Goal: Task Accomplishment & Management: Complete application form

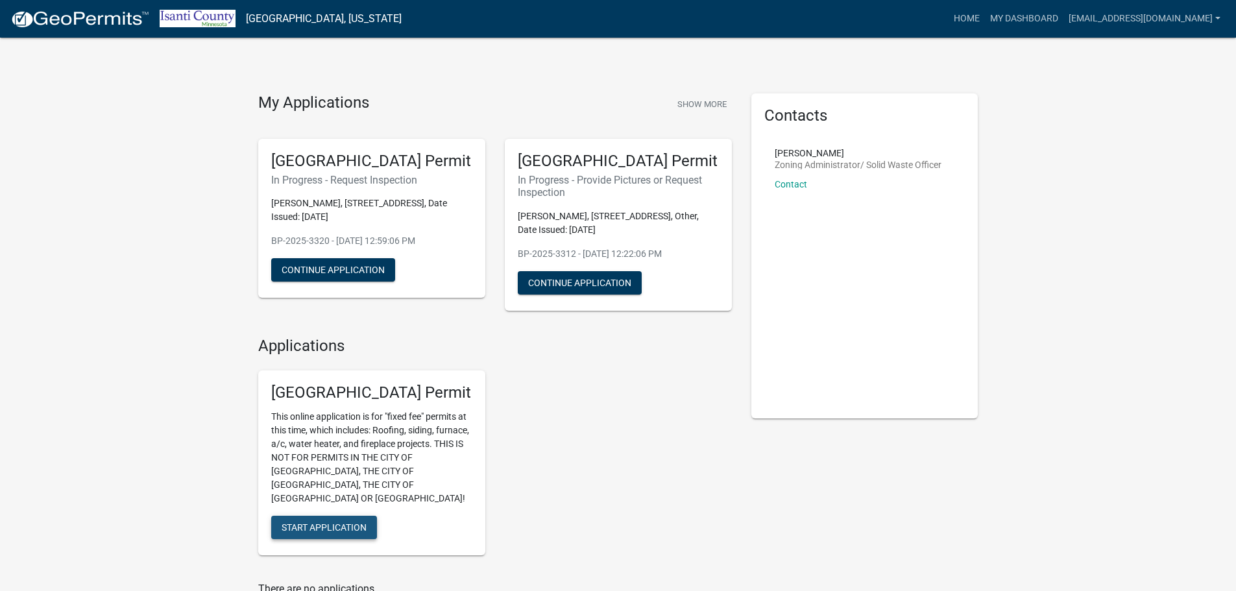
drag, startPoint x: 336, startPoint y: 510, endPoint x: 345, endPoint y: 430, distance: 81.0
click at [336, 522] on span "Start Application" at bounding box center [324, 527] width 85 height 10
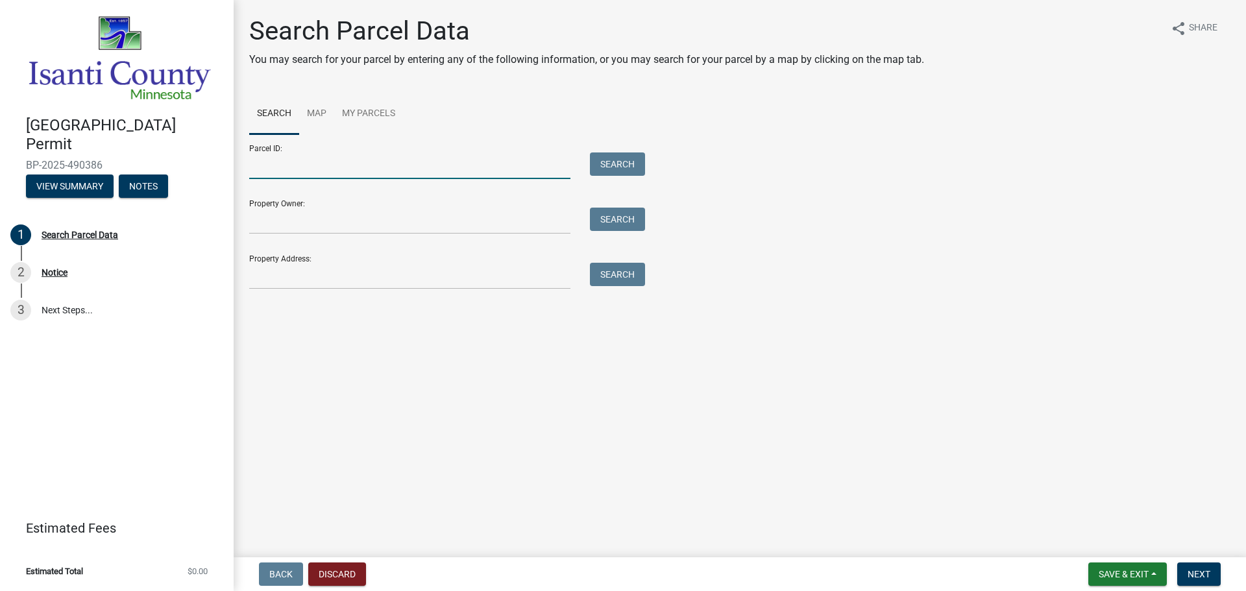
click at [361, 168] on input "Parcel ID:" at bounding box center [409, 166] width 321 height 27
click at [334, 169] on input "Parcel ID:" at bounding box center [409, 166] width 321 height 27
type input "[STREET_ADDRESS]"
click at [628, 170] on button "Search" at bounding box center [617, 164] width 55 height 23
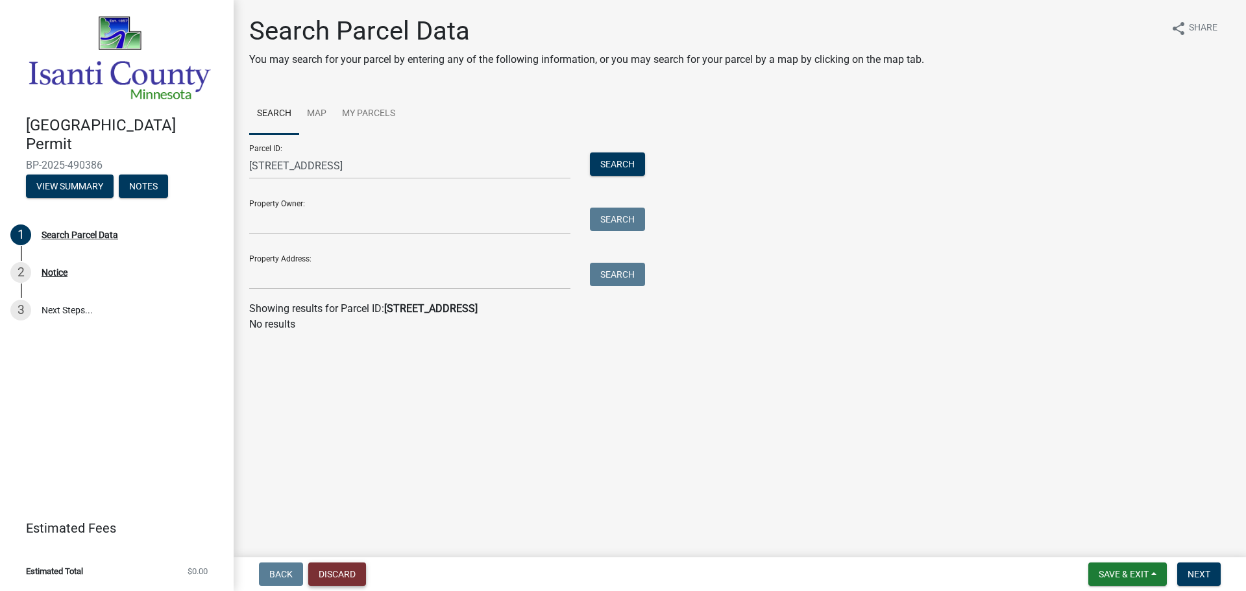
click at [330, 570] on button "Discard" at bounding box center [337, 574] width 58 height 23
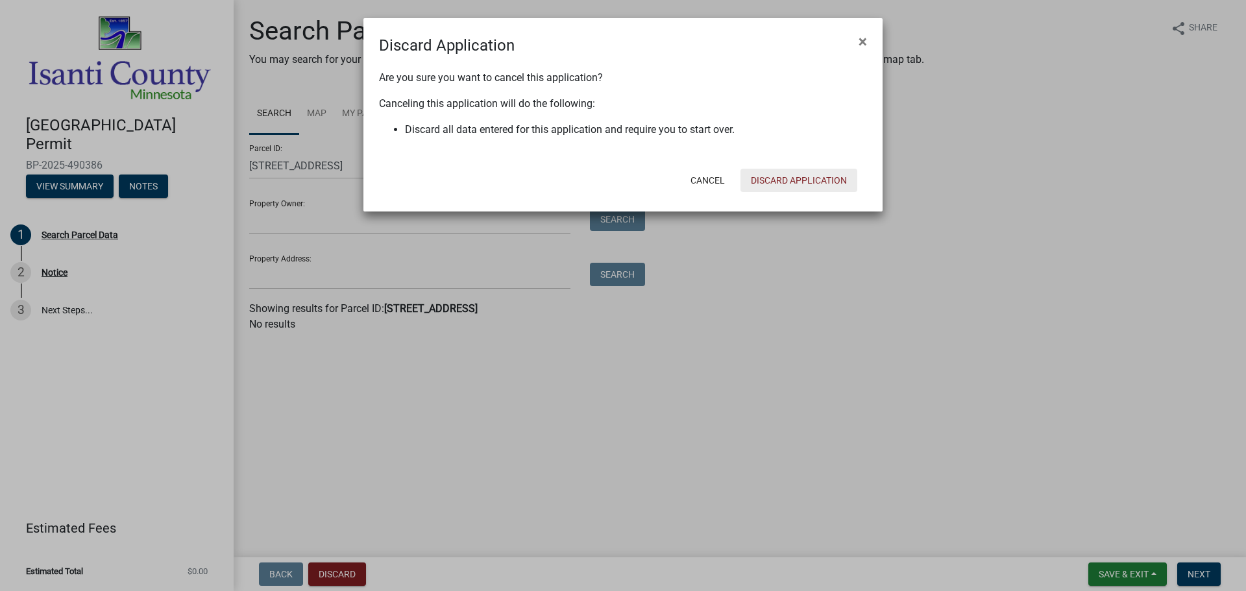
click at [805, 180] on button "Discard Application" at bounding box center [799, 180] width 117 height 23
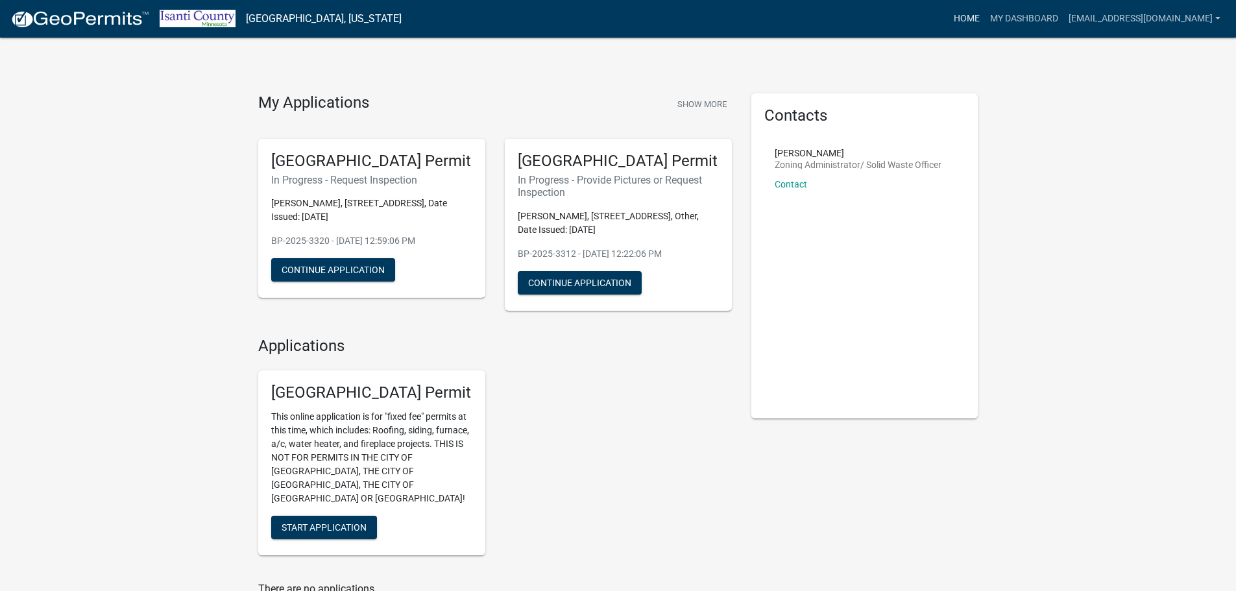
click at [985, 18] on link "Home" at bounding box center [967, 18] width 36 height 25
click at [347, 522] on button "Start Application" at bounding box center [324, 527] width 106 height 23
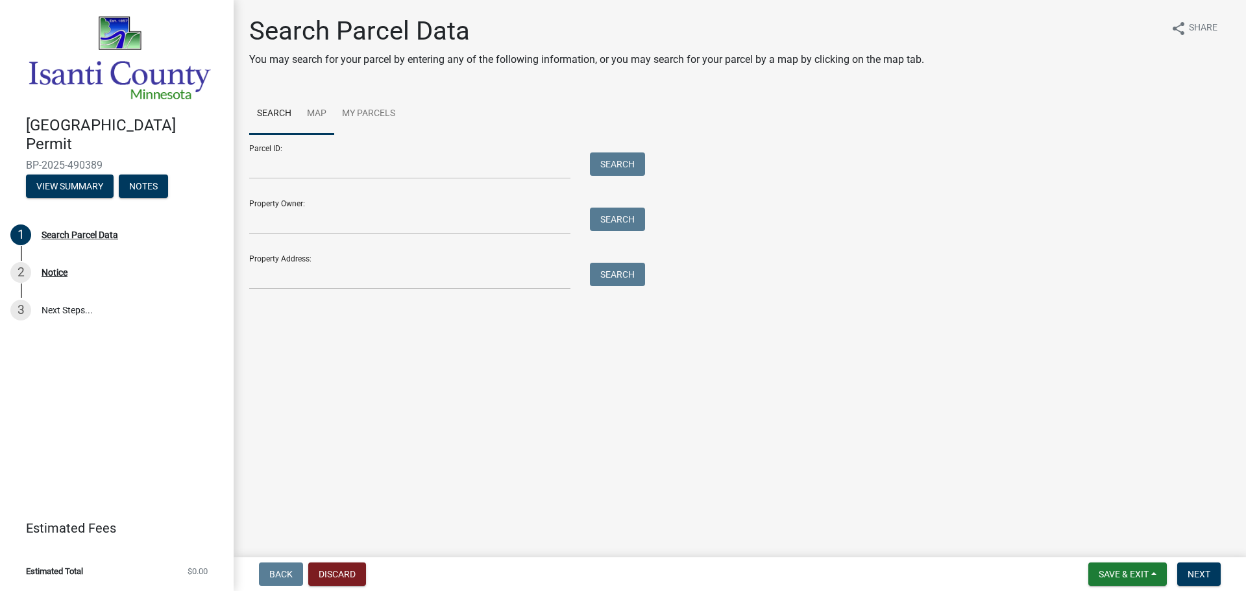
click at [316, 109] on link "Map" at bounding box center [316, 114] width 35 height 42
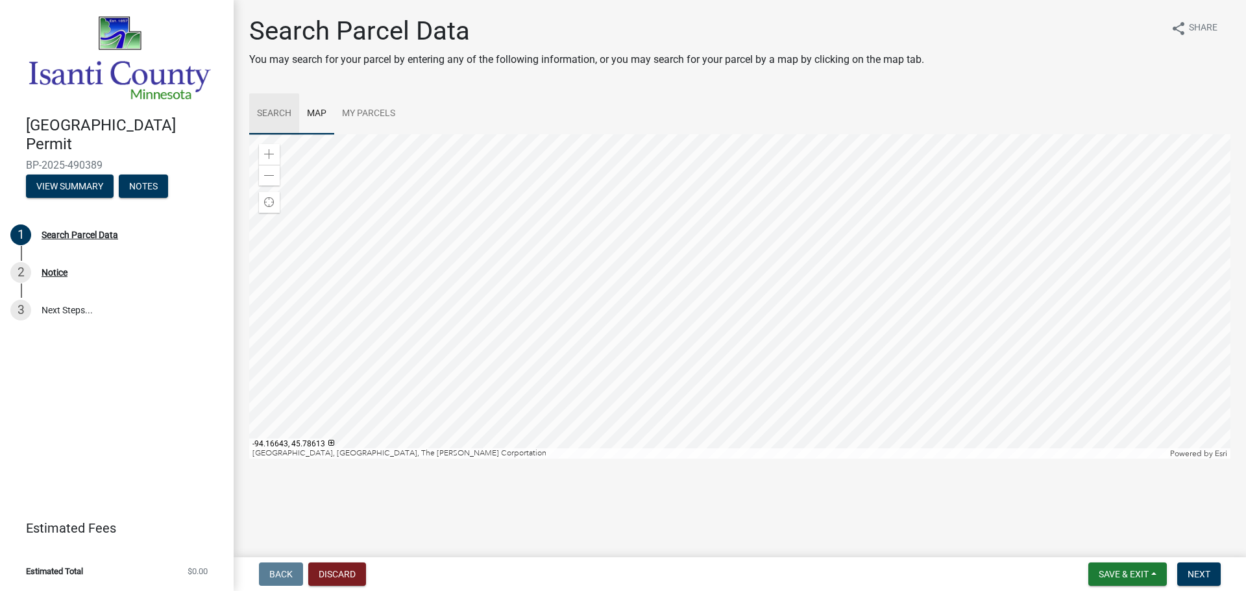
click at [282, 106] on link "Search" at bounding box center [274, 114] width 50 height 42
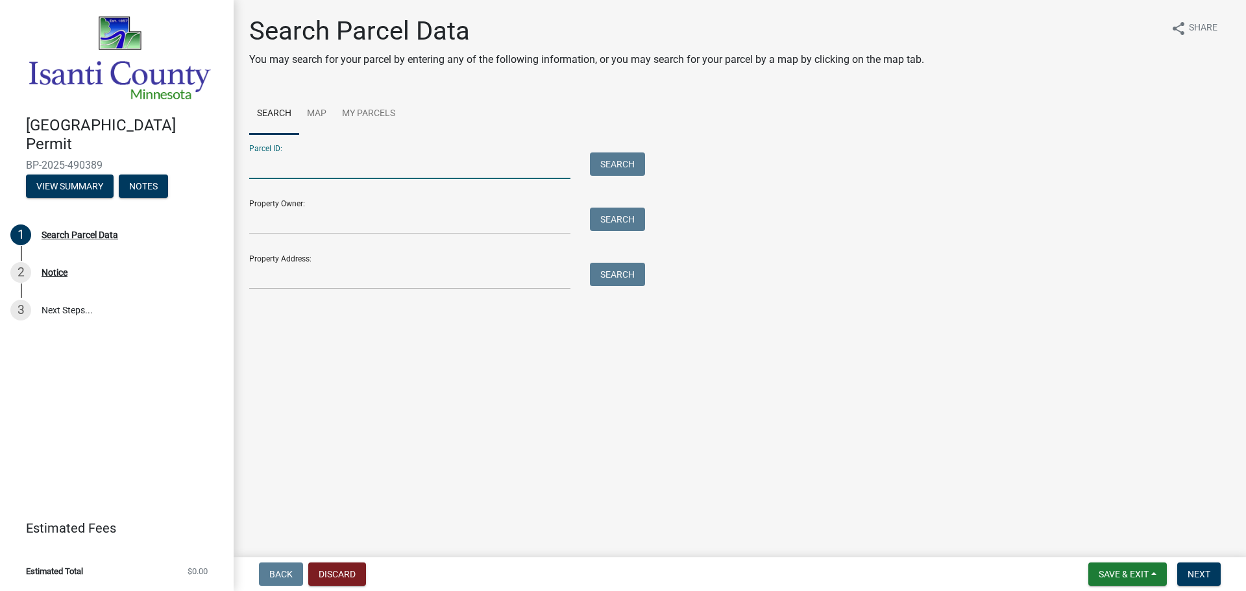
click at [319, 154] on input "Parcel ID:" at bounding box center [409, 166] width 321 height 27
click at [308, 275] on input "Property Address:" at bounding box center [409, 276] width 321 height 27
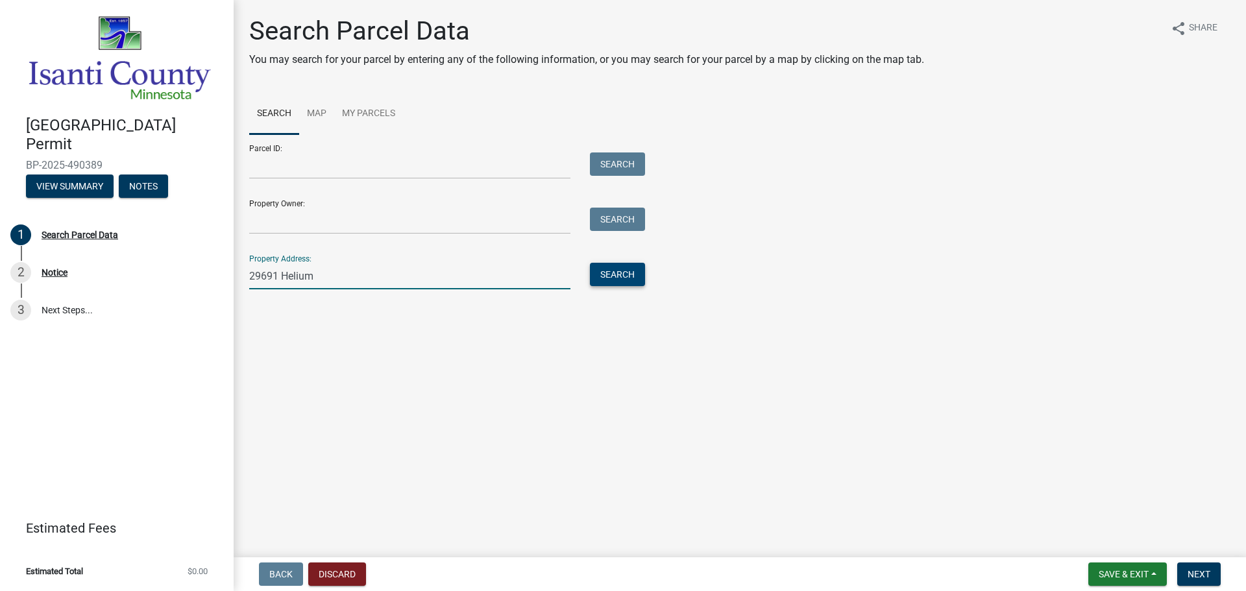
type input "29691 Helium"
click at [609, 280] on button "Search" at bounding box center [617, 274] width 55 height 23
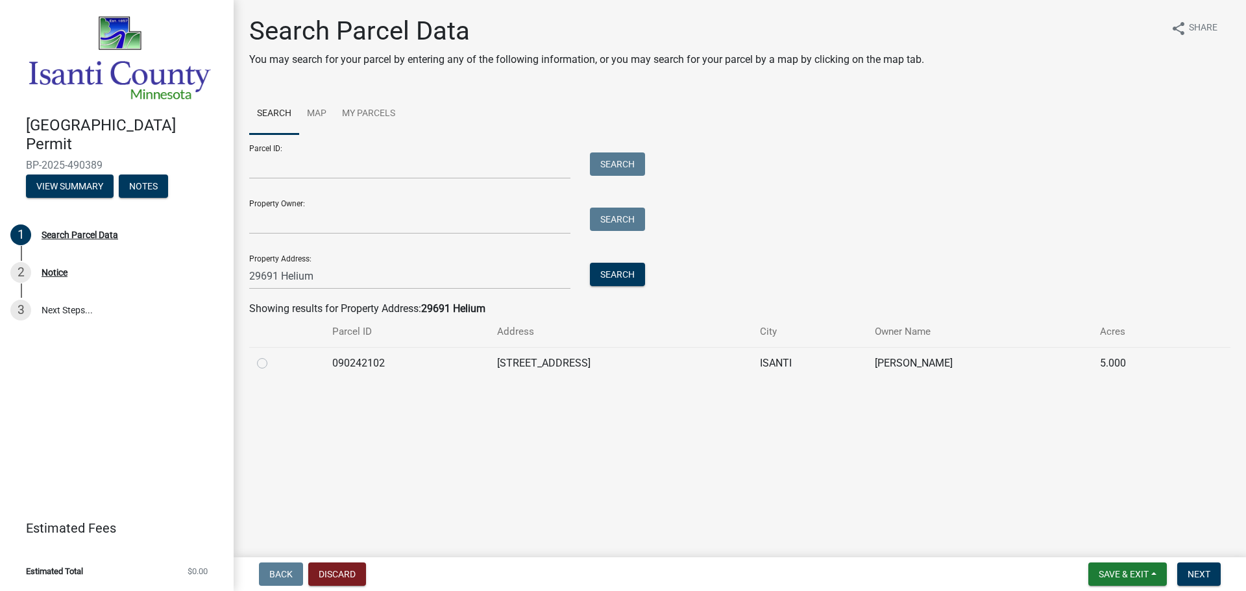
drag, startPoint x: 260, startPoint y: 364, endPoint x: 714, endPoint y: 476, distance: 467.3
click at [273, 356] on label at bounding box center [273, 356] width 0 height 0
click at [273, 363] on input "radio" at bounding box center [277, 360] width 8 height 8
radio input "true"
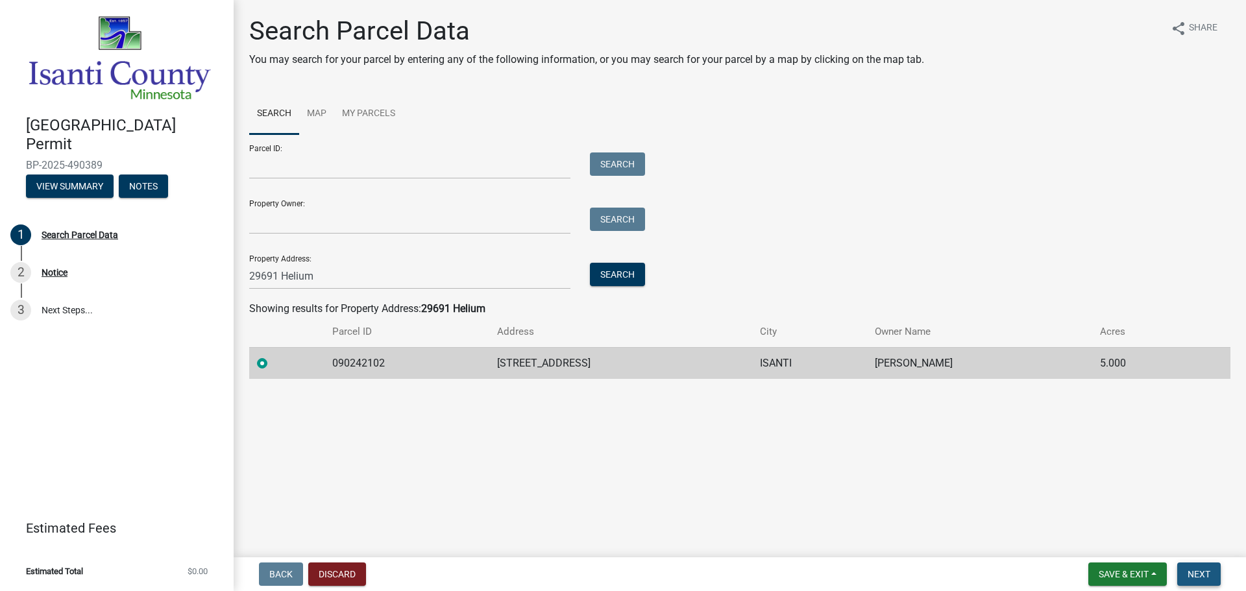
click at [1210, 572] on span "Next" at bounding box center [1199, 574] width 23 height 10
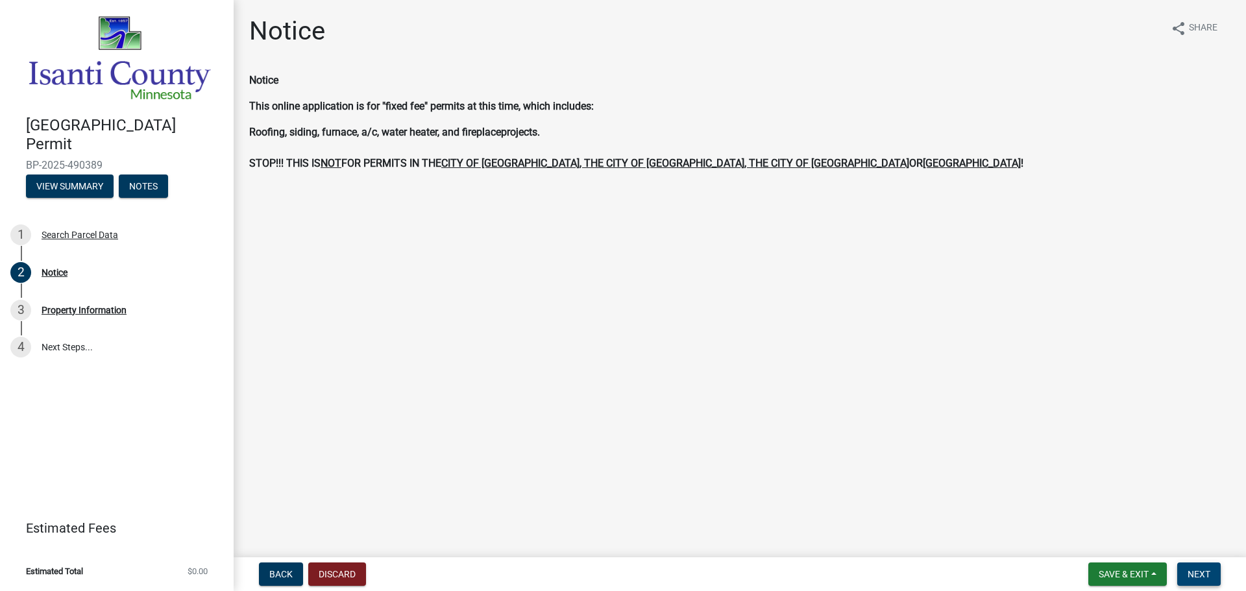
drag, startPoint x: 1207, startPoint y: 570, endPoint x: 1199, endPoint y: 568, distance: 8.7
click at [1206, 570] on span "Next" at bounding box center [1199, 574] width 23 height 10
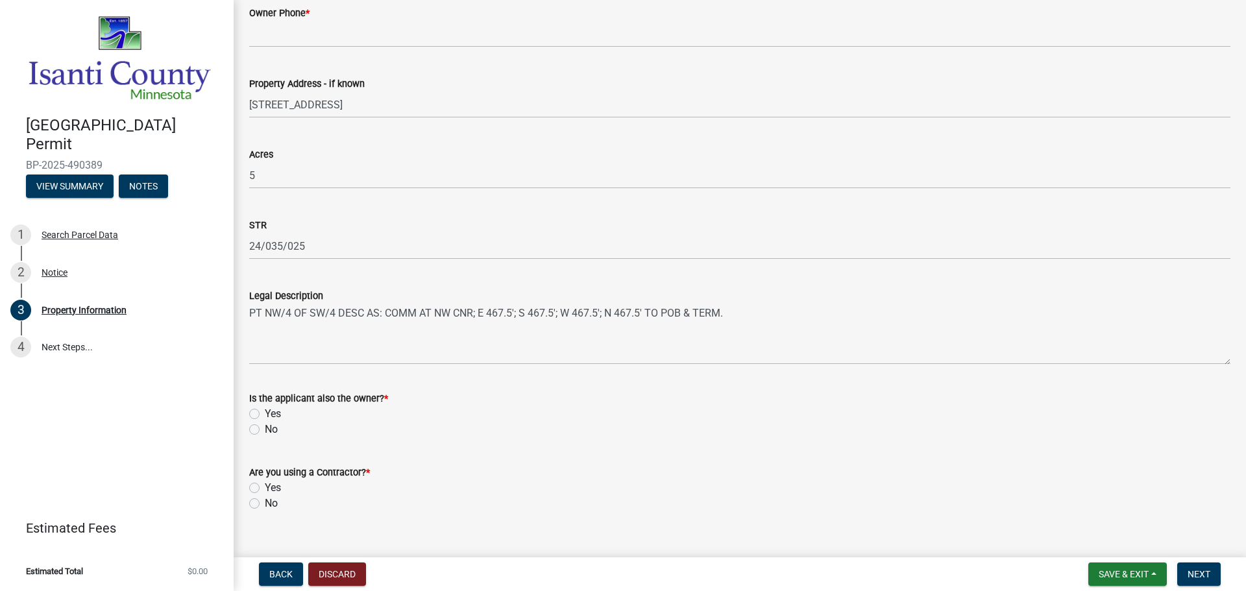
scroll to position [319, 0]
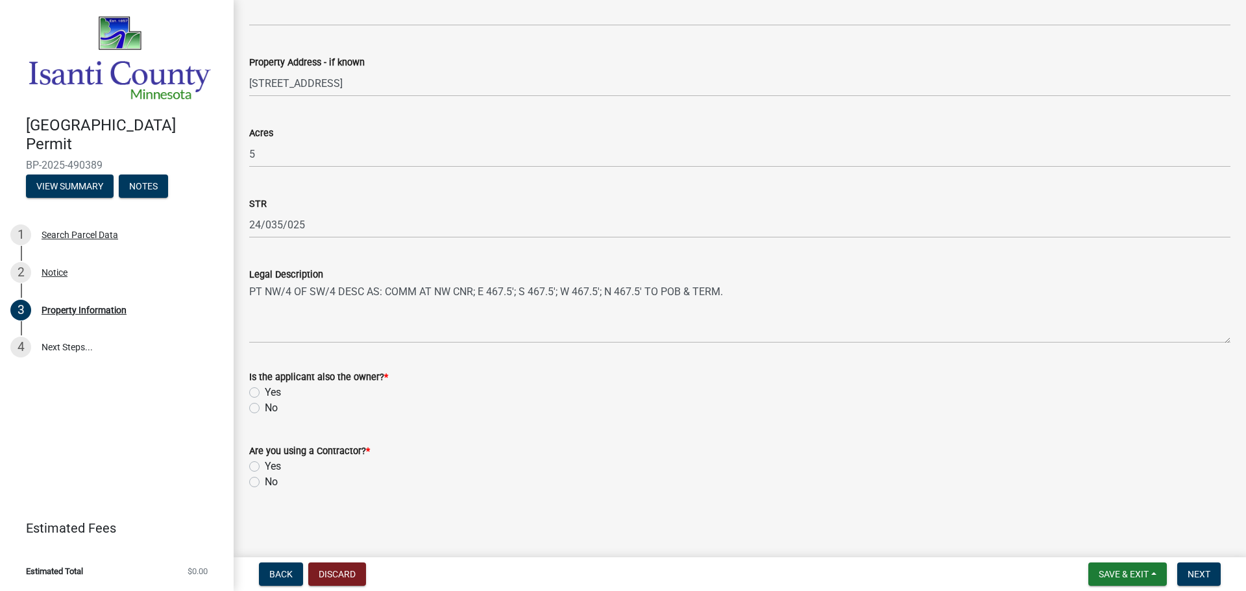
click at [265, 411] on label "No" at bounding box center [271, 408] width 13 height 16
click at [265, 409] on input "No" at bounding box center [269, 404] width 8 height 8
radio input "true"
click at [265, 467] on label "Yes" at bounding box center [273, 467] width 16 height 16
click at [265, 467] on input "Yes" at bounding box center [269, 463] width 8 height 8
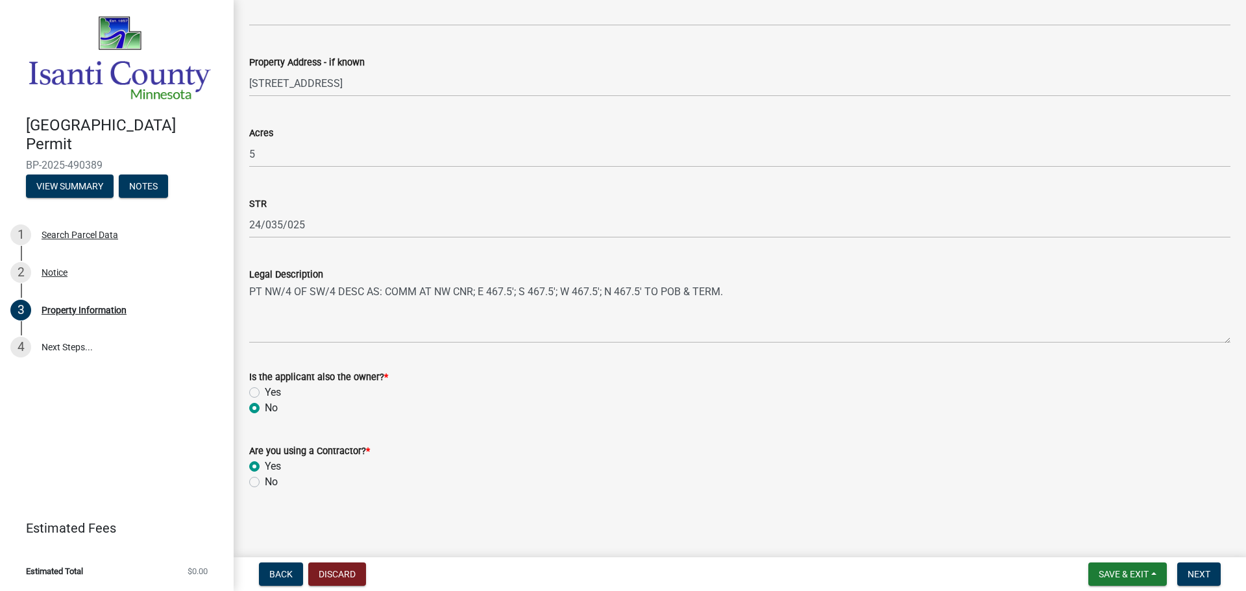
radio input "true"
drag, startPoint x: 1210, startPoint y: 570, endPoint x: 1199, endPoint y: 553, distance: 19.8
click at [1204, 559] on nav "Back Discard Save & Exit Save Save & Exit Next" at bounding box center [740, 574] width 1012 height 34
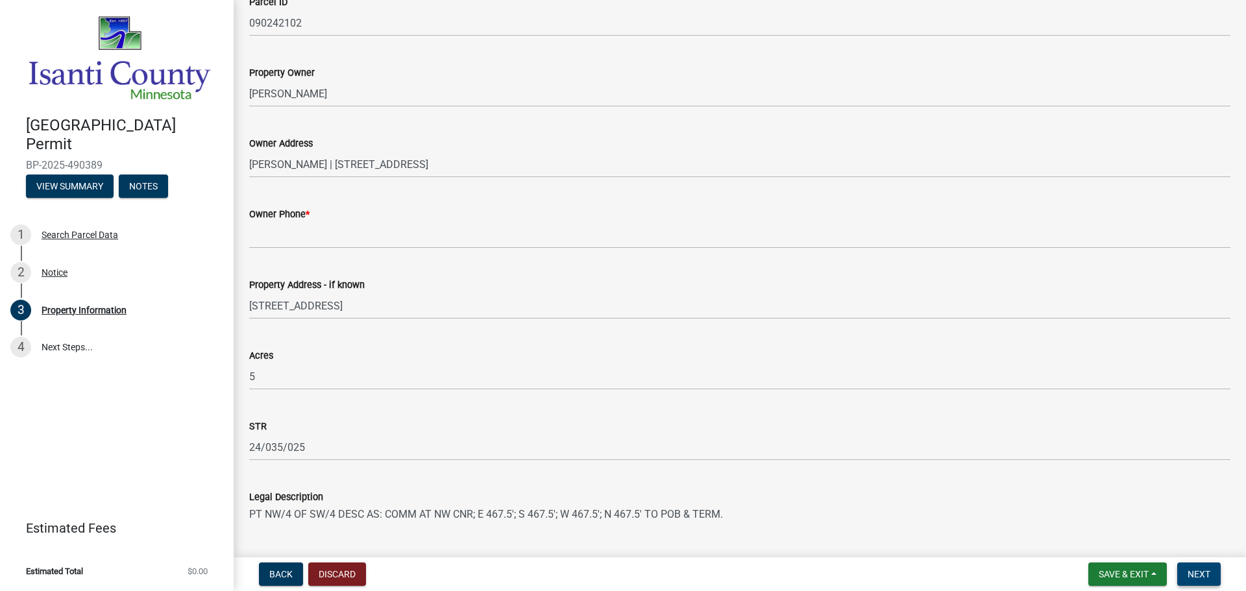
scroll to position [260, 0]
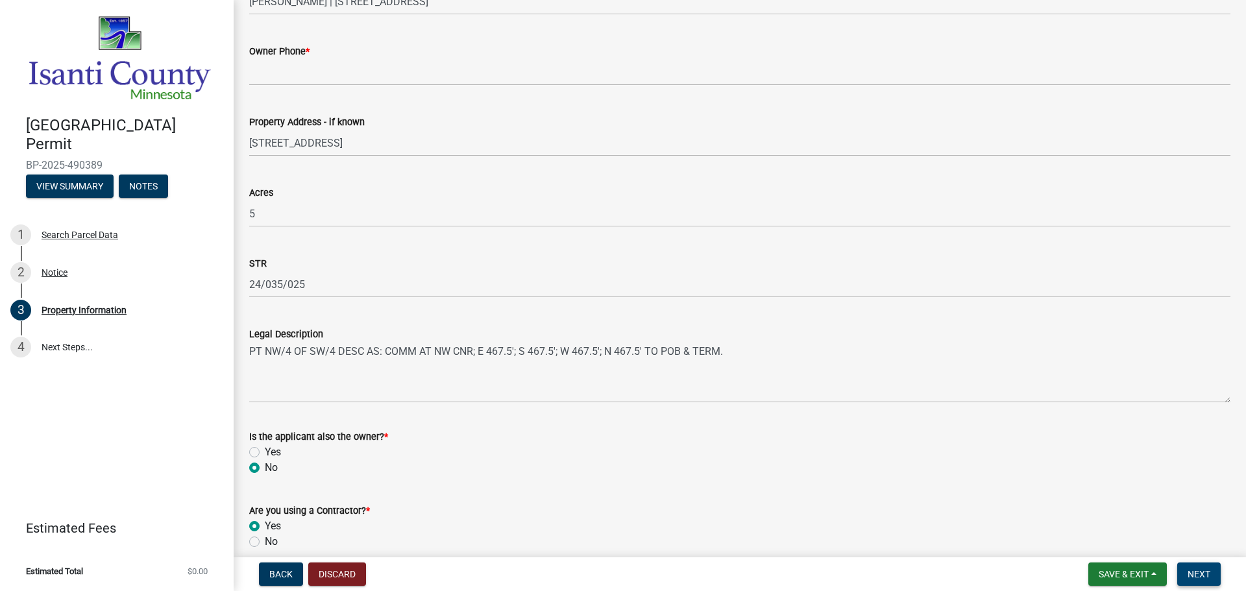
drag, startPoint x: 1199, startPoint y: 574, endPoint x: 1186, endPoint y: 563, distance: 16.6
click at [1199, 572] on span "Next" at bounding box center [1199, 574] width 23 height 10
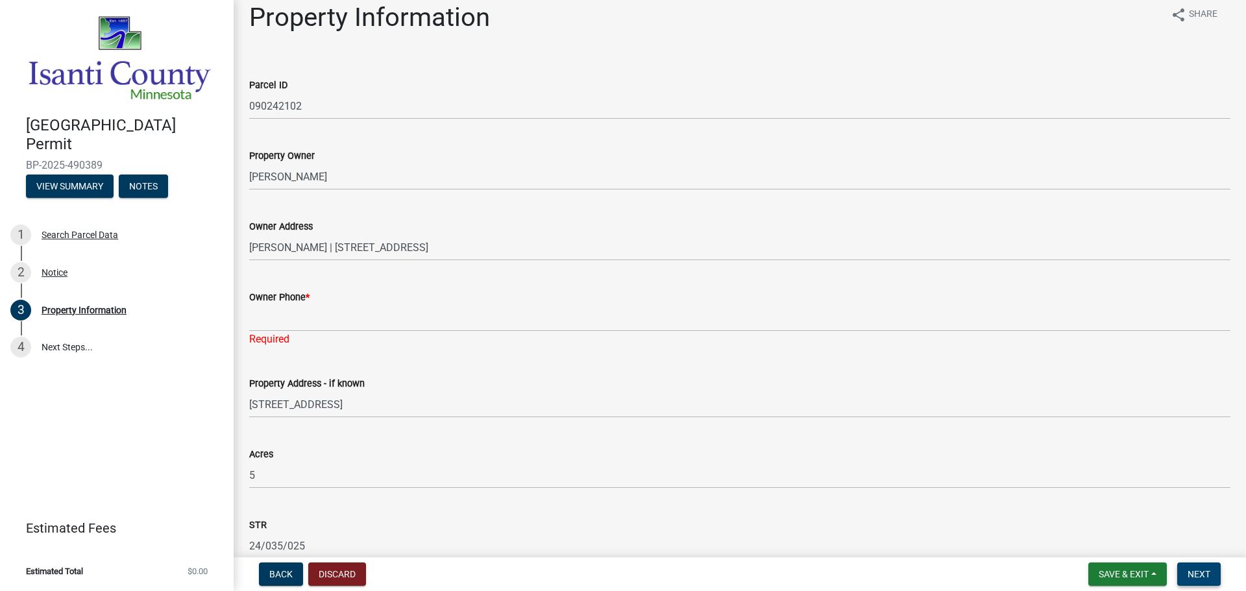
scroll to position [10, 0]
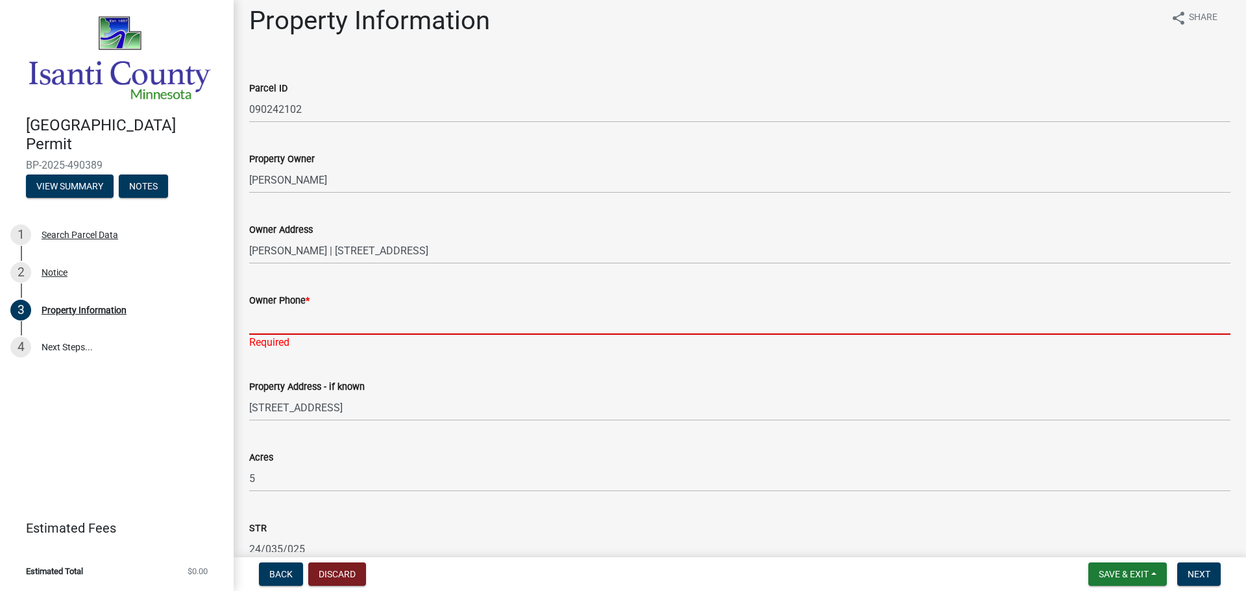
click at [300, 322] on input "Owner Phone *" at bounding box center [739, 321] width 981 height 27
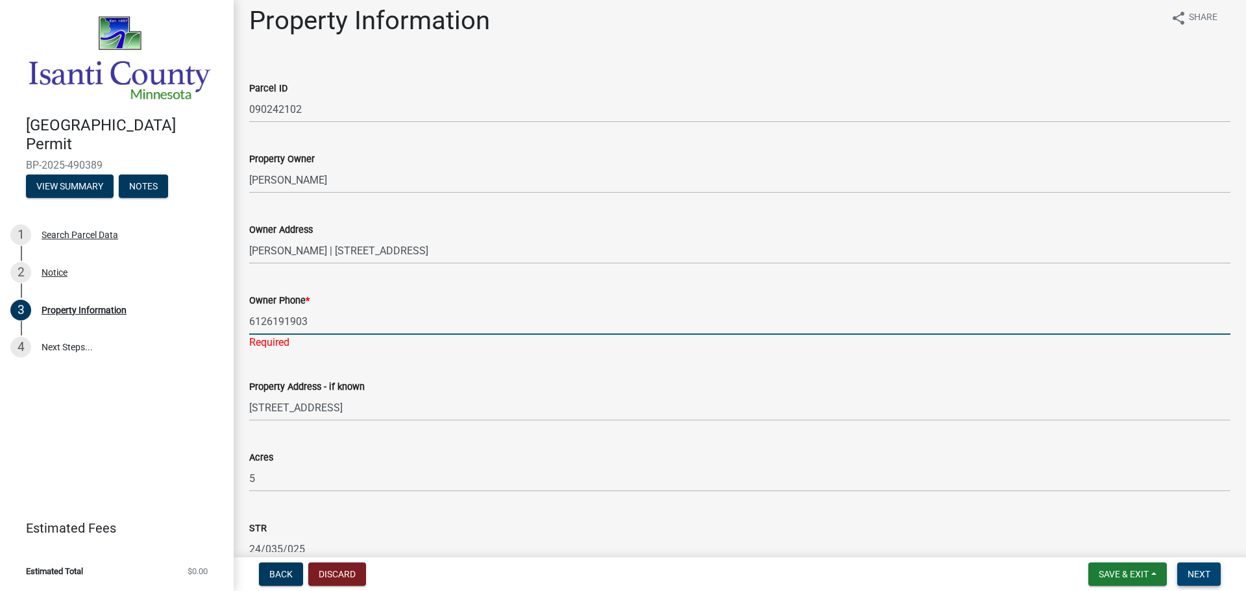
type input "6126191903"
drag, startPoint x: 1192, startPoint y: 577, endPoint x: 766, endPoint y: 454, distance: 443.1
click at [1191, 576] on span "Next" at bounding box center [1199, 574] width 23 height 10
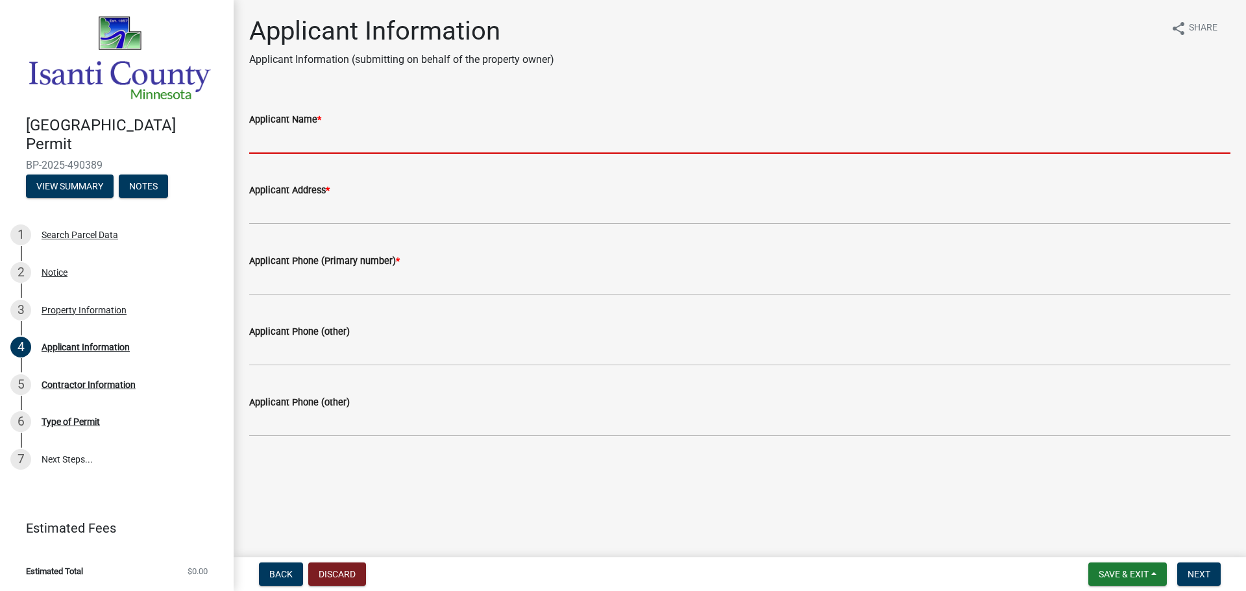
click at [295, 136] on input "Applicant Name *" at bounding box center [739, 140] width 981 height 27
type input "Deans Home Services"
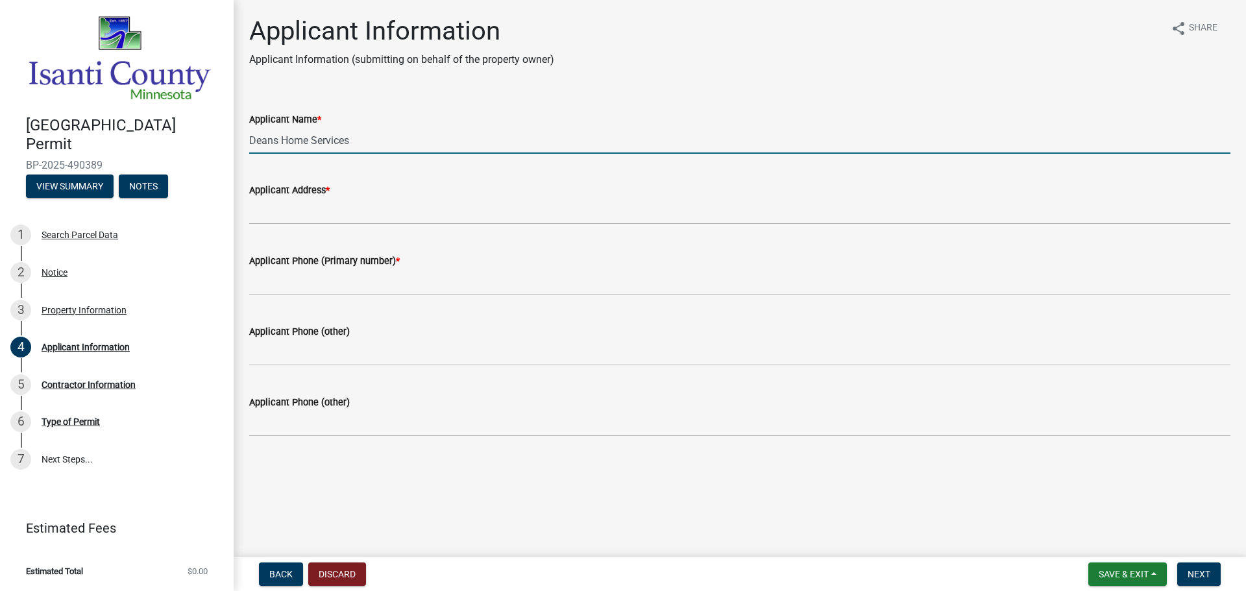
click at [337, 225] on wm-data-entity-input "Applicant Address *" at bounding box center [739, 199] width 981 height 71
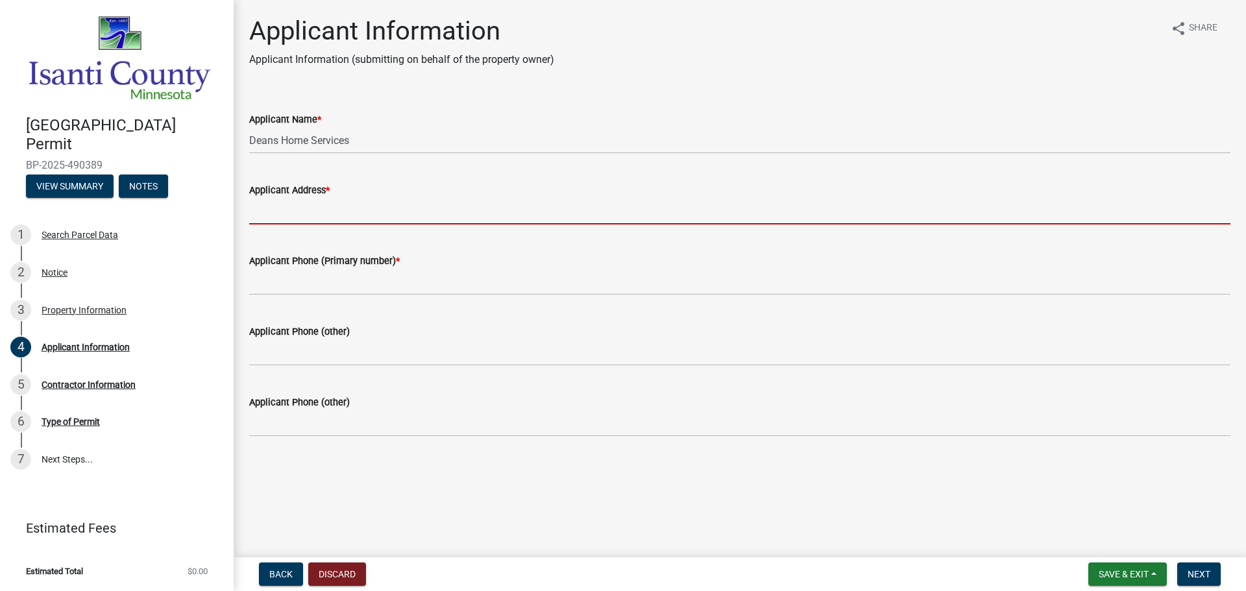
click at [339, 210] on input "Applicant Address *" at bounding box center [739, 211] width 981 height 27
type input "[STREET_ADDRESS]"
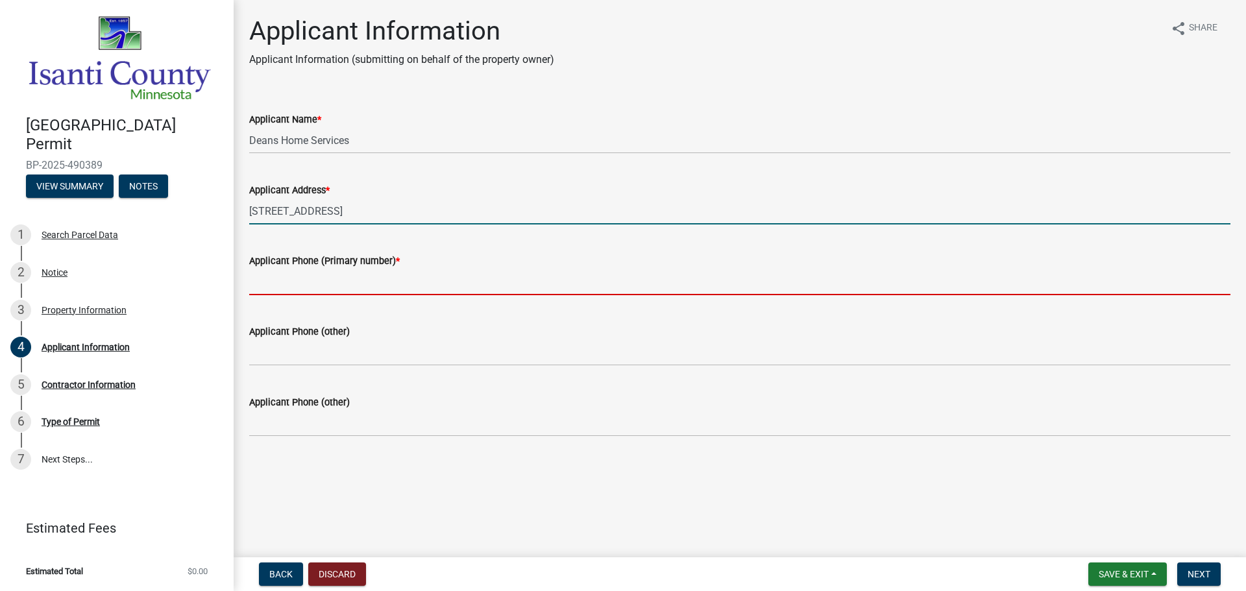
type input "7634281321"
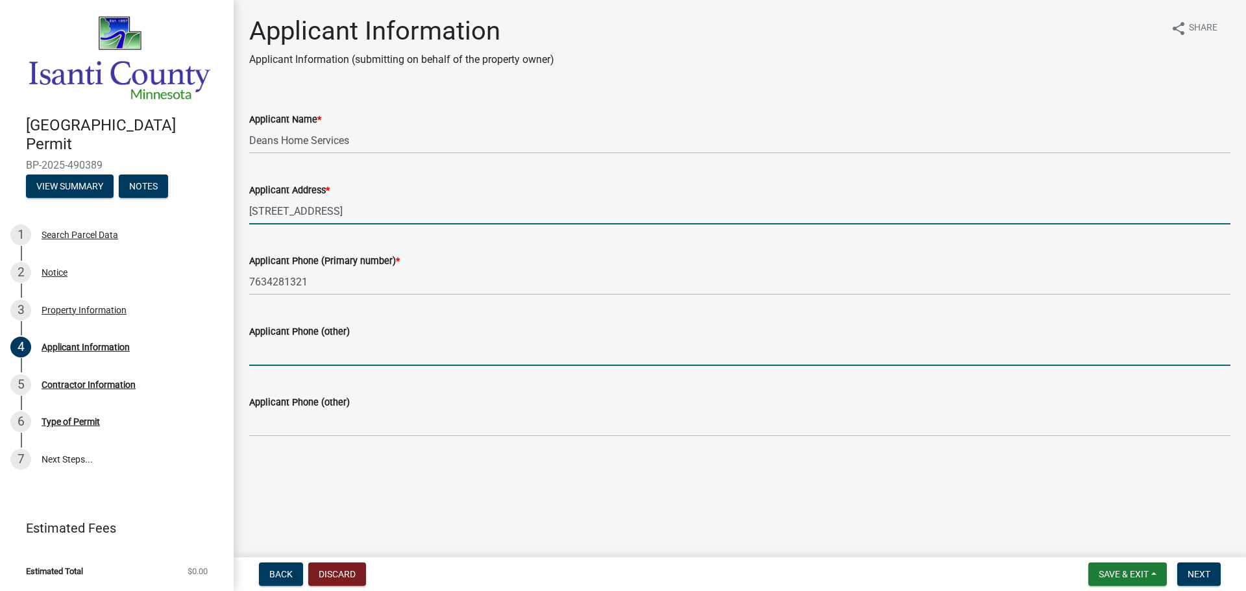
click at [358, 344] on input "Applicant Phone (other)" at bounding box center [739, 352] width 981 height 27
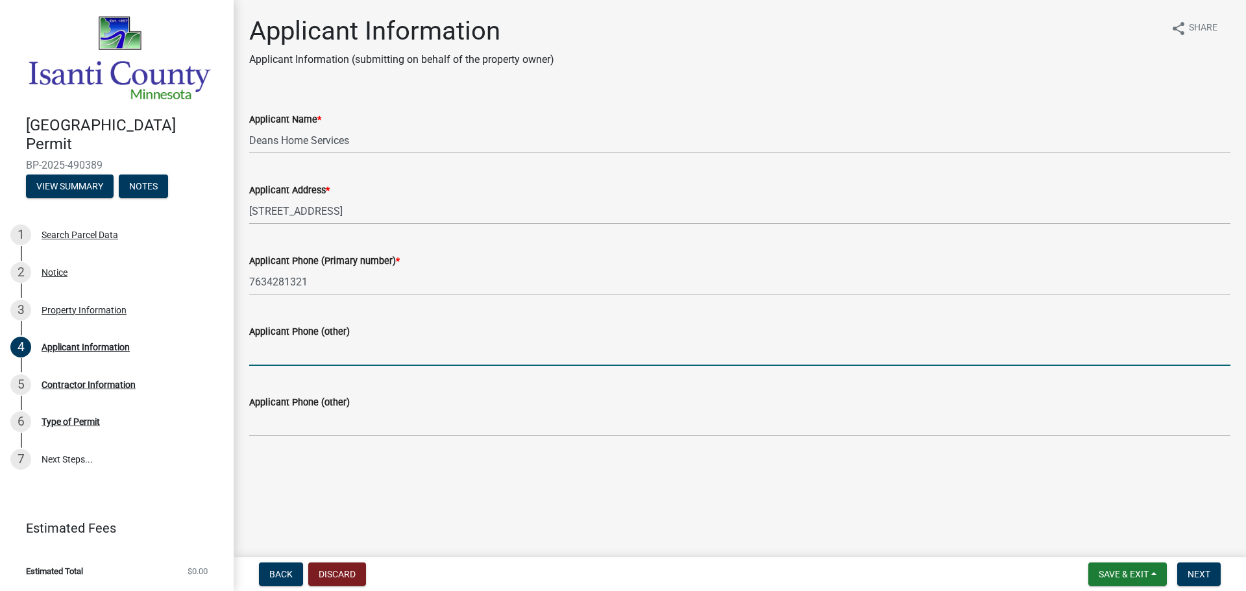
type input "7636202813"
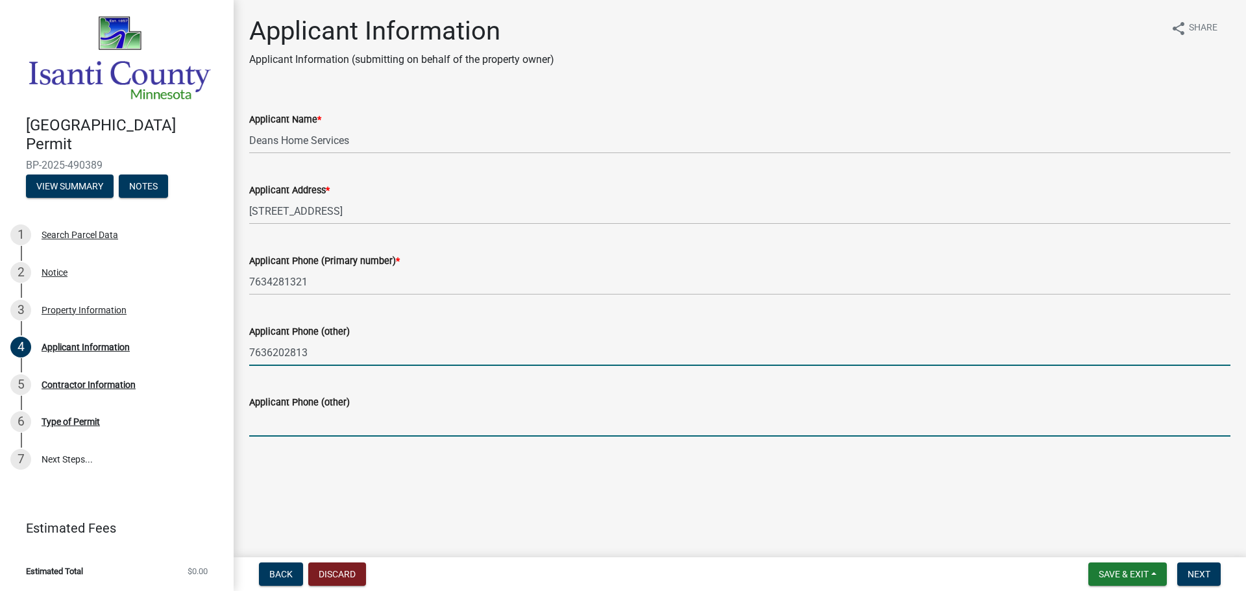
click at [356, 422] on input "Applicant Phone (other)" at bounding box center [739, 423] width 981 height 27
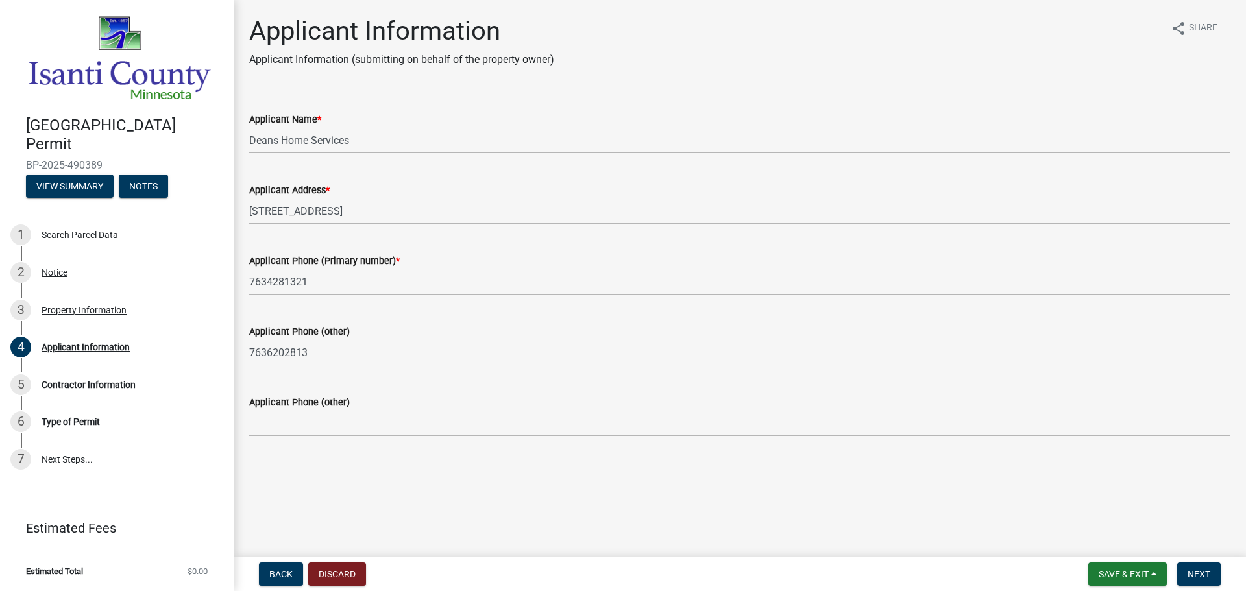
click at [468, 498] on main "Applicant Information Applicant Information (submitting on behalf of the proper…" at bounding box center [740, 276] width 1012 height 552
drag, startPoint x: 1192, startPoint y: 571, endPoint x: 867, endPoint y: 393, distance: 370.6
click at [1190, 568] on button "Next" at bounding box center [1198, 574] width 43 height 23
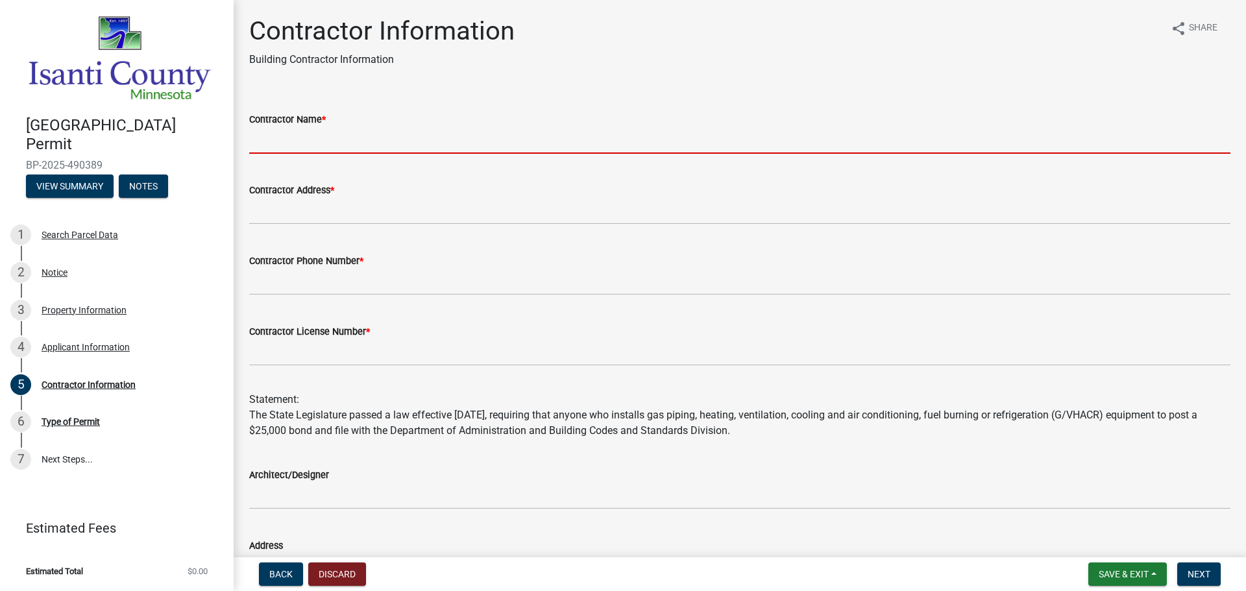
click at [291, 134] on input "Contractor Name *" at bounding box center [739, 140] width 981 height 27
type input "Deans Home Services"
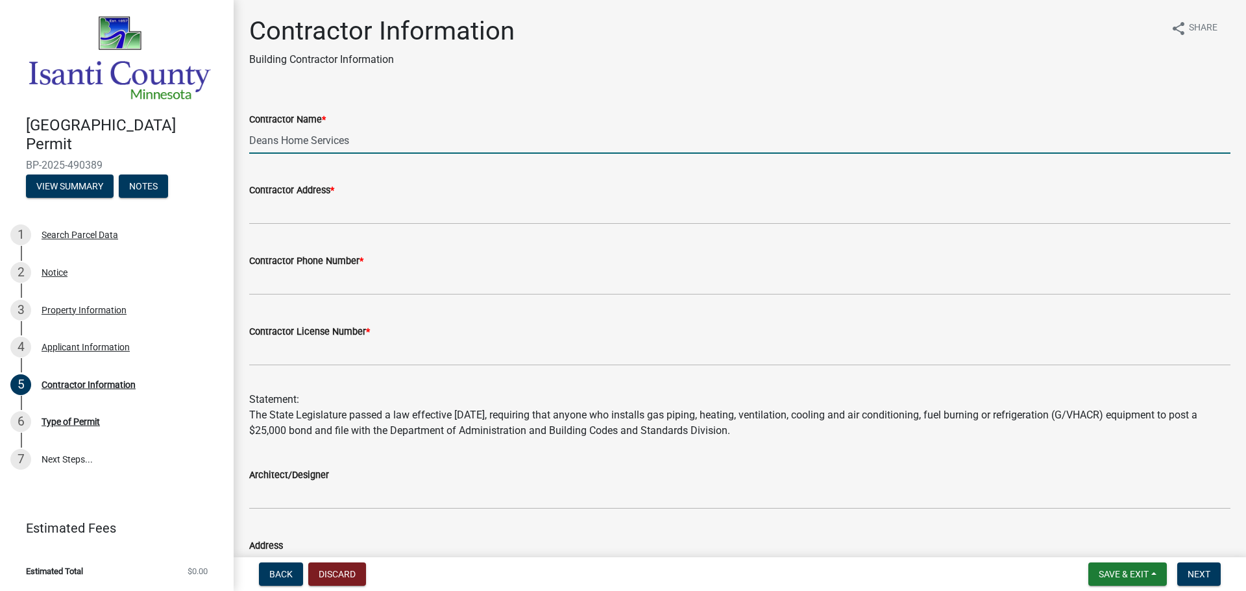
type input "[STREET_ADDRESS]"
type input "7634281321"
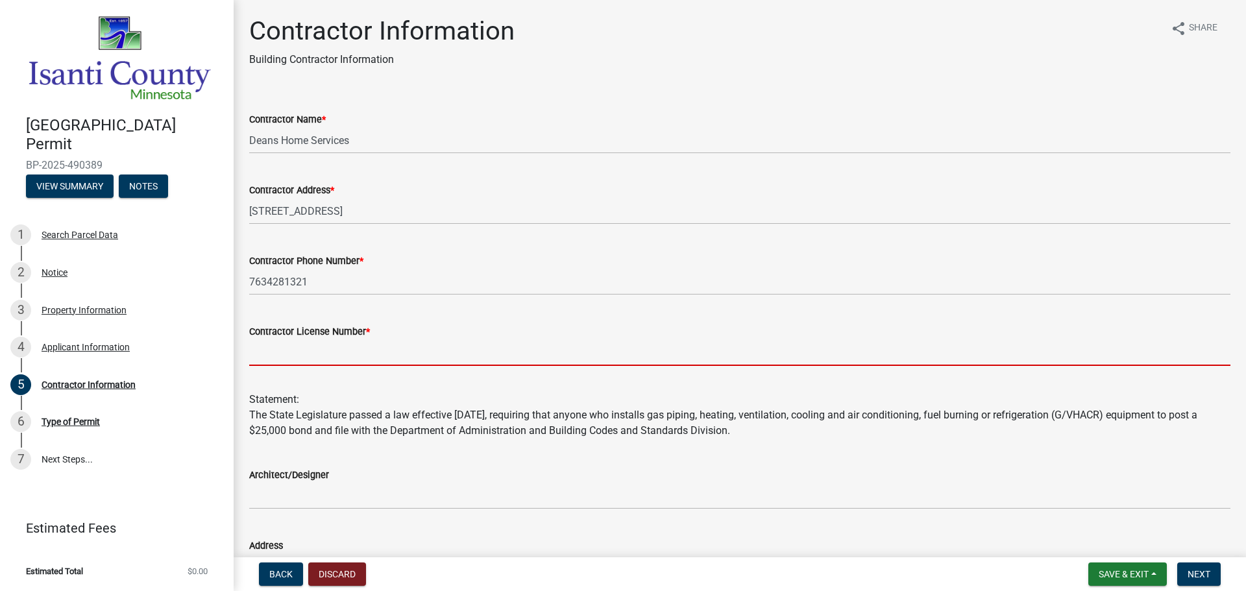
click at [318, 353] on input "Contractor License Number *" at bounding box center [739, 352] width 981 height 27
type input "MB100200"
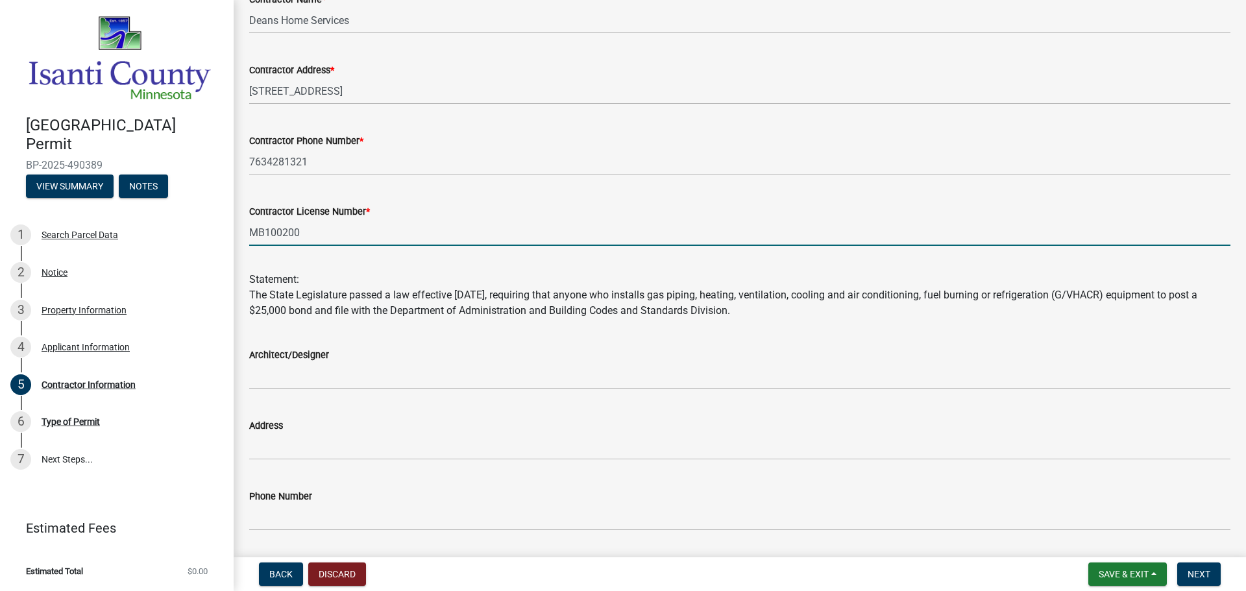
scroll to position [230, 0]
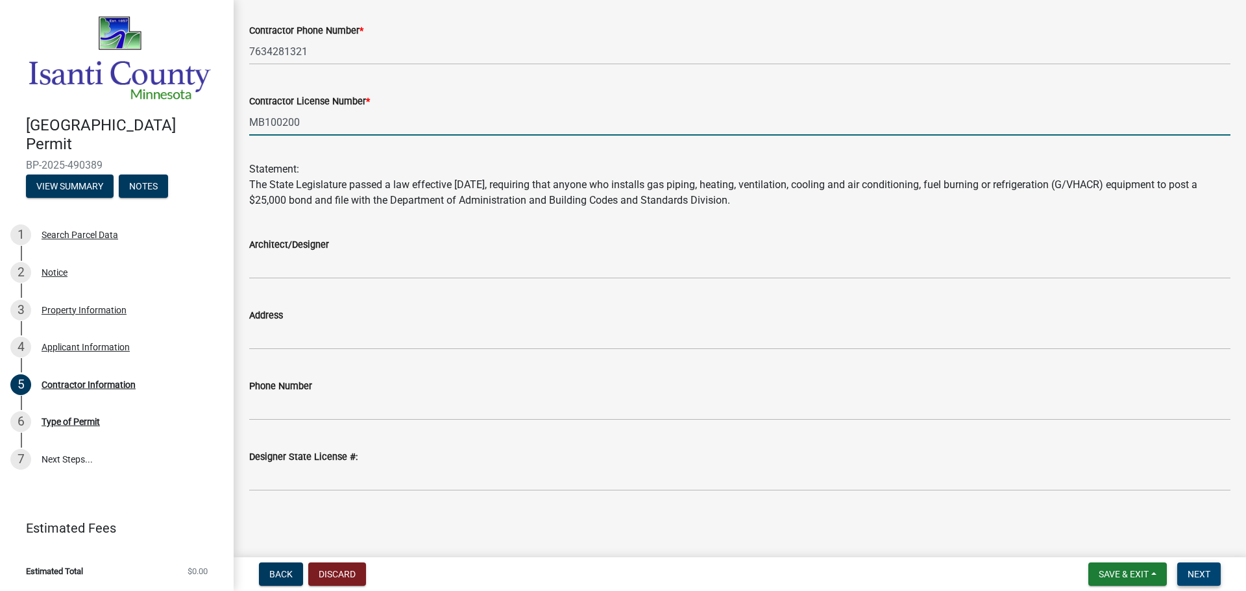
drag, startPoint x: 1206, startPoint y: 570, endPoint x: 1182, endPoint y: 559, distance: 26.4
click at [1204, 567] on button "Next" at bounding box center [1198, 574] width 43 height 23
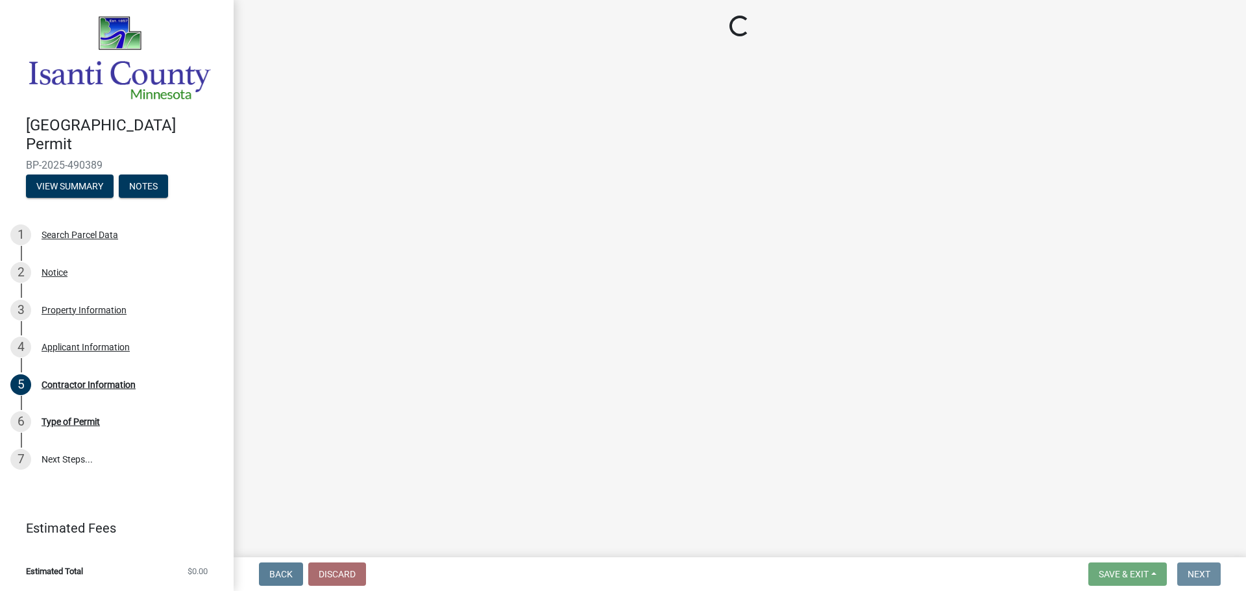
scroll to position [0, 0]
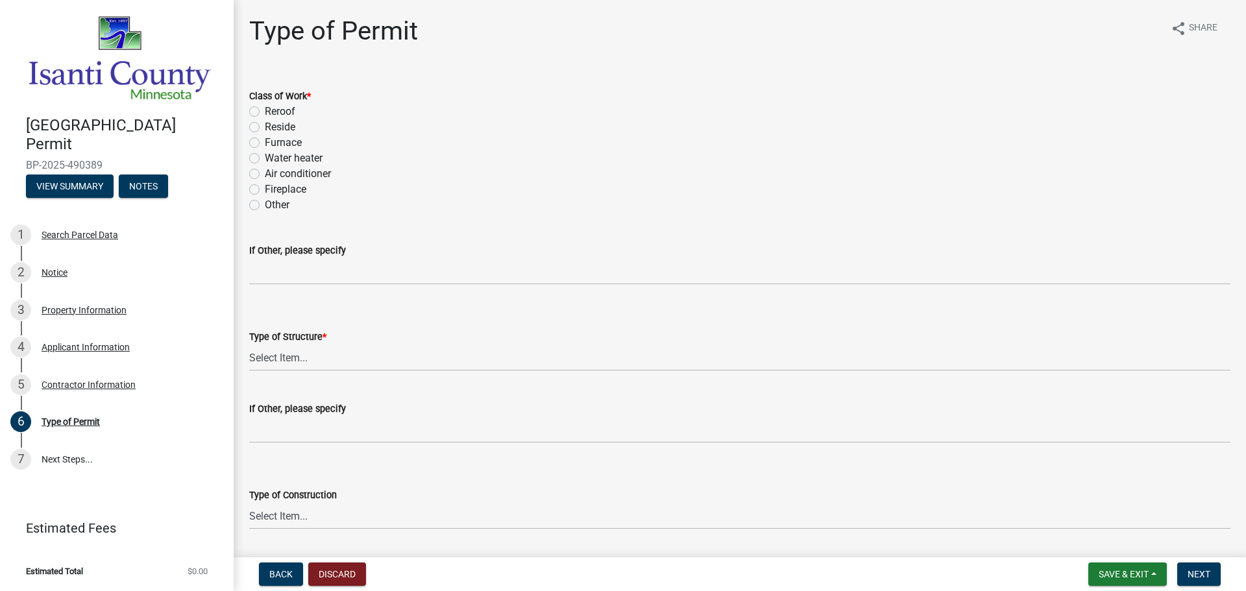
click at [265, 144] on label "Furnace" at bounding box center [283, 143] width 37 height 16
click at [265, 143] on input "Furnace" at bounding box center [269, 139] width 8 height 8
radio input "true"
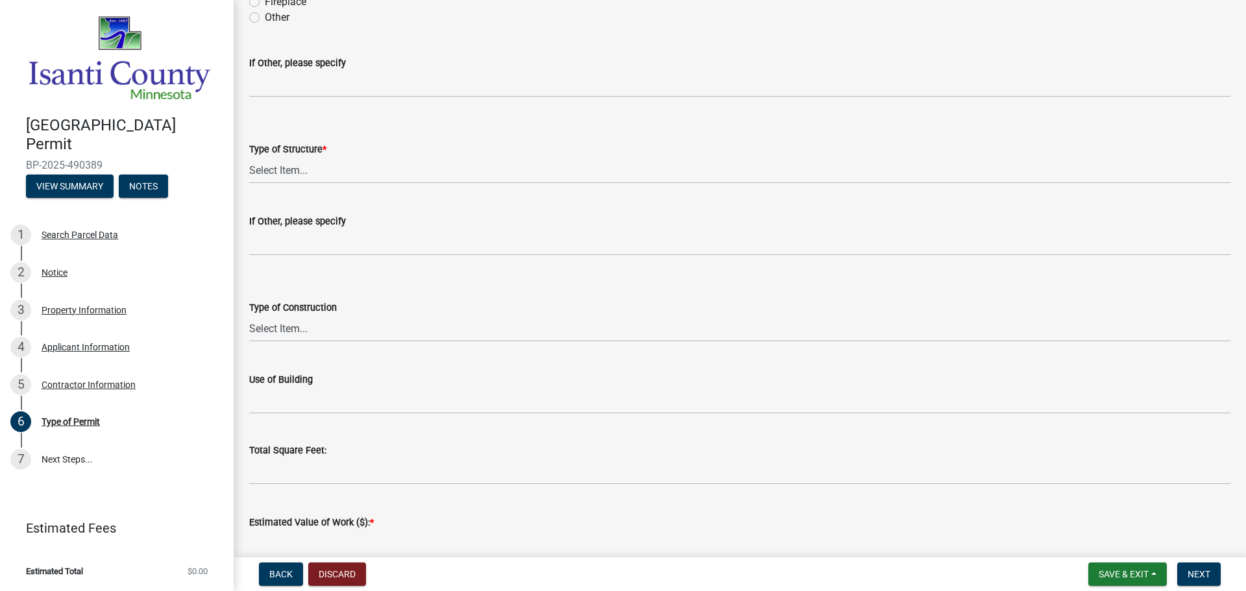
scroll to position [195, 0]
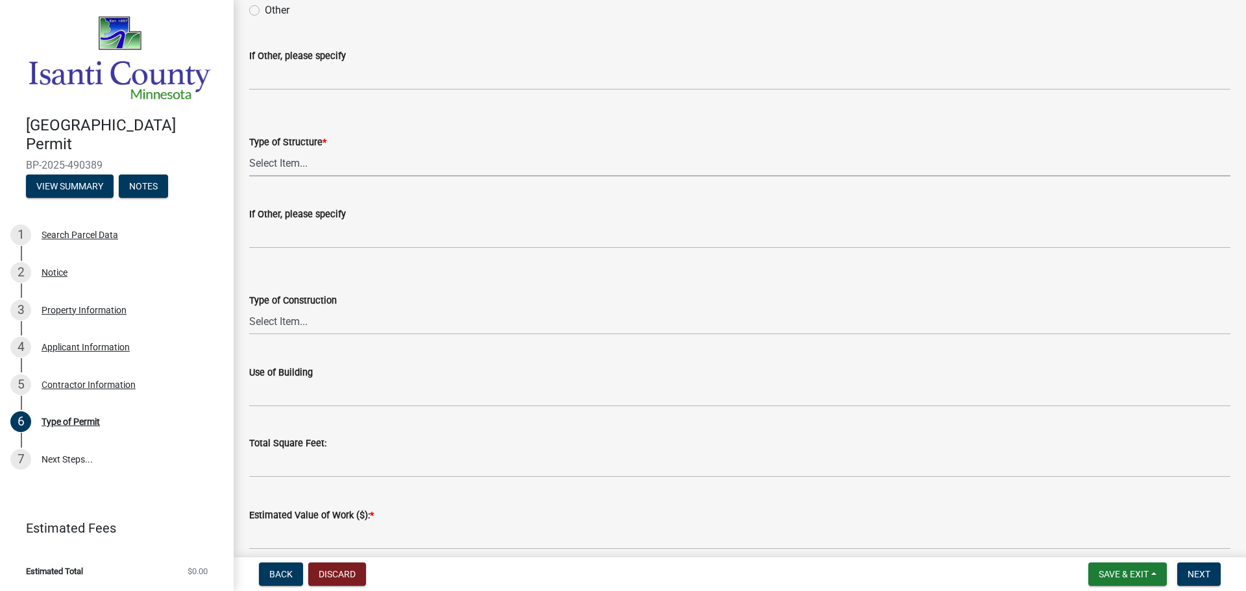
click at [306, 175] on select "Select Item... Accessory Commercial Single Family Agricultural Other N/A" at bounding box center [739, 163] width 981 height 27
click at [249, 150] on select "Select Item... Accessory Commercial Single Family Agricultural Other N/A" at bounding box center [739, 163] width 981 height 27
select select "eb4da8a3-282e-4d3e-a231-485219132635"
click at [319, 319] on select "Select Item... Wood Frame Masonry Metal Manufactured Modular Other" at bounding box center [739, 321] width 981 height 27
click at [249, 308] on select "Select Item... Wood Frame Masonry Metal Manufactured Modular Other" at bounding box center [739, 321] width 981 height 27
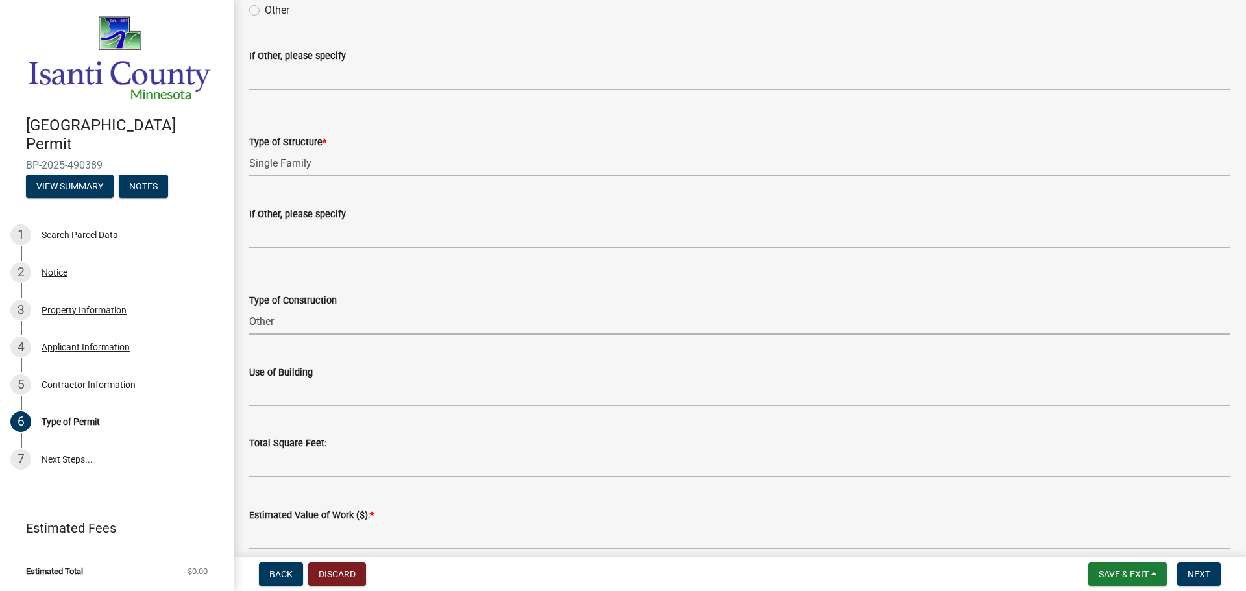
select select "a691f4d9-d792-4a81-9aa8-4e485302aa27"
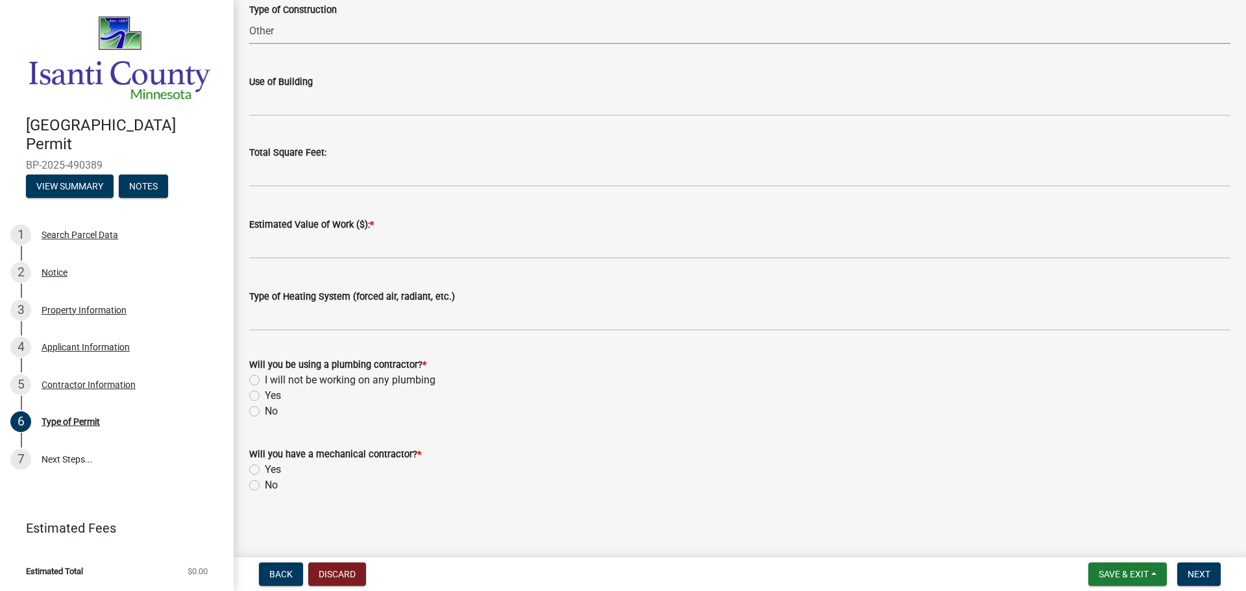
scroll to position [489, 0]
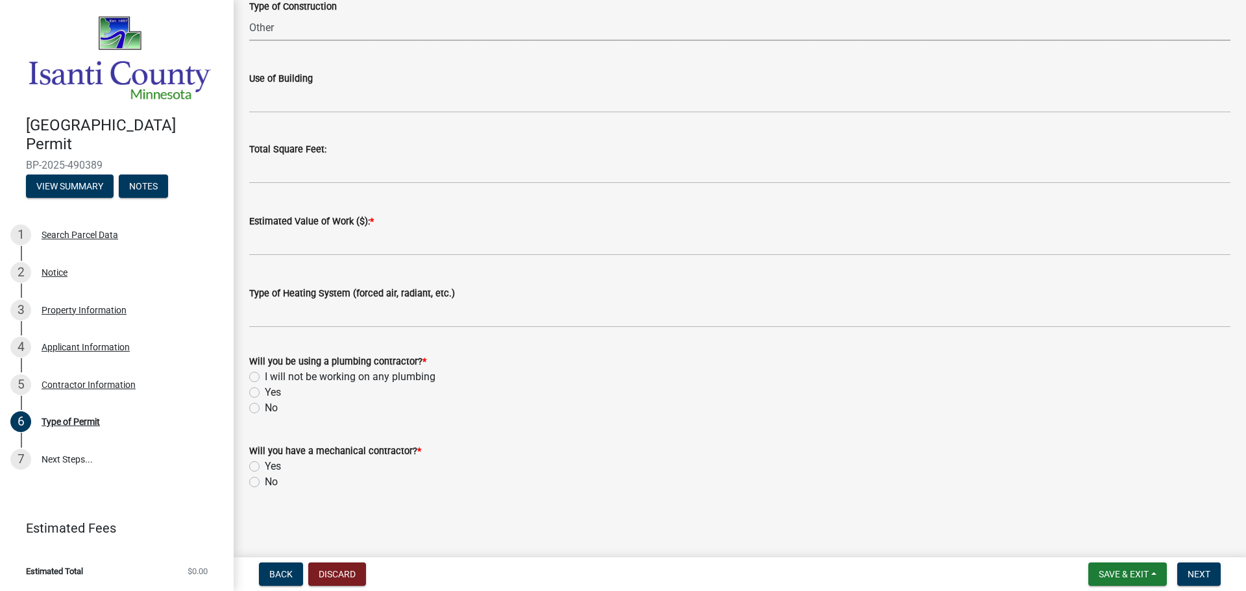
click at [328, 226] on label "Estimated Value of Work ($): *" at bounding box center [311, 221] width 125 height 9
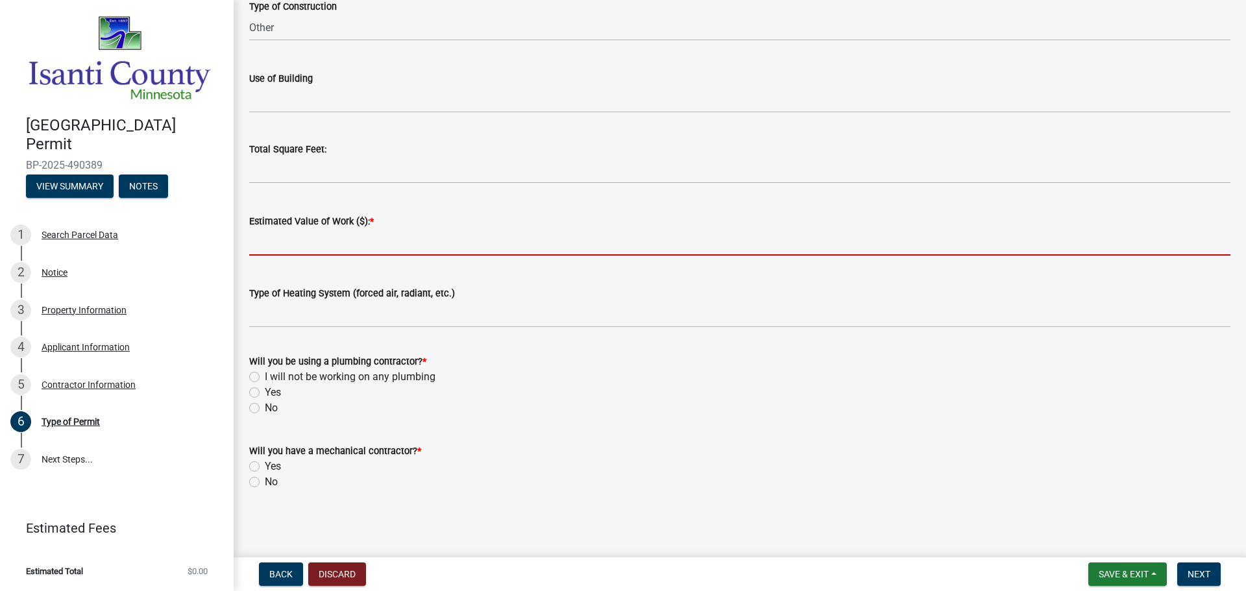
click at [332, 243] on input "text" at bounding box center [739, 242] width 981 height 27
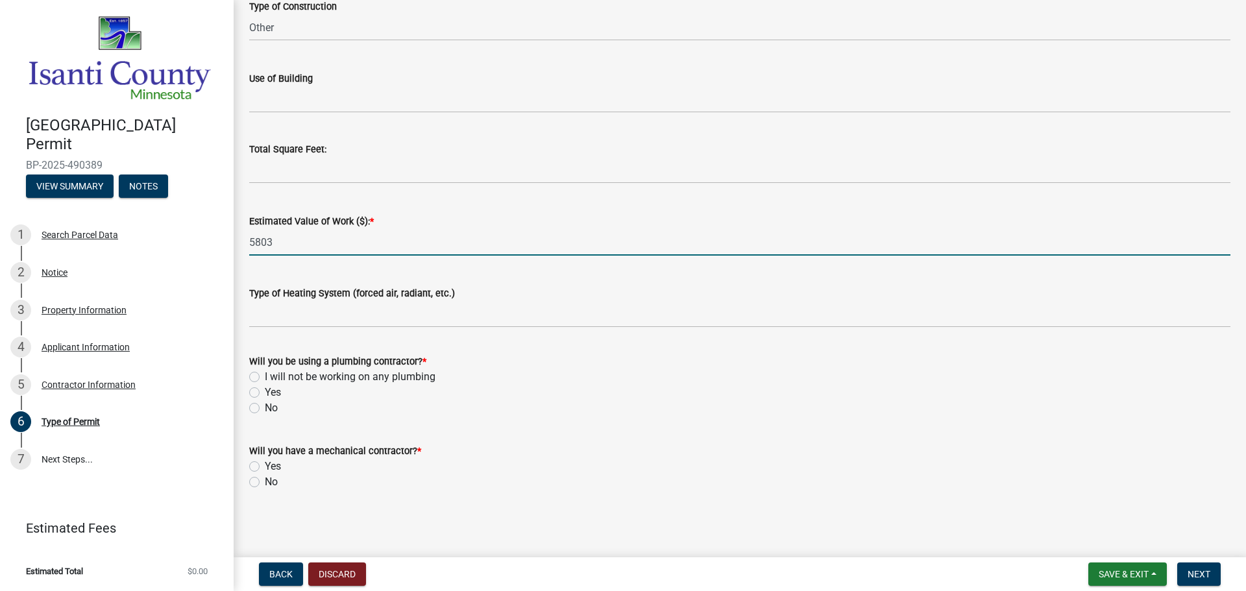
type input "5803"
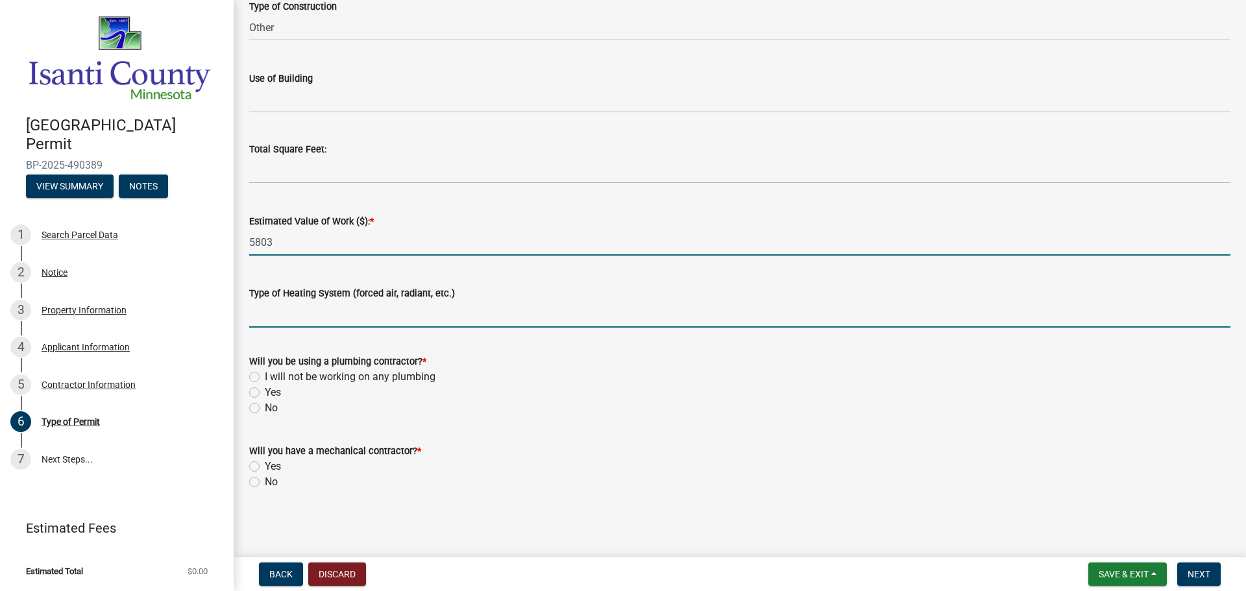
click at [328, 317] on input "Type of Heating System (forced air, radiant, etc.)" at bounding box center [739, 314] width 981 height 27
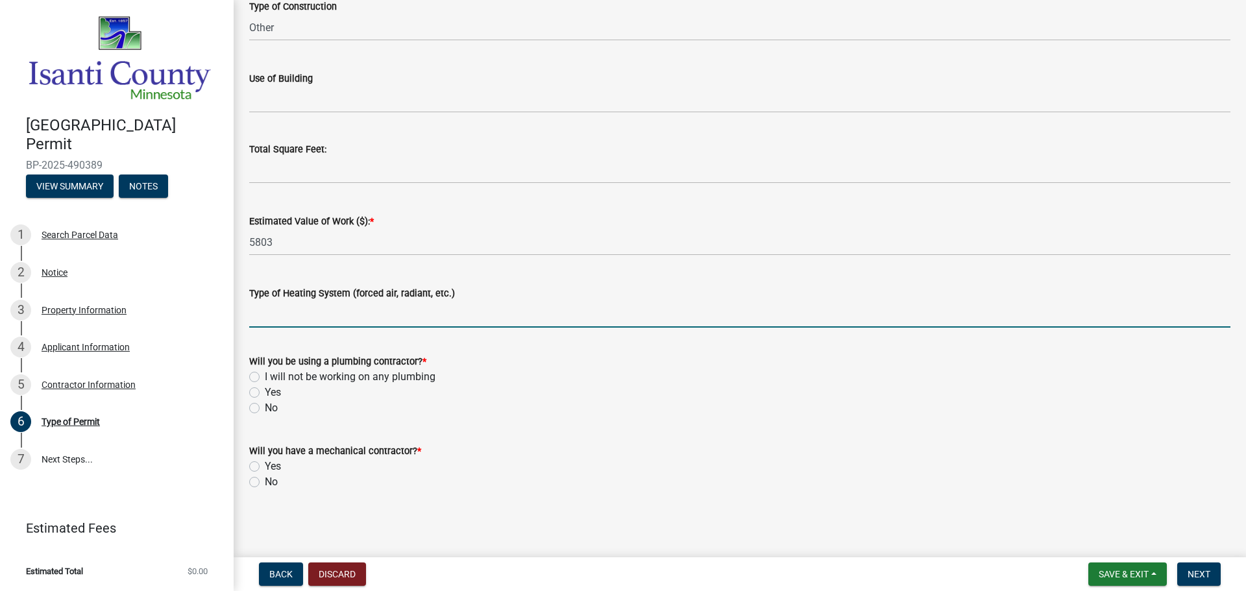
drag, startPoint x: 497, startPoint y: 394, endPoint x: 421, endPoint y: 375, distance: 78.9
click at [496, 392] on div "Yes" at bounding box center [739, 393] width 981 height 16
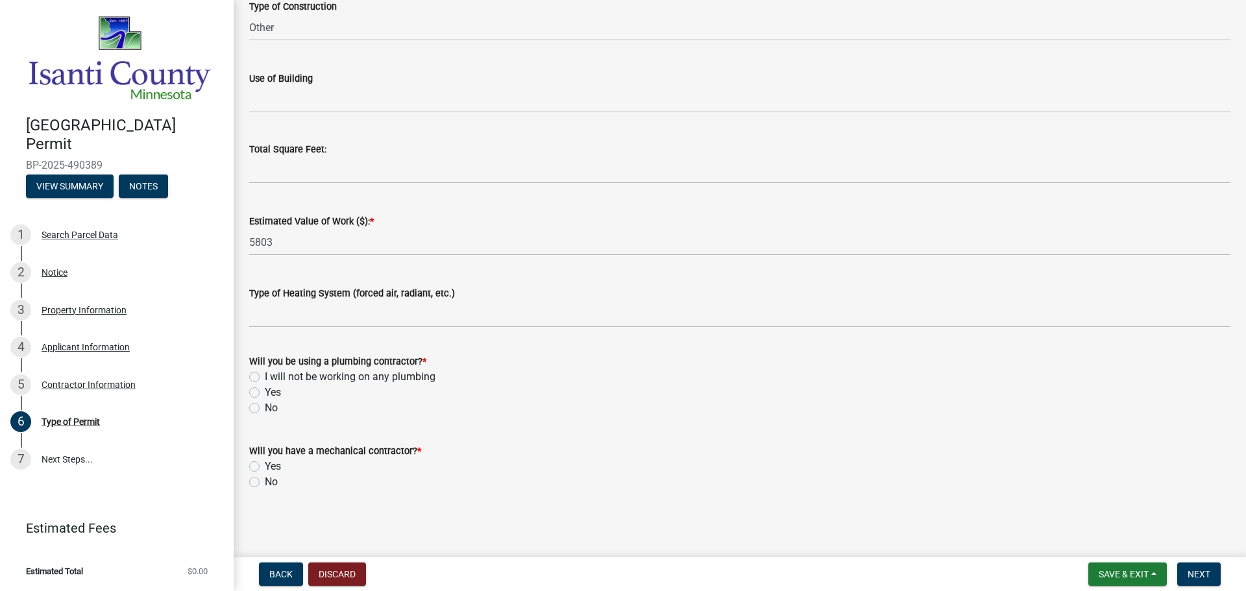
click at [265, 408] on label "No" at bounding box center [271, 408] width 13 height 16
click at [265, 408] on input "No" at bounding box center [269, 404] width 8 height 8
radio input "true"
drag, startPoint x: 255, startPoint y: 467, endPoint x: 506, endPoint y: 473, distance: 251.2
click at [262, 467] on div "Yes" at bounding box center [739, 467] width 981 height 16
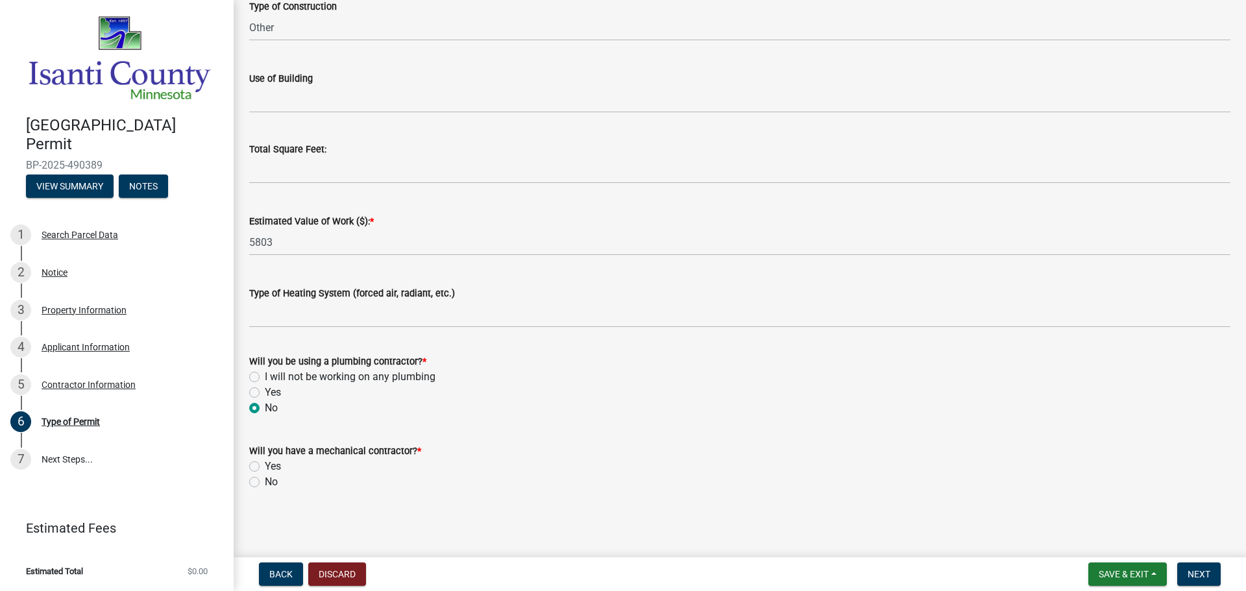
click at [265, 464] on label "Yes" at bounding box center [273, 467] width 16 height 16
click at [265, 464] on input "Yes" at bounding box center [269, 463] width 8 height 8
radio input "true"
drag, startPoint x: 1210, startPoint y: 578, endPoint x: 837, endPoint y: 462, distance: 391.3
click at [1210, 577] on span "Next" at bounding box center [1199, 574] width 23 height 10
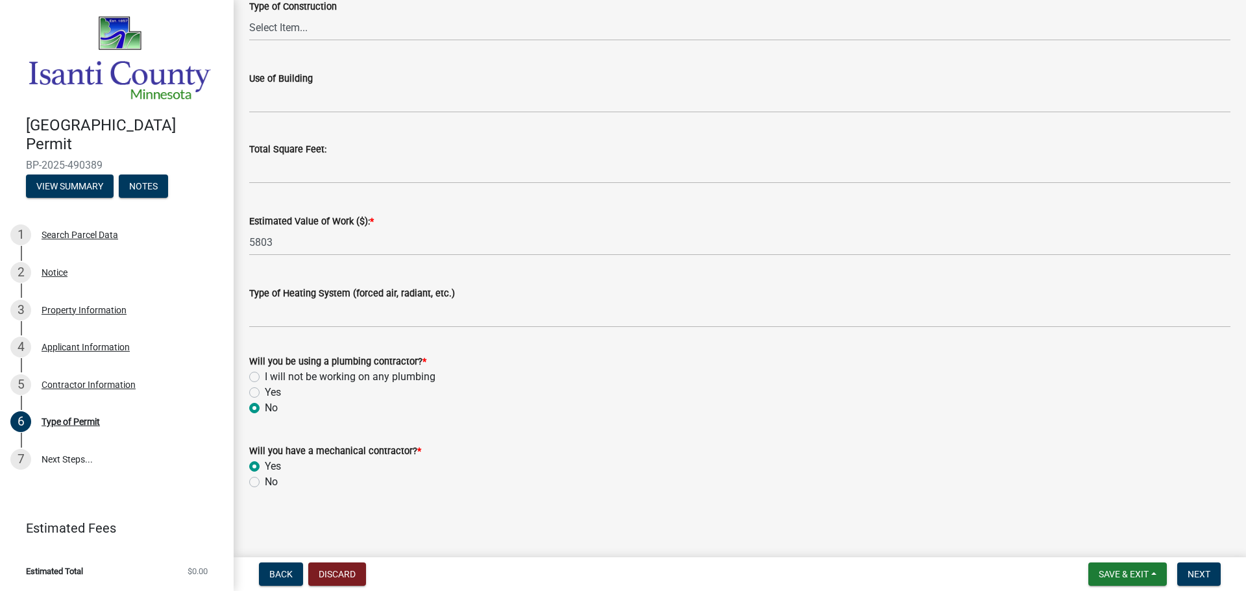
scroll to position [0, 0]
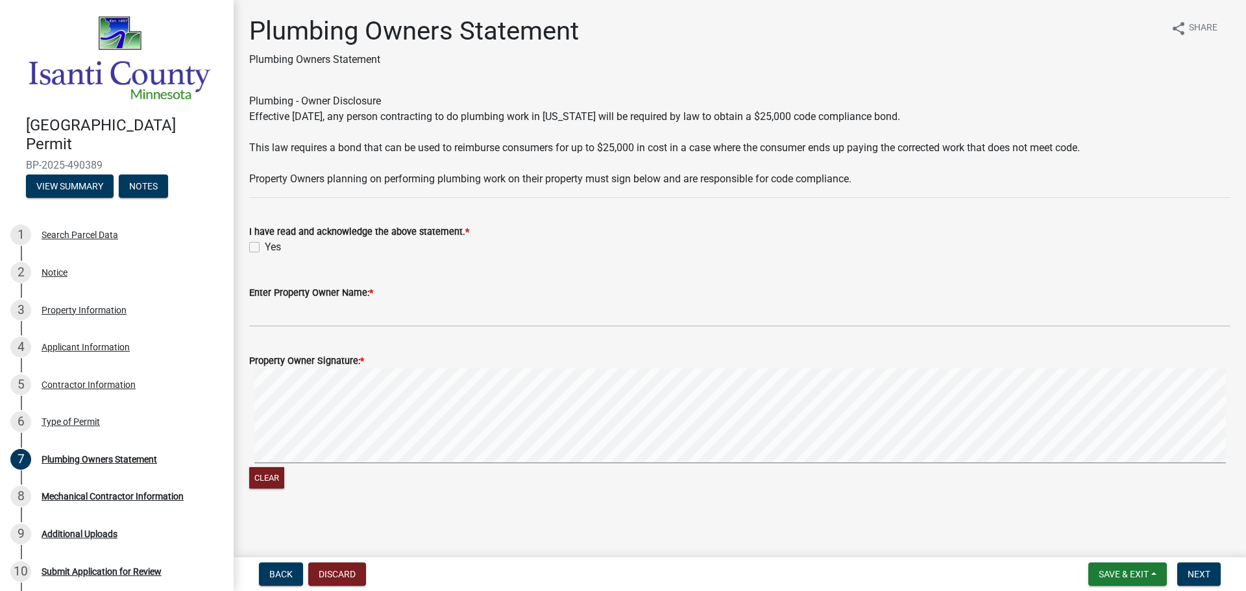
click at [265, 247] on label "Yes" at bounding box center [273, 247] width 16 height 16
click at [265, 247] on input "Yes" at bounding box center [269, 243] width 8 height 8
checkbox input "true"
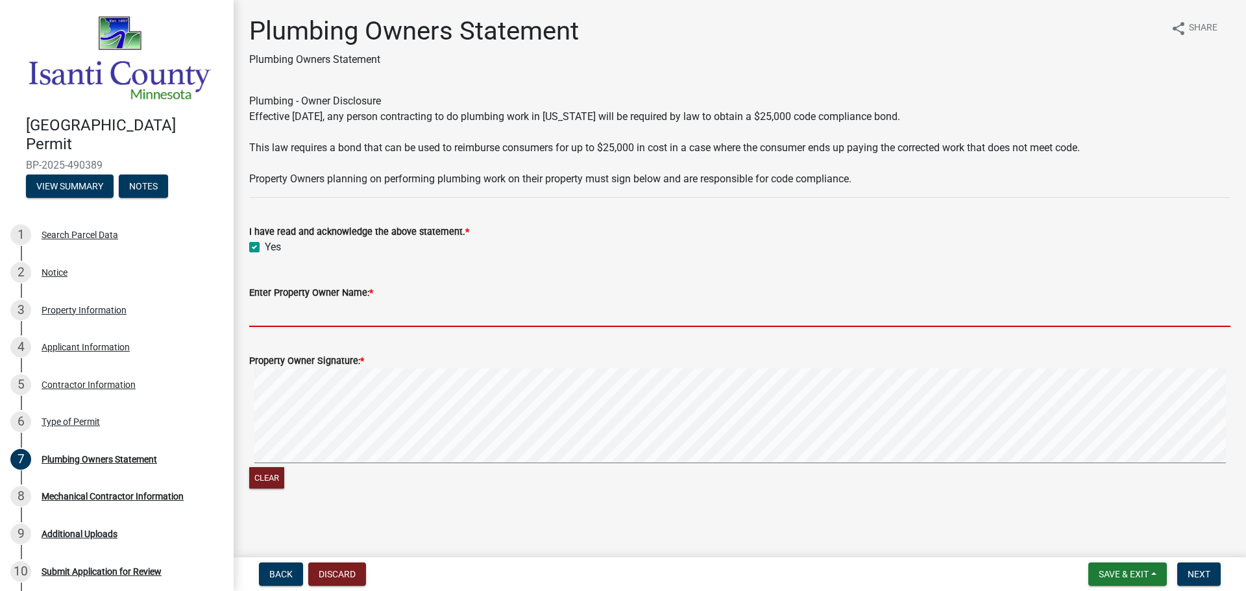
click at [306, 321] on input "Enter Property Owner Name: *" at bounding box center [739, 313] width 981 height 27
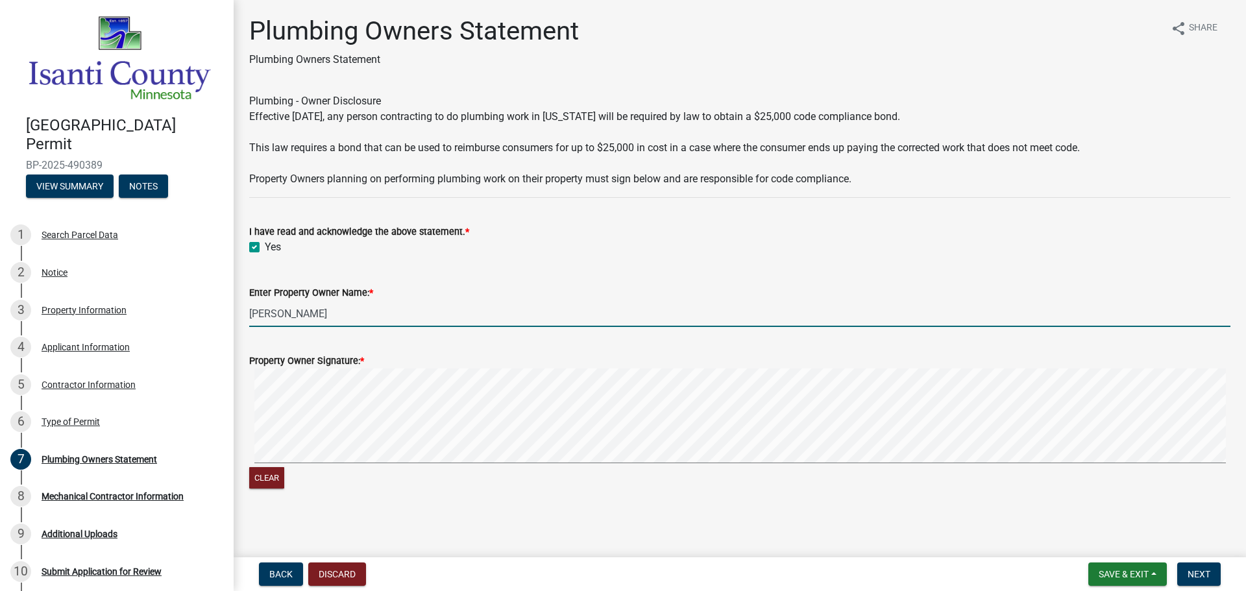
scroll to position [2, 0]
type input "[PERSON_NAME]"
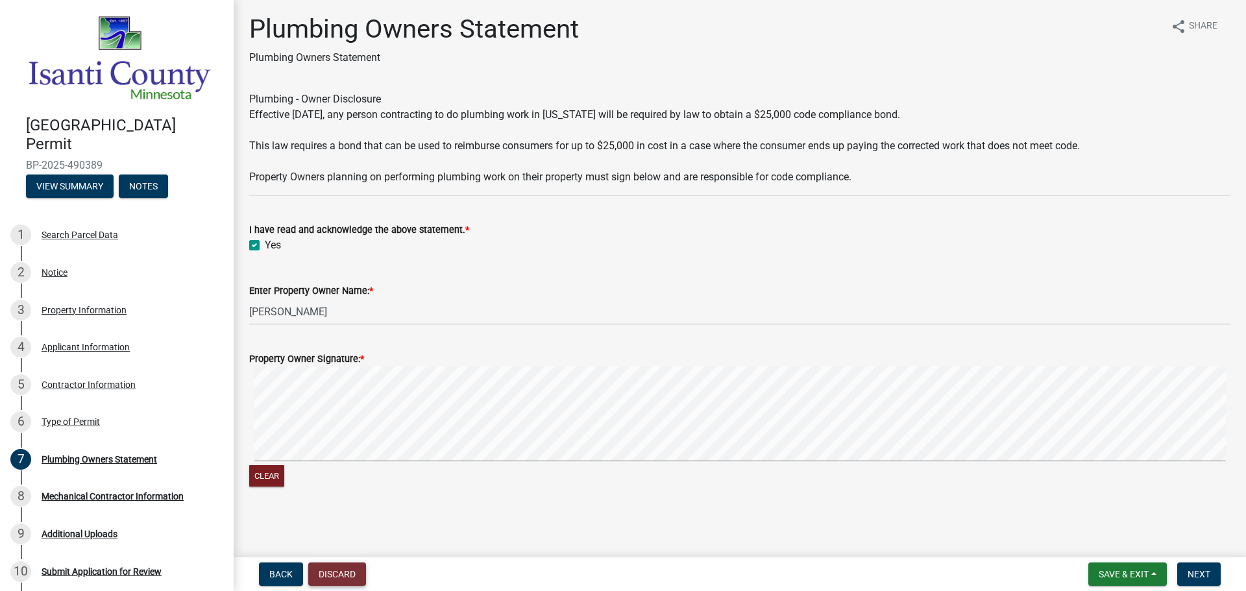
click at [347, 569] on button "Discard" at bounding box center [337, 574] width 58 height 23
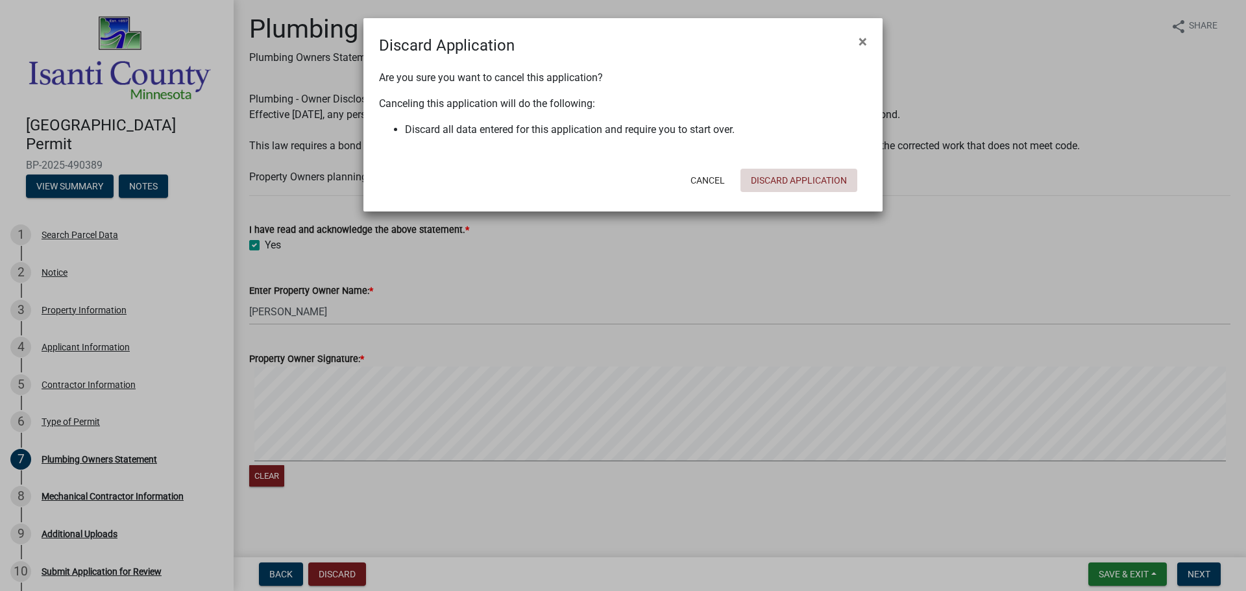
click at [816, 180] on button "Discard Application" at bounding box center [799, 180] width 117 height 23
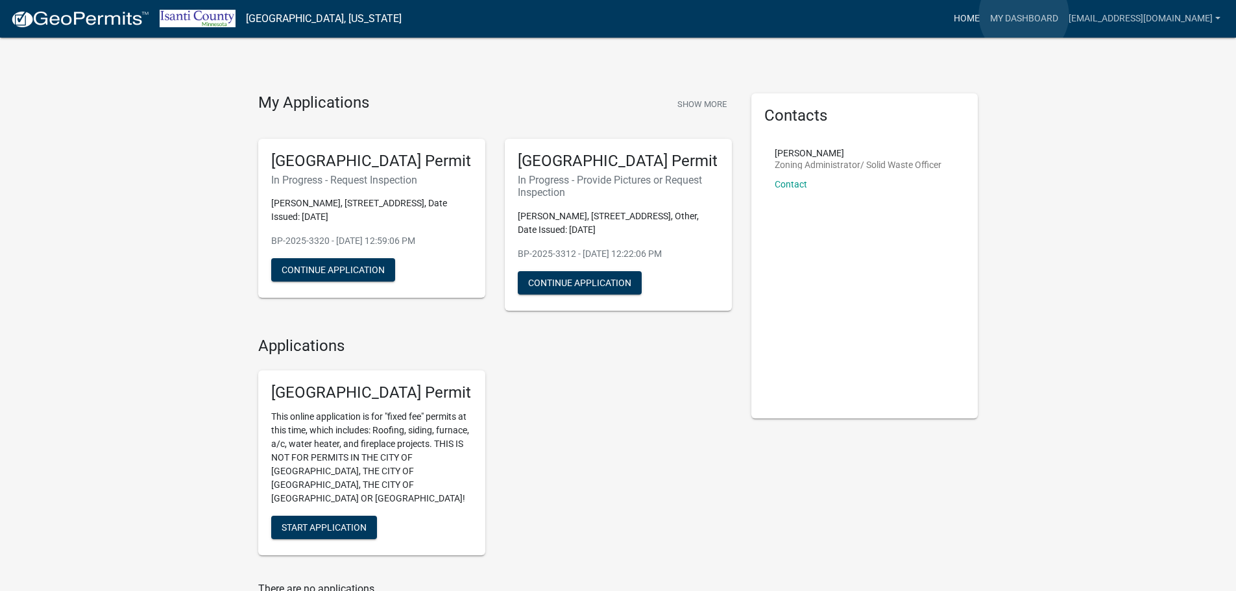
click at [985, 15] on link "Home" at bounding box center [967, 18] width 36 height 25
click at [343, 522] on span "Start Application" at bounding box center [324, 527] width 85 height 10
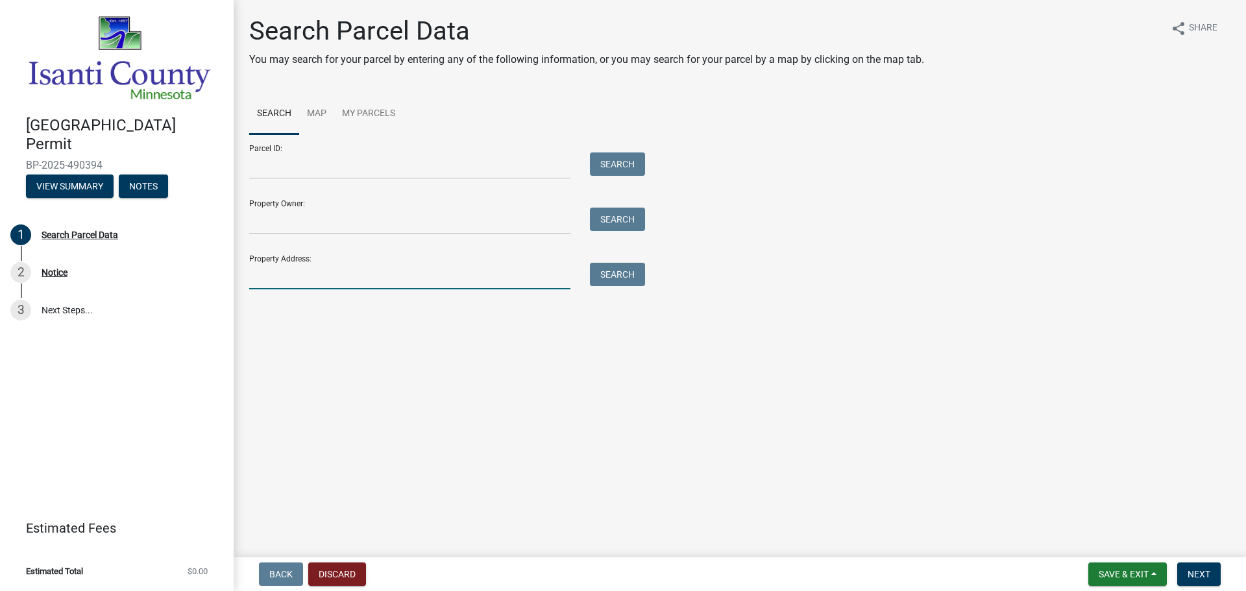
click at [293, 266] on input "Property Address:" at bounding box center [409, 276] width 321 height 27
type input "29691 Helium"
click at [615, 278] on button "Search" at bounding box center [617, 274] width 55 height 23
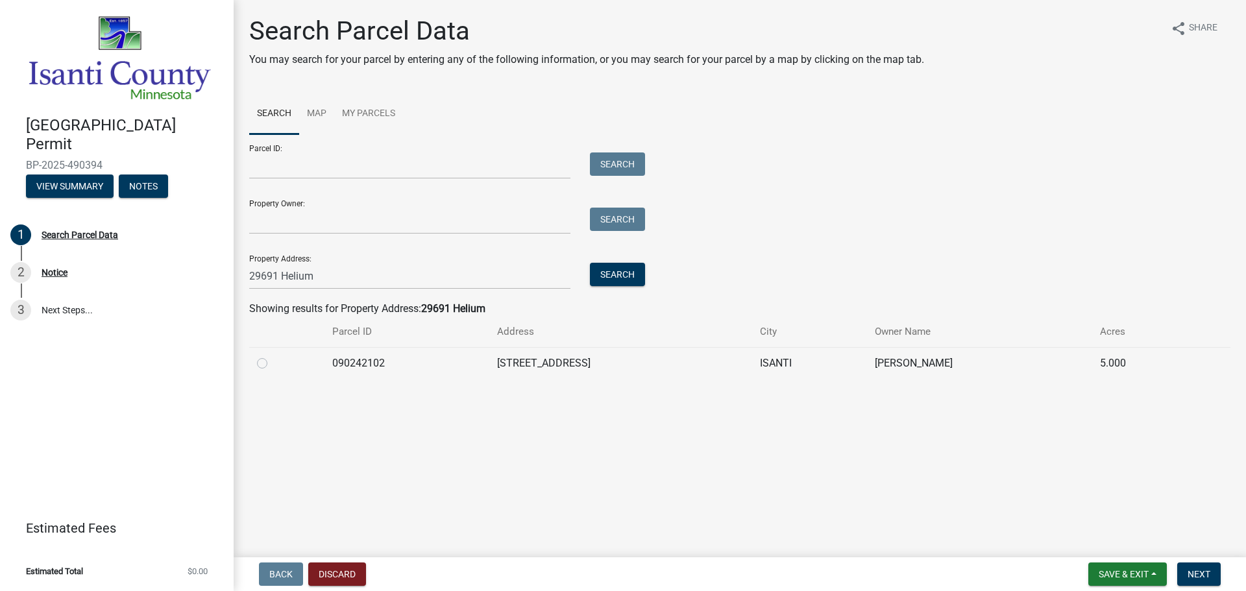
click at [273, 356] on label at bounding box center [273, 356] width 0 height 0
click at [273, 362] on input "radio" at bounding box center [277, 360] width 8 height 8
radio input "true"
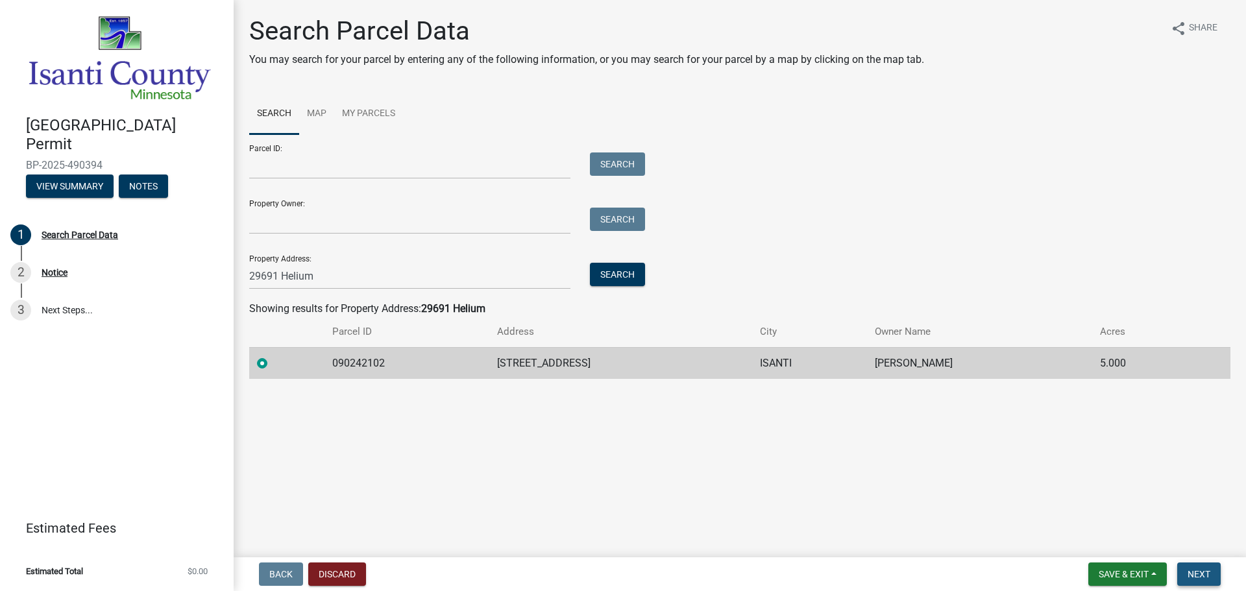
drag, startPoint x: 1200, startPoint y: 572, endPoint x: 747, endPoint y: 384, distance: 490.3
click at [1199, 572] on span "Next" at bounding box center [1199, 574] width 23 height 10
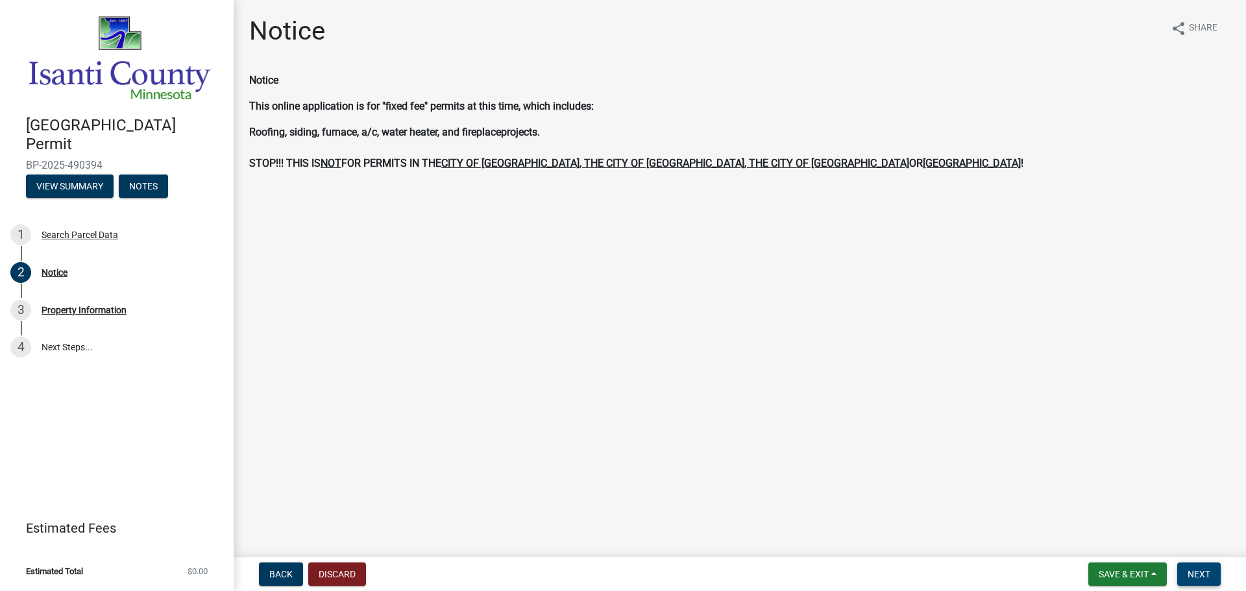
drag, startPoint x: 1194, startPoint y: 572, endPoint x: 692, endPoint y: 377, distance: 539.0
click at [1192, 570] on span "Next" at bounding box center [1199, 574] width 23 height 10
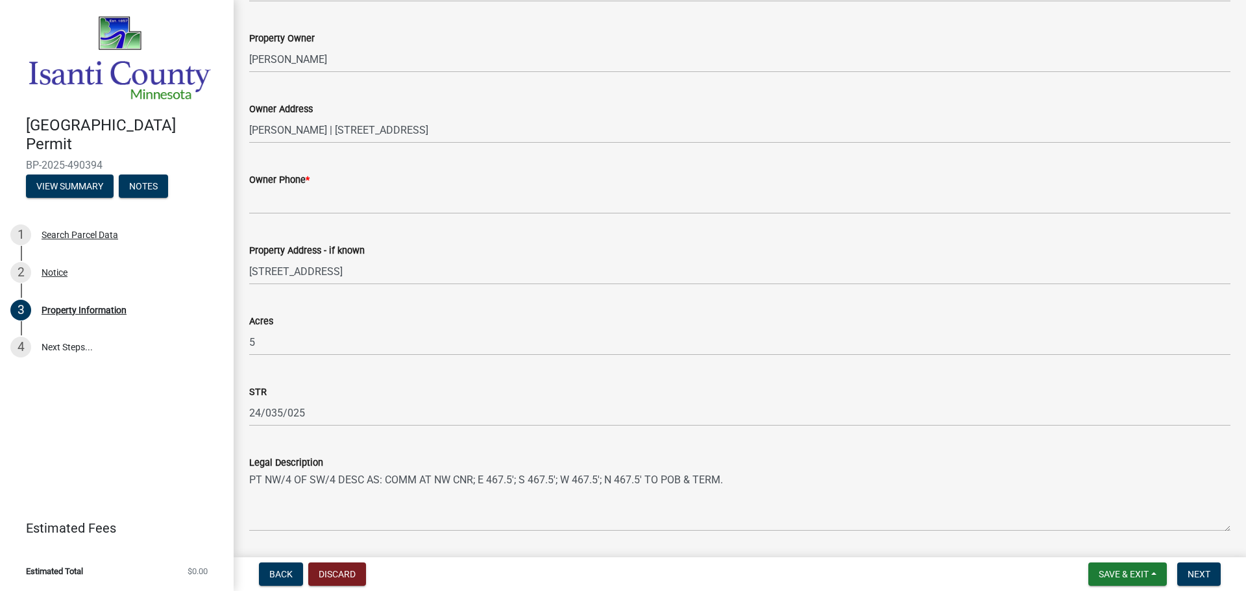
scroll to position [319, 0]
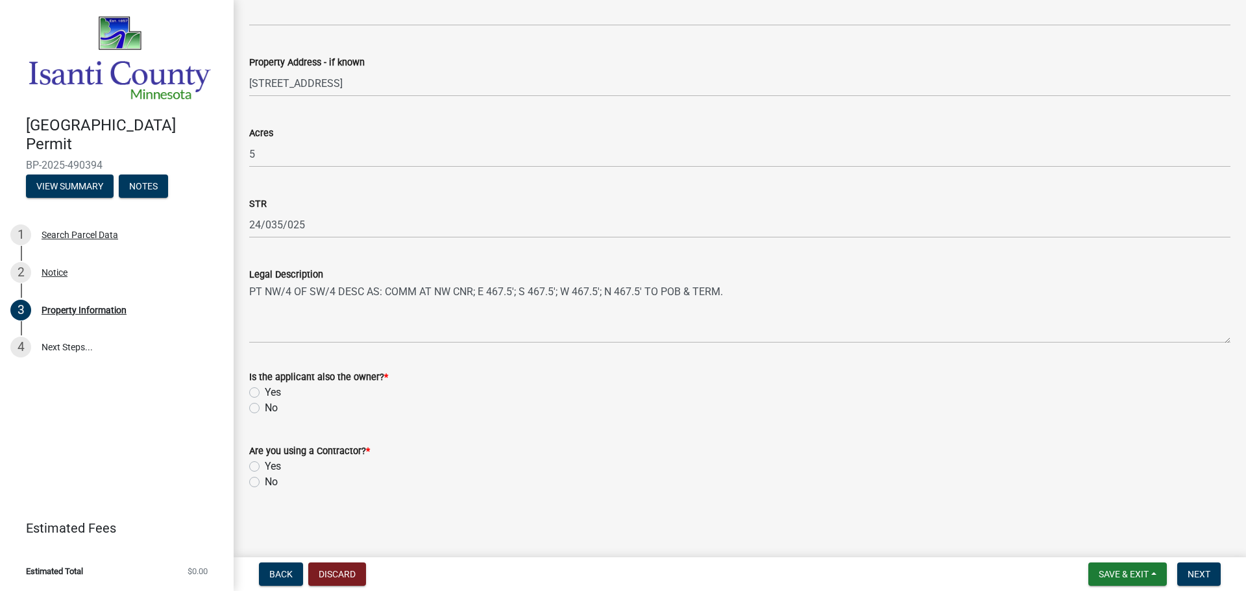
drag, startPoint x: 255, startPoint y: 406, endPoint x: 289, endPoint y: 402, distance: 34.6
click at [262, 404] on div "No" at bounding box center [739, 408] width 981 height 16
click at [265, 406] on label "No" at bounding box center [271, 408] width 13 height 16
click at [265, 406] on input "No" at bounding box center [269, 404] width 8 height 8
radio input "true"
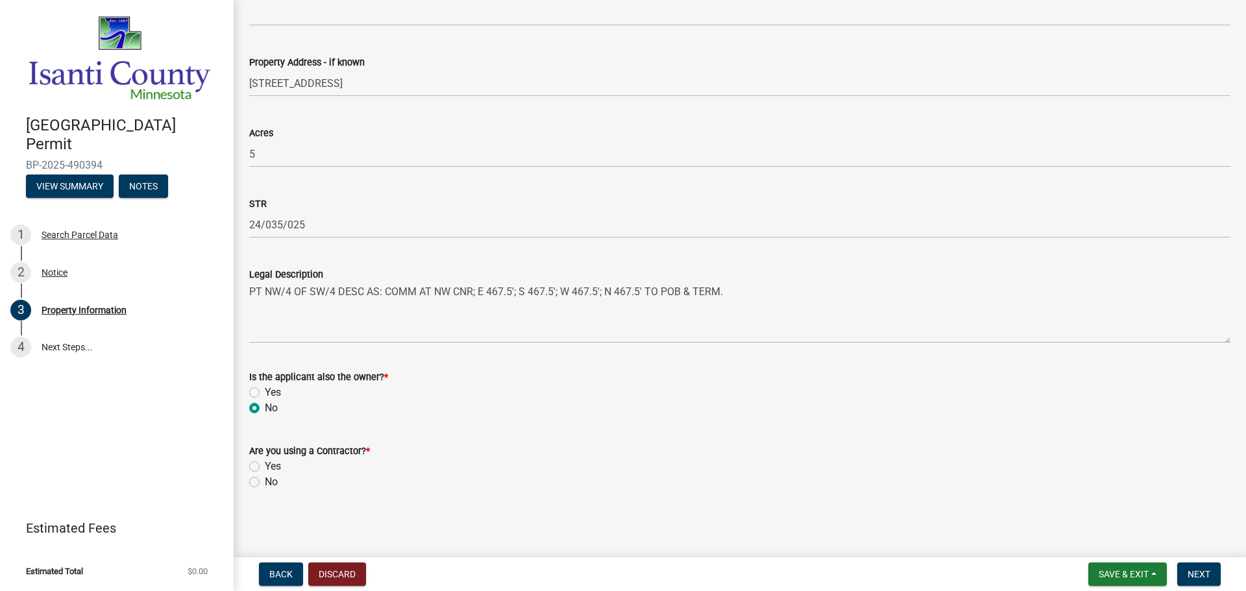
drag, startPoint x: 256, startPoint y: 467, endPoint x: 280, endPoint y: 465, distance: 24.1
click at [265, 466] on label "Yes" at bounding box center [273, 467] width 16 height 16
click at [265, 466] on input "Yes" at bounding box center [269, 463] width 8 height 8
radio input "true"
drag, startPoint x: 1206, startPoint y: 572, endPoint x: 1197, endPoint y: 564, distance: 11.5
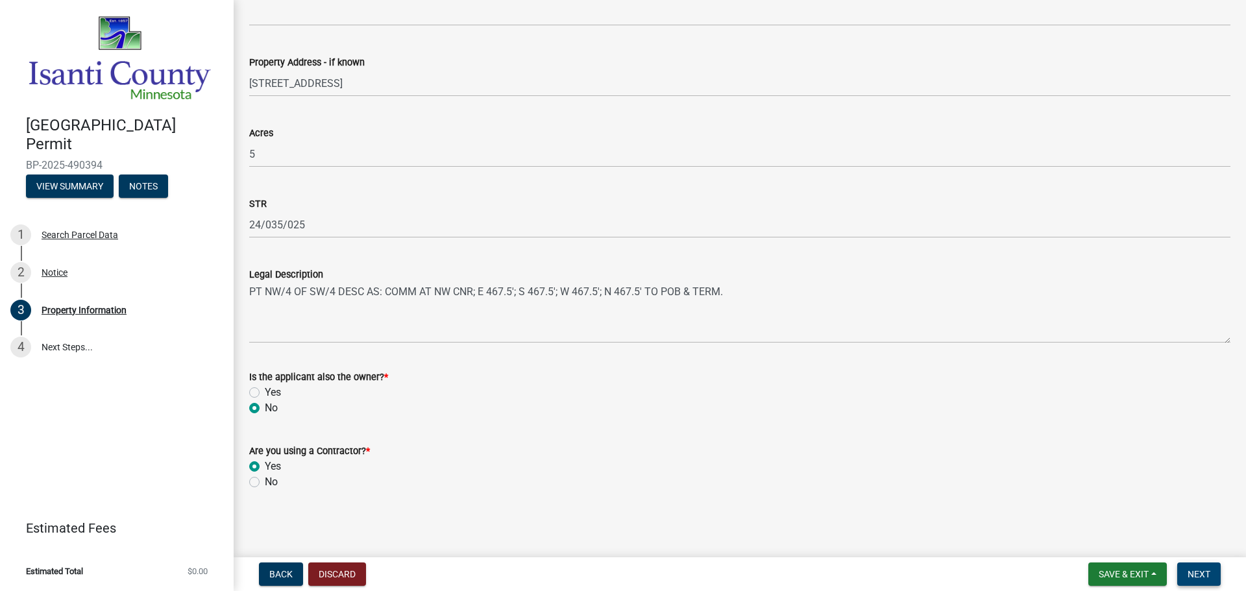
click at [1202, 567] on button "Next" at bounding box center [1198, 574] width 43 height 23
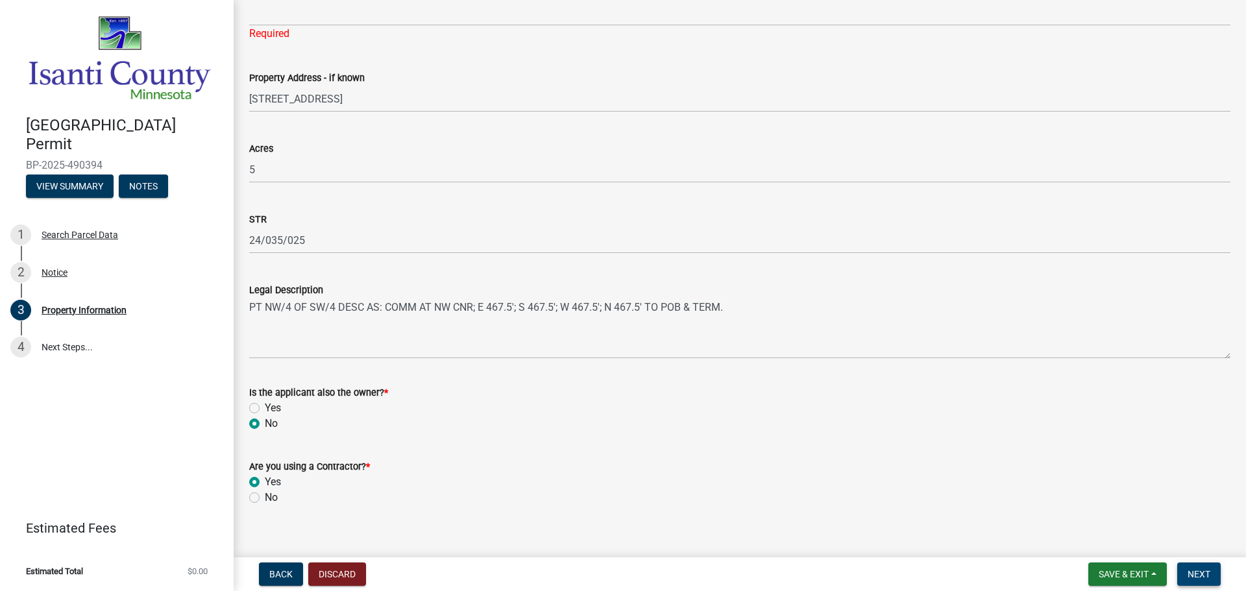
click at [1210, 568] on button "Next" at bounding box center [1198, 574] width 43 height 23
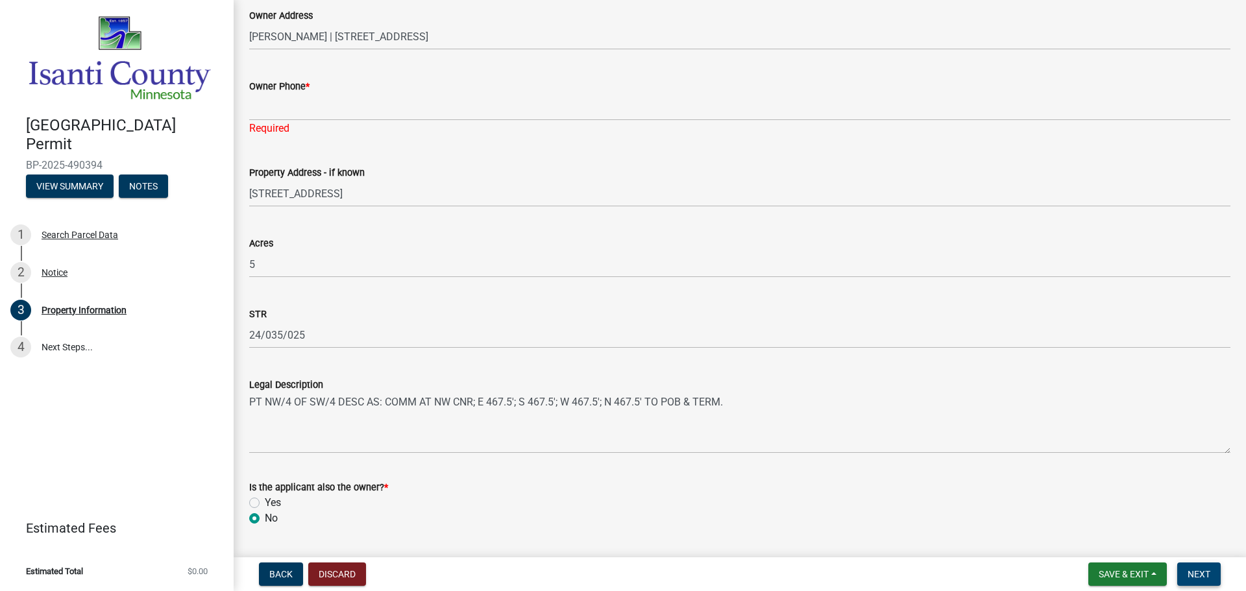
scroll to position [60, 0]
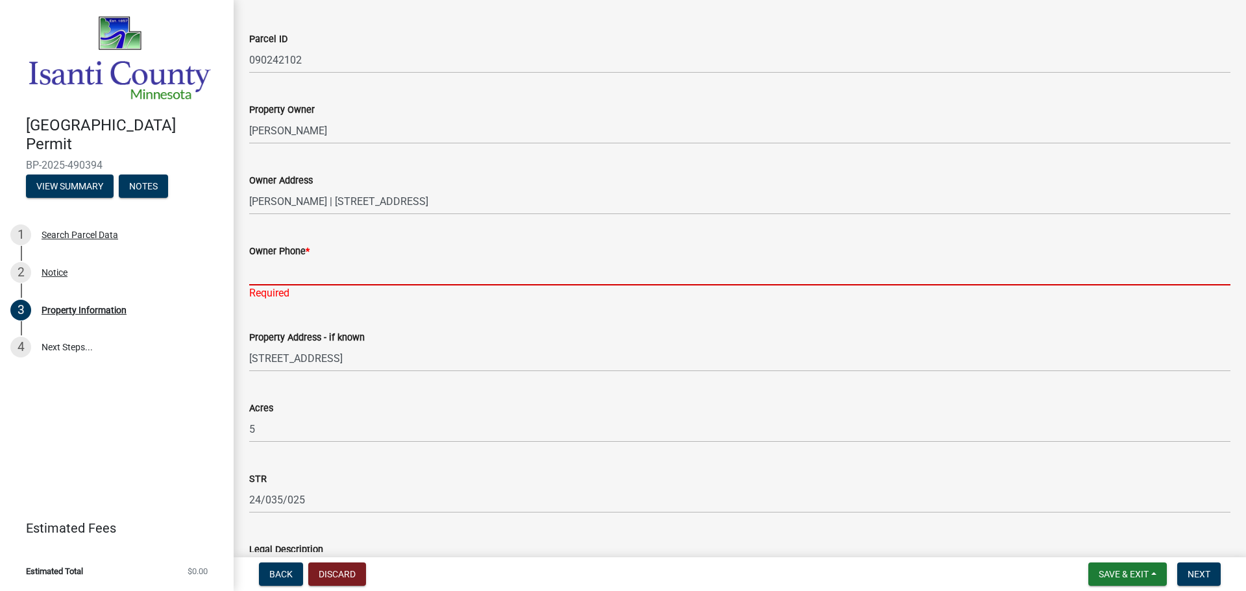
click at [285, 269] on input "Owner Phone *" at bounding box center [739, 272] width 981 height 27
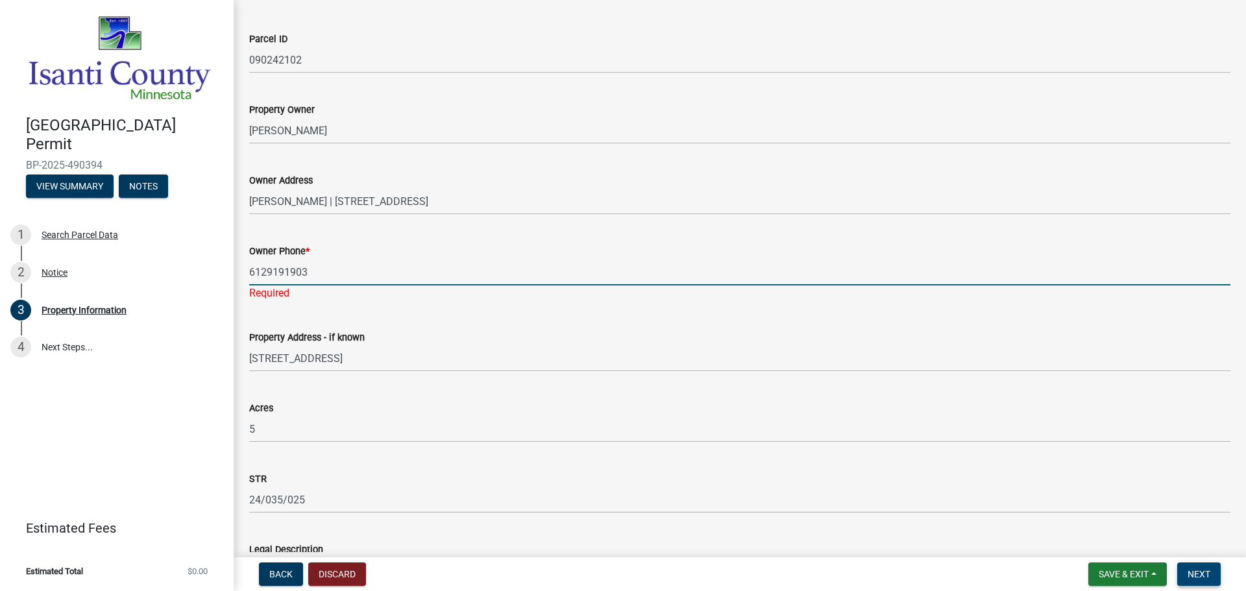
type input "6129191903"
click at [1196, 570] on span "Next" at bounding box center [1199, 574] width 23 height 10
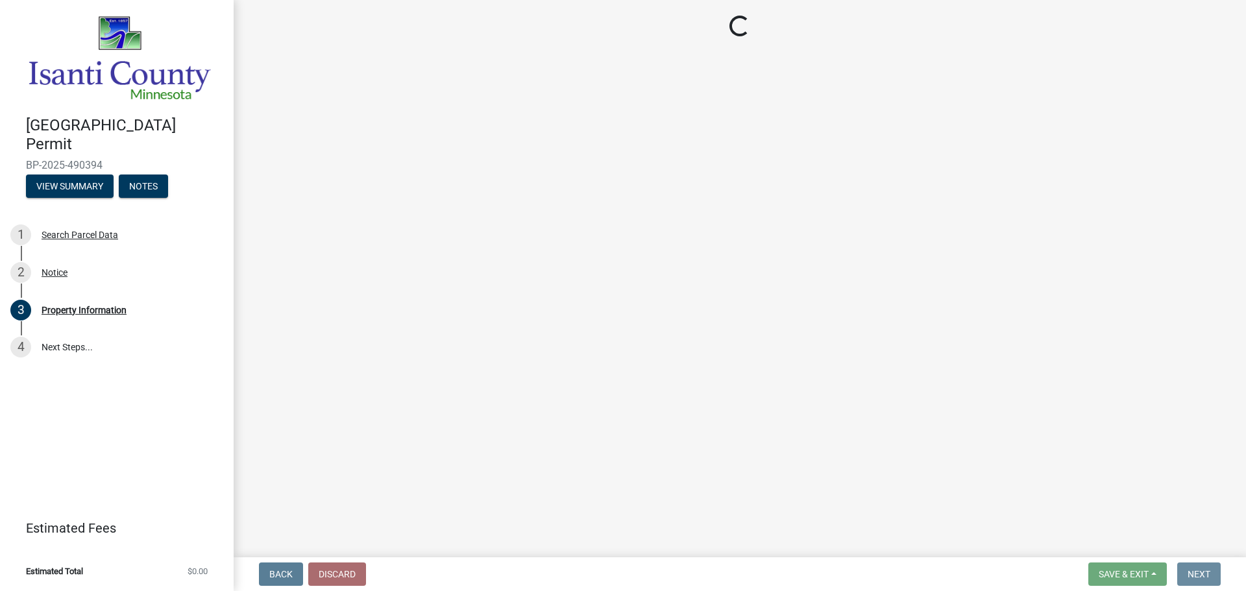
scroll to position [0, 0]
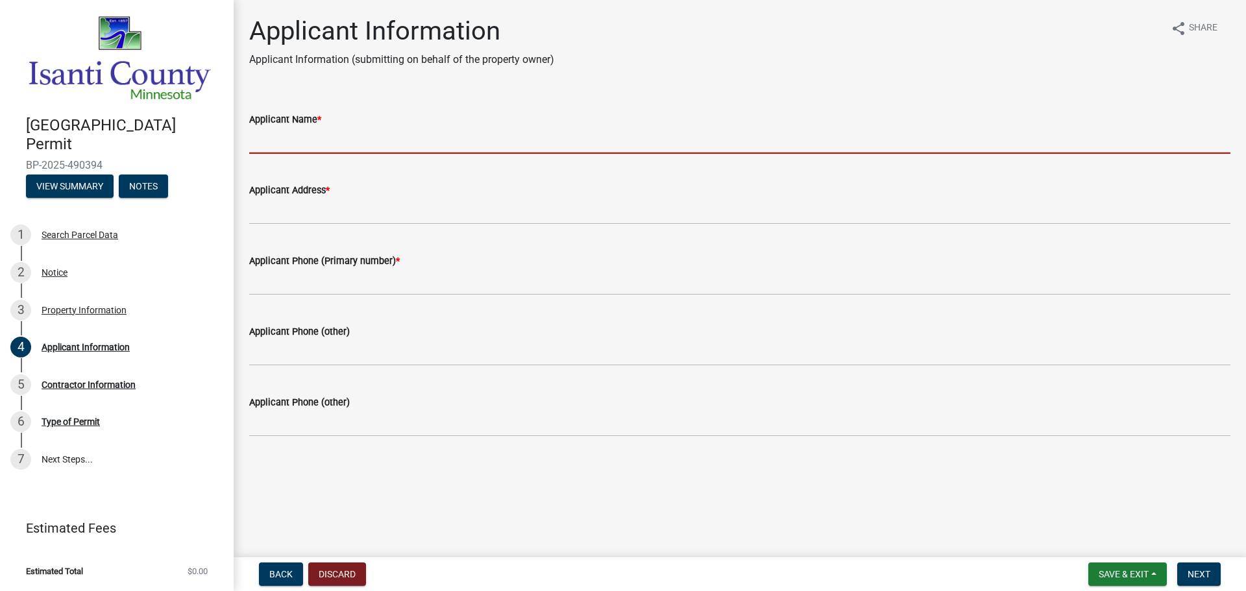
click at [304, 136] on input "Applicant Name *" at bounding box center [739, 140] width 981 height 27
type input "[PERSON_NAME]"
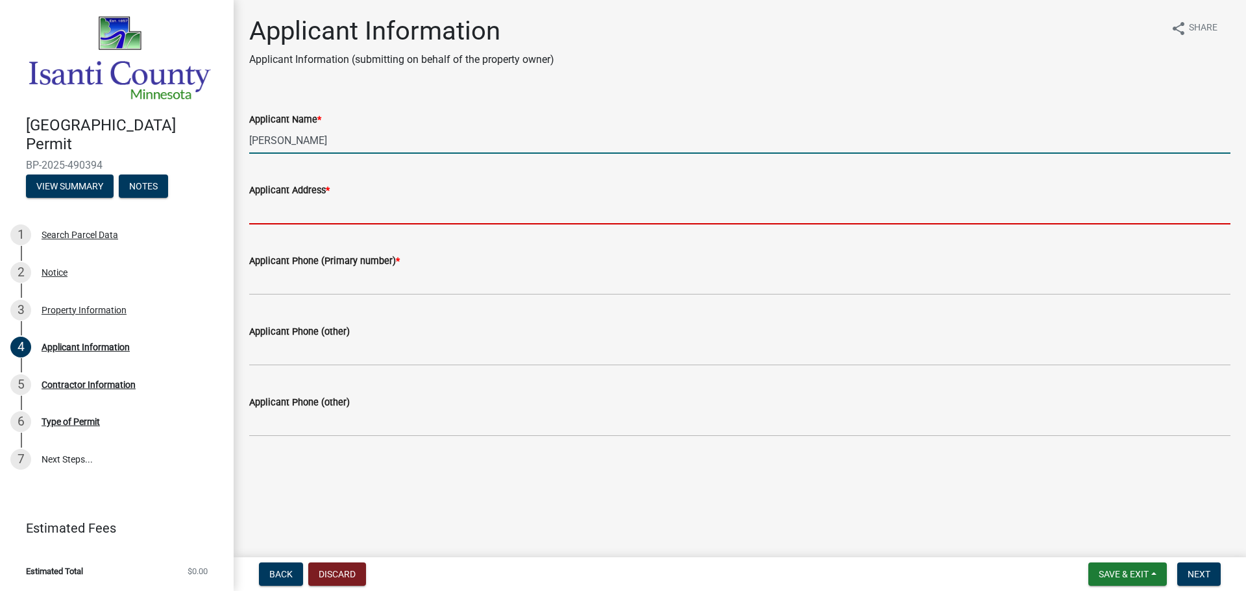
click at [341, 215] on input "Applicant Address *" at bounding box center [739, 211] width 981 height 27
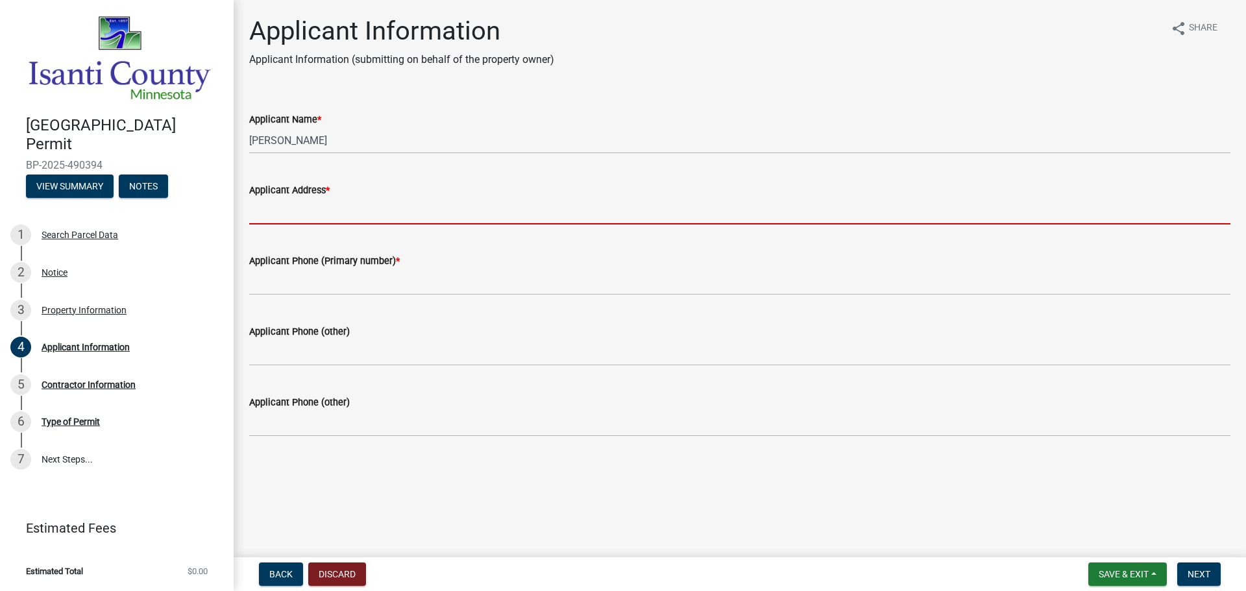
type input "[STREET_ADDRESS]"
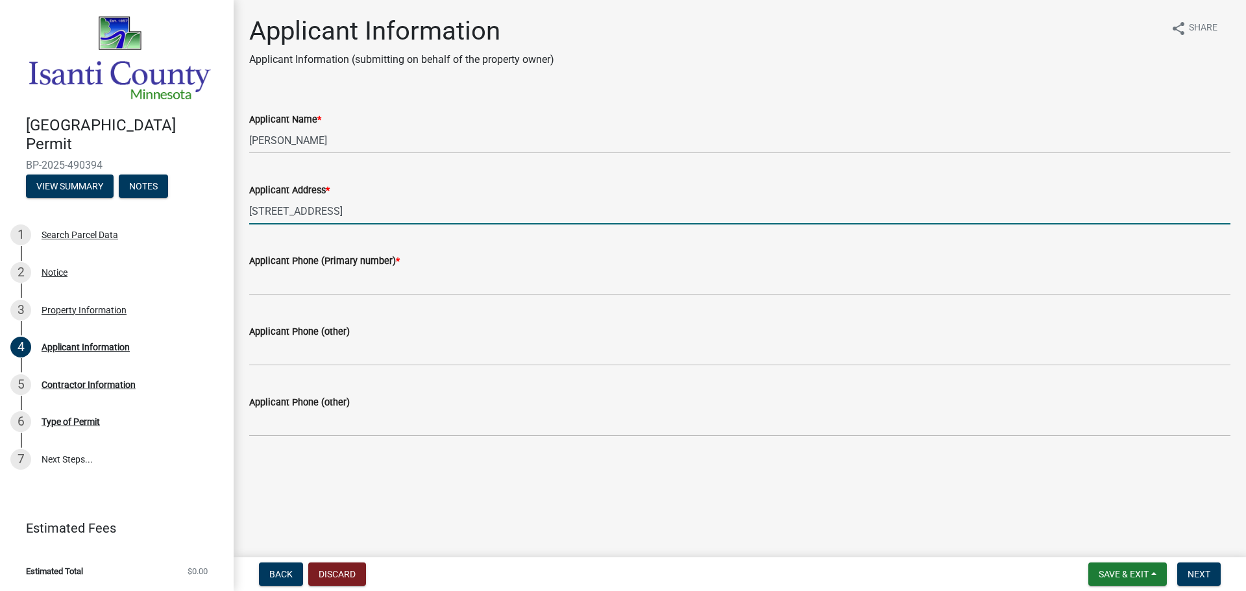
type input "7634281321"
click at [1216, 578] on button "Next" at bounding box center [1198, 574] width 43 height 23
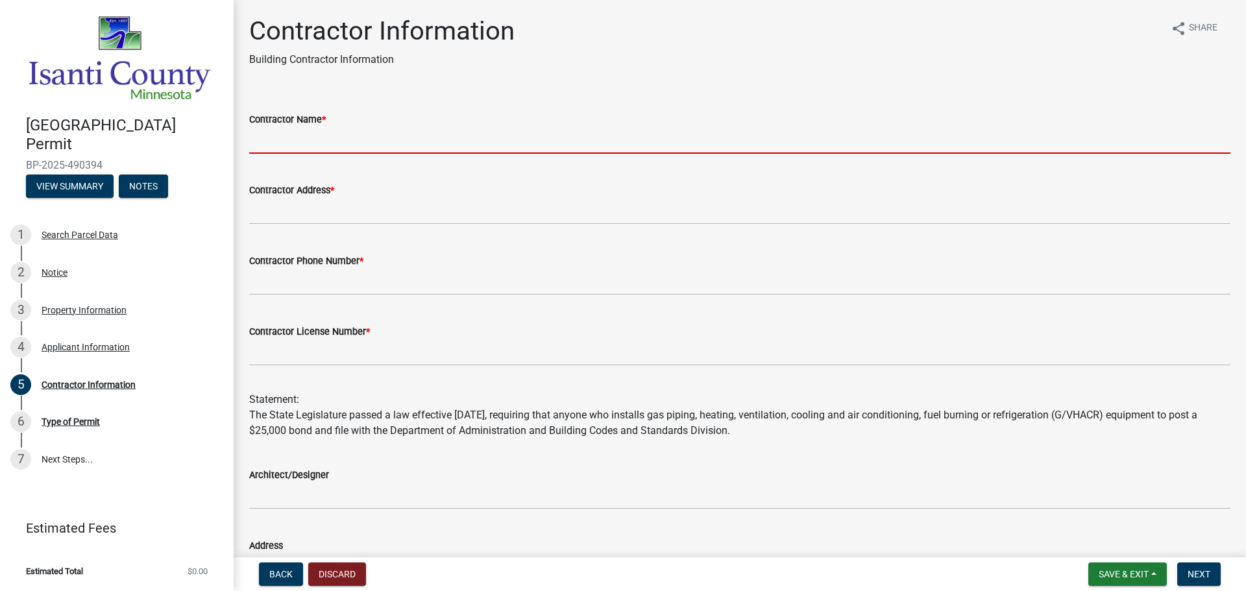
click at [337, 135] on input "Contractor Name *" at bounding box center [739, 140] width 981 height 27
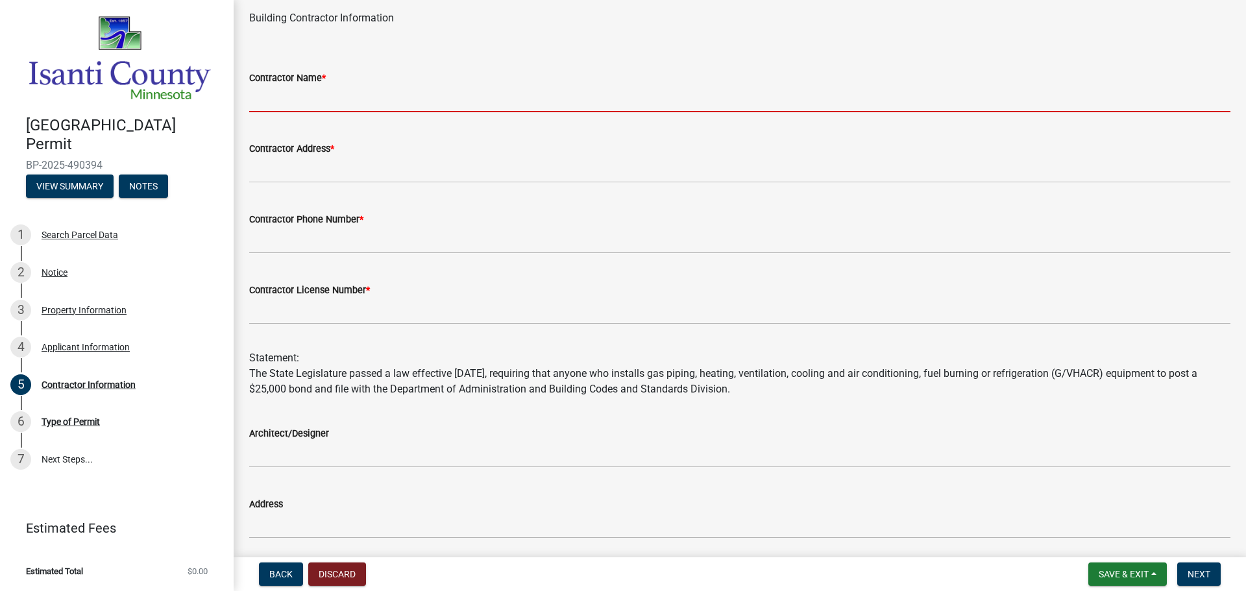
scroll to position [65, 0]
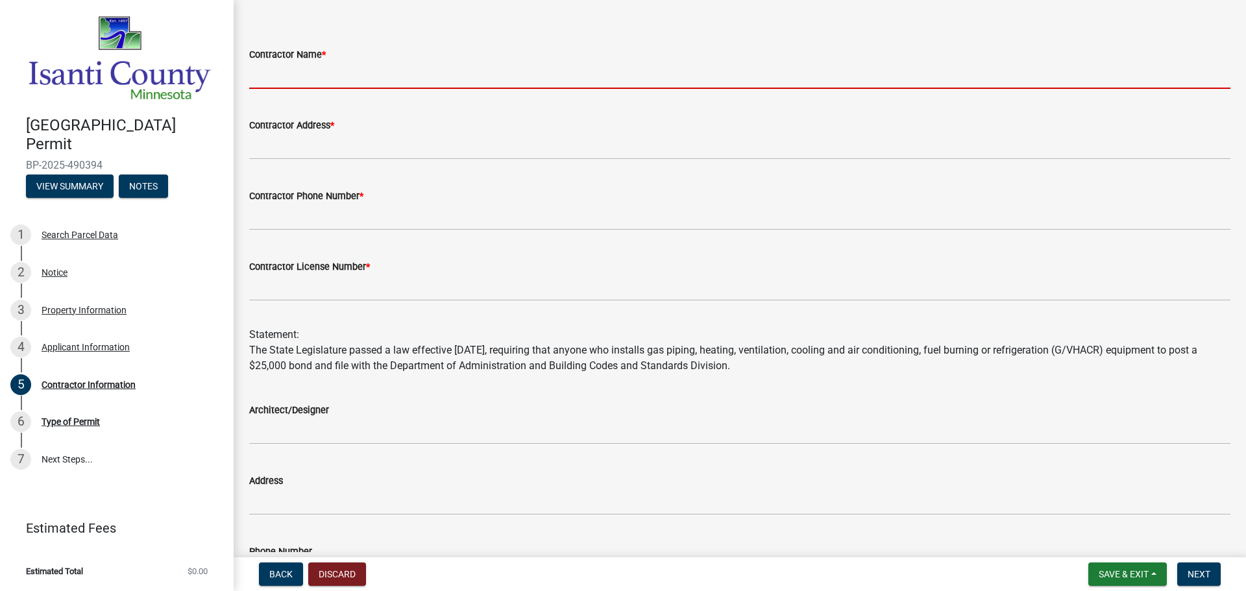
type input "Deans Home Services"
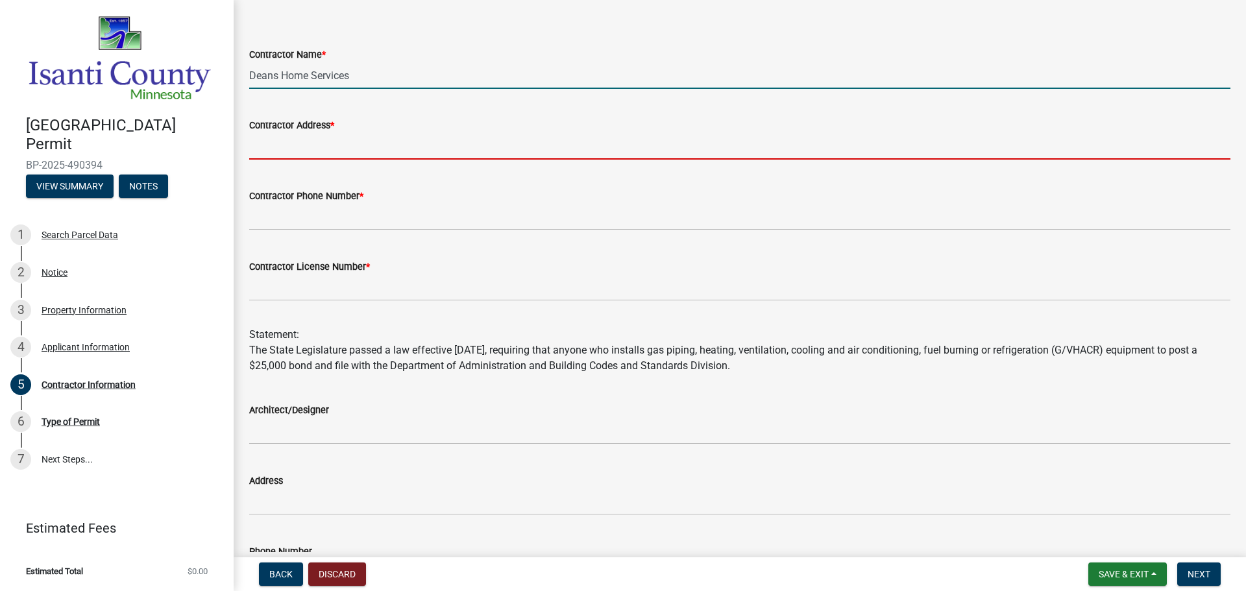
type input "[STREET_ADDRESS]"
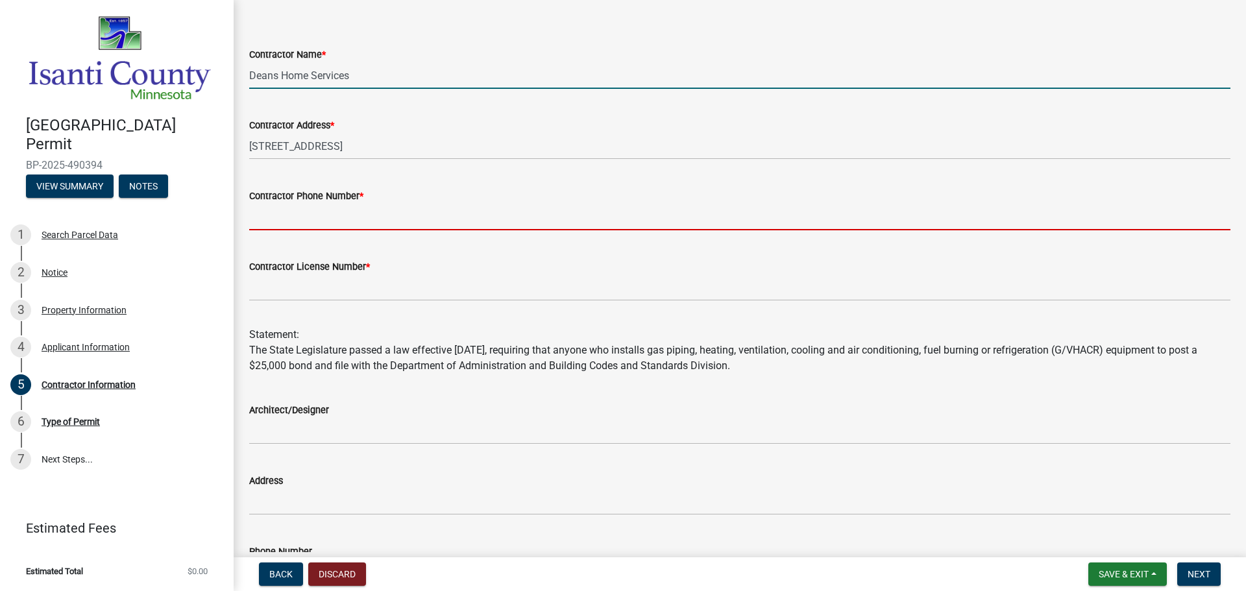
type input "7634281321"
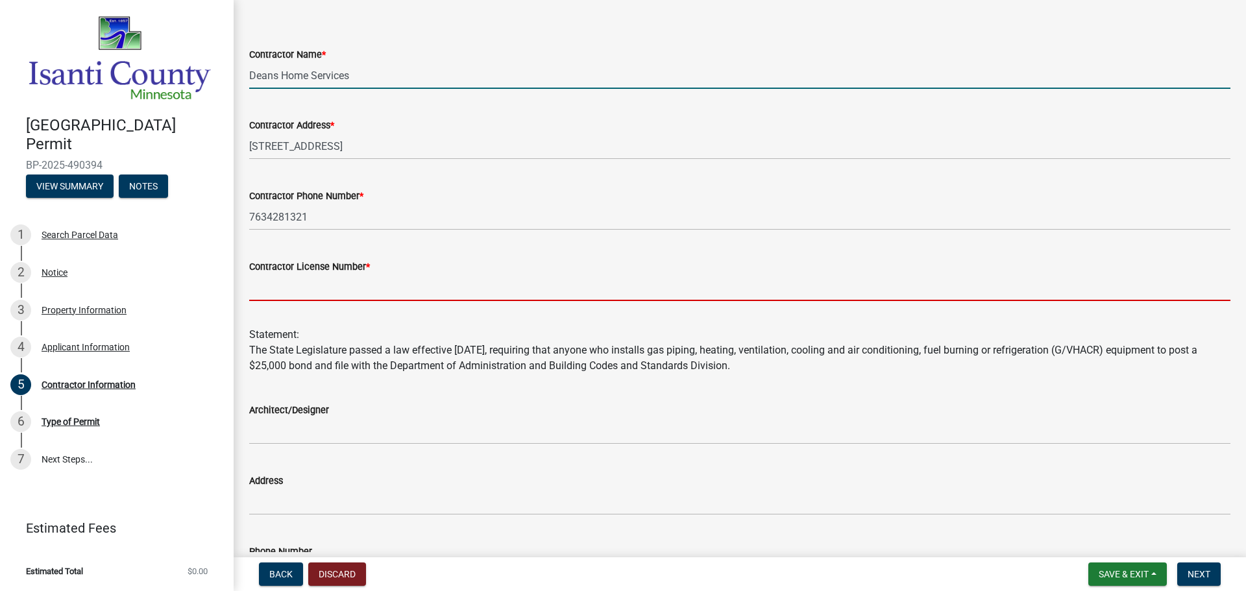
click at [362, 288] on input "Contractor License Number *" at bounding box center [739, 288] width 981 height 27
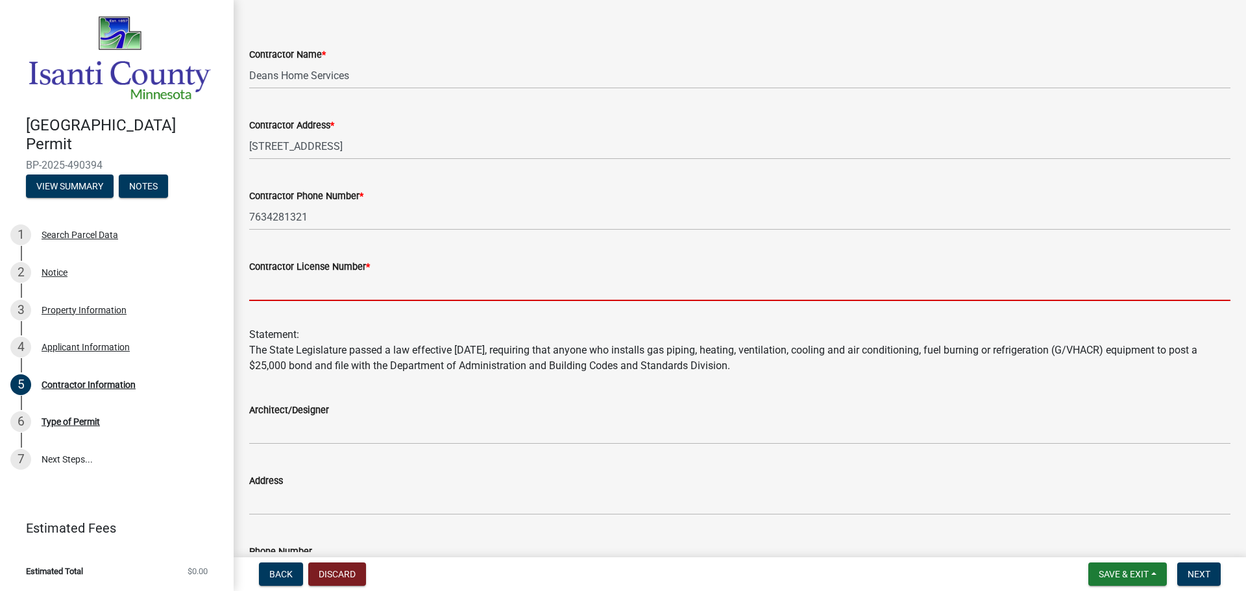
type input "MB100200"
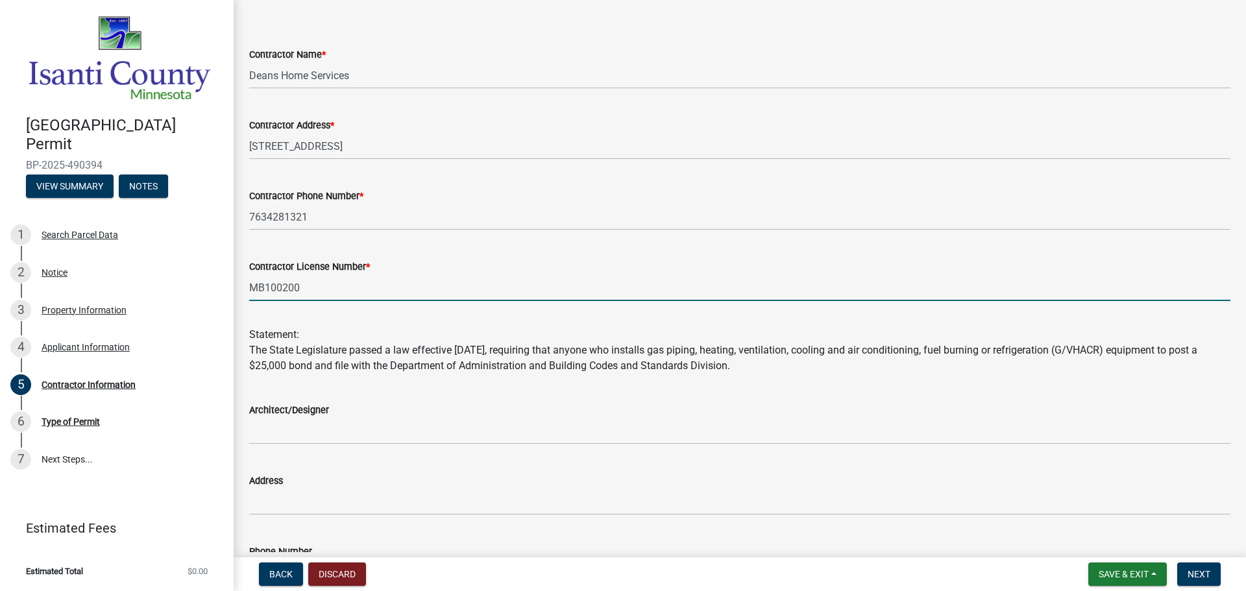
scroll to position [230, 0]
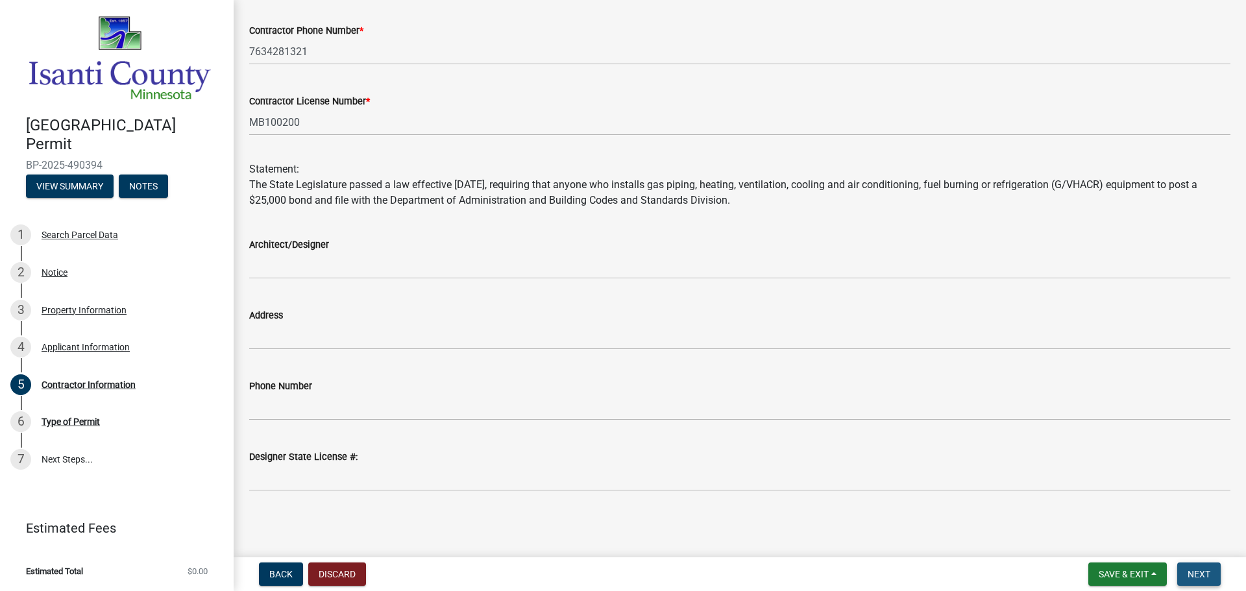
drag, startPoint x: 1202, startPoint y: 570, endPoint x: 644, endPoint y: 367, distance: 594.0
click at [1202, 568] on button "Next" at bounding box center [1198, 574] width 43 height 23
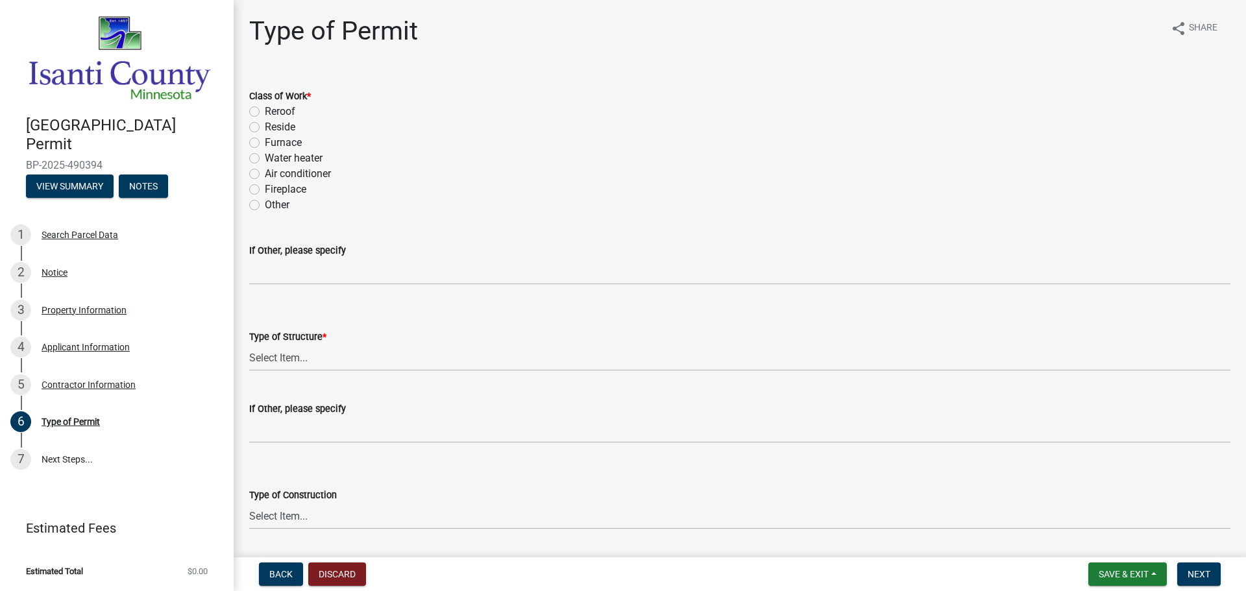
click at [265, 143] on label "Furnace" at bounding box center [283, 143] width 37 height 16
click at [265, 143] on input "Furnace" at bounding box center [269, 139] width 8 height 8
radio input "true"
click at [290, 352] on select "Select Item... Accessory Commercial Single Family Agricultural Other N/A" at bounding box center [739, 358] width 981 height 27
click at [249, 345] on select "Select Item... Accessory Commercial Single Family Agricultural Other N/A" at bounding box center [739, 358] width 981 height 27
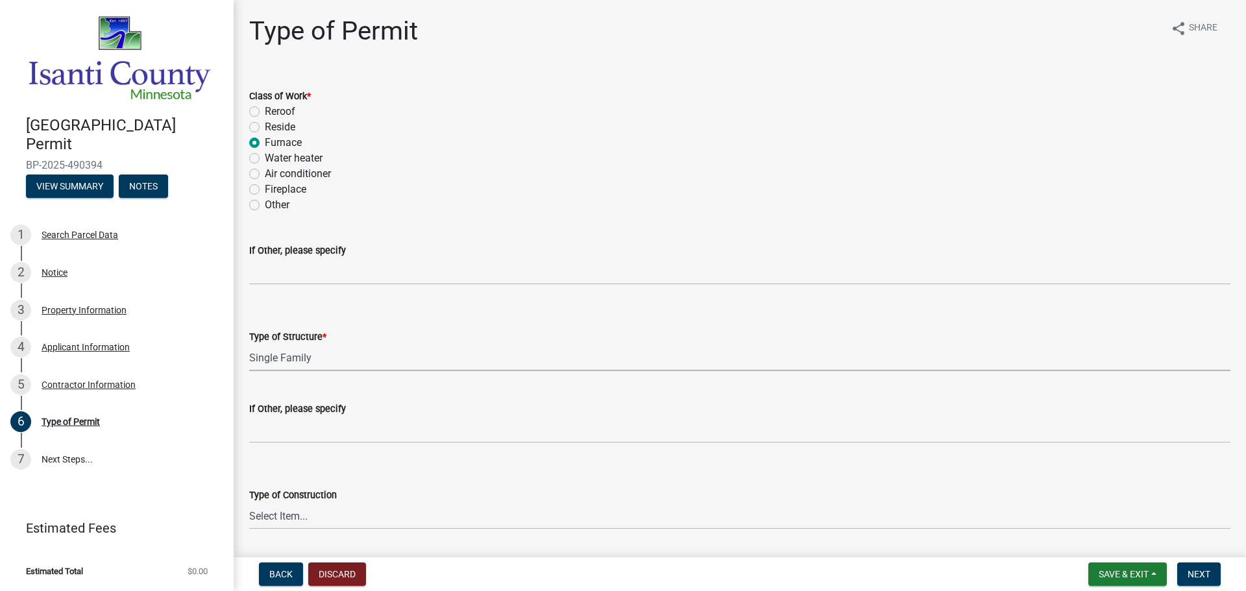
select select "eb4da8a3-282e-4d3e-a231-485219132635"
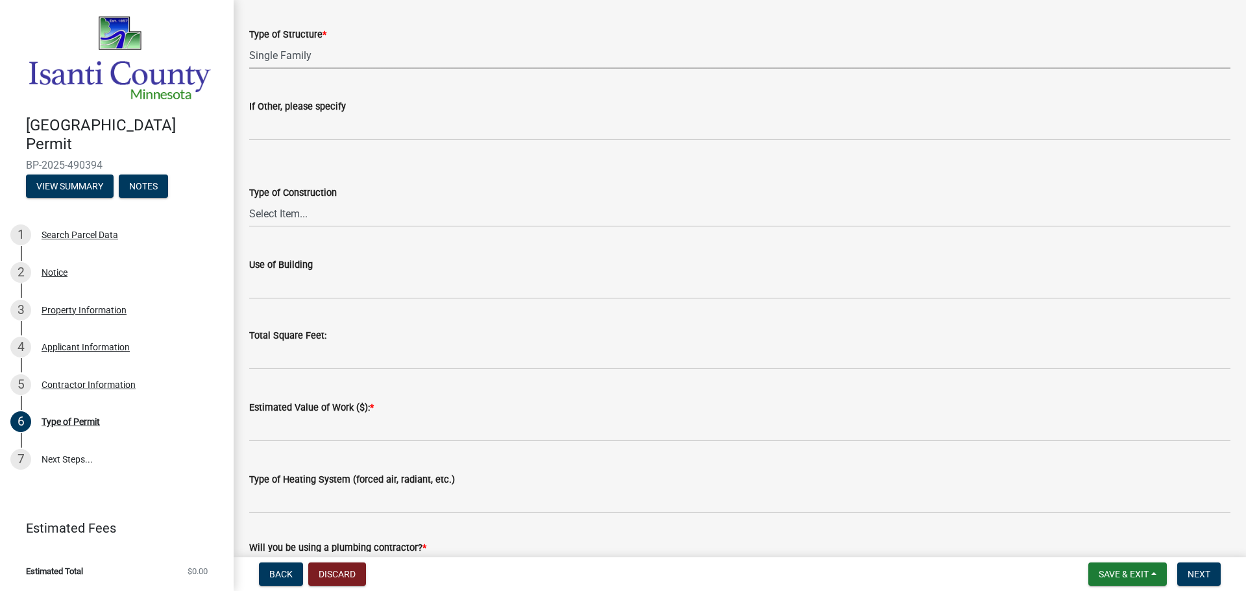
scroll to position [324, 0]
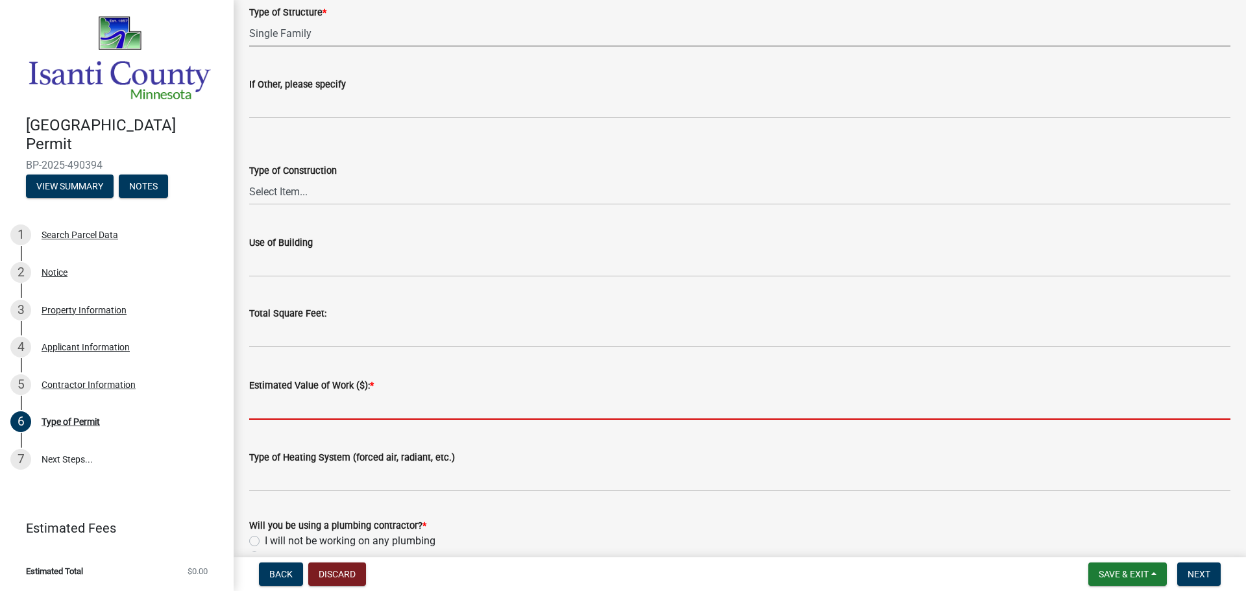
click at [345, 404] on input "text" at bounding box center [739, 406] width 981 height 27
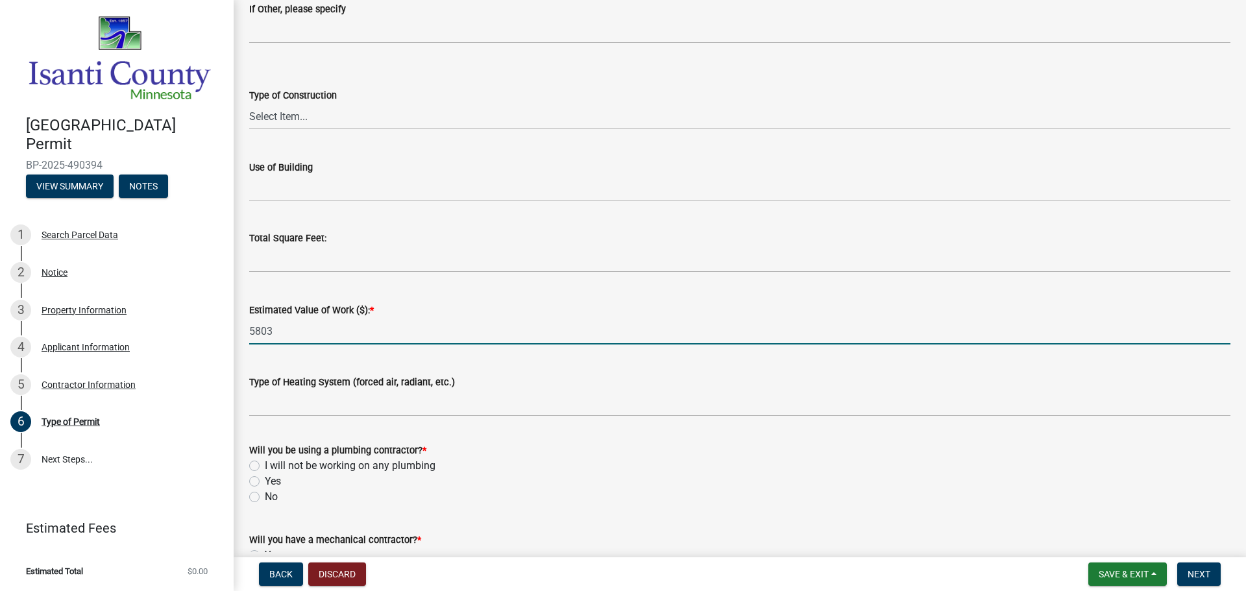
scroll to position [489, 0]
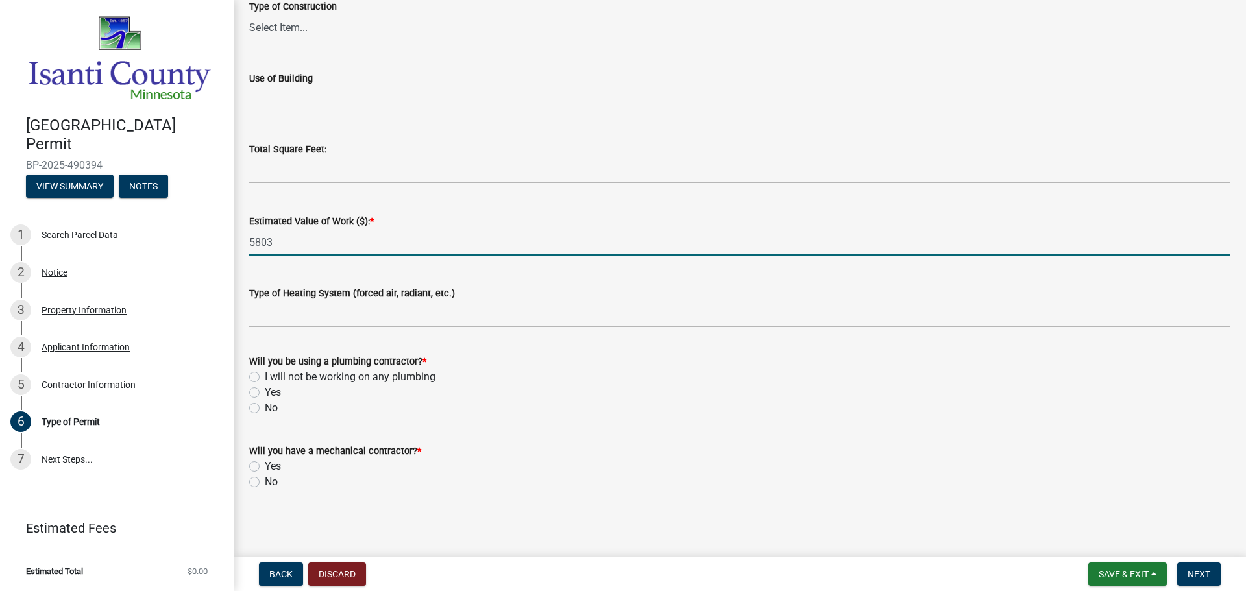
type input "5803"
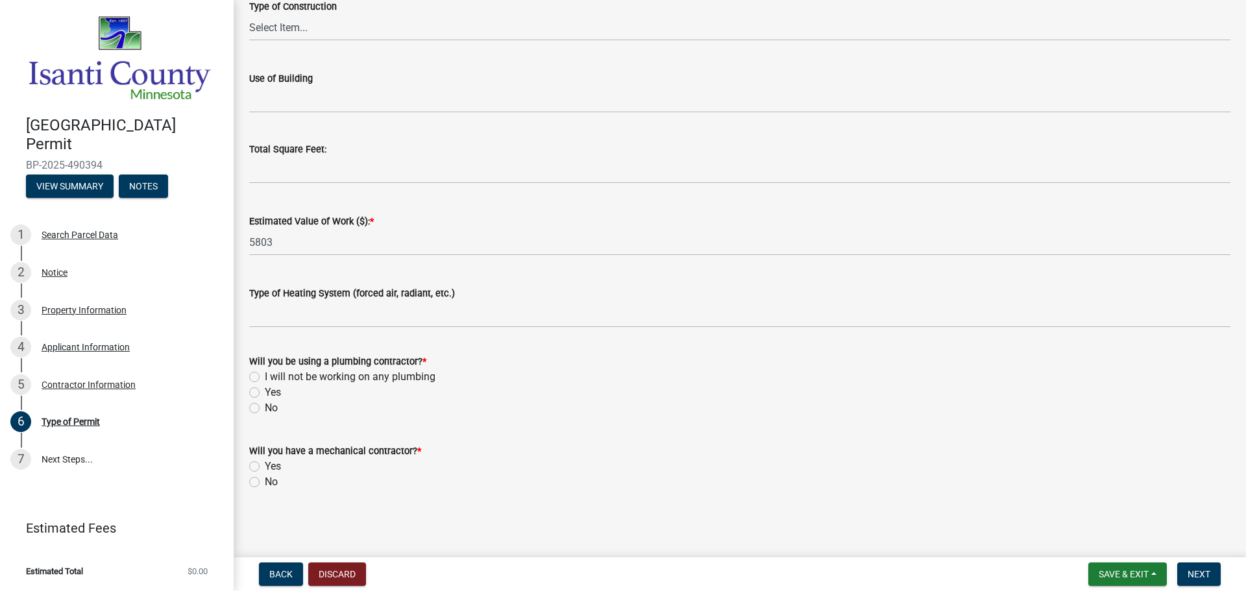
drag, startPoint x: 256, startPoint y: 409, endPoint x: 263, endPoint y: 472, distance: 63.4
click at [265, 409] on label "No" at bounding box center [271, 408] width 13 height 16
click at [265, 409] on input "No" at bounding box center [269, 404] width 8 height 8
radio input "true"
click at [265, 467] on label "Yes" at bounding box center [273, 467] width 16 height 16
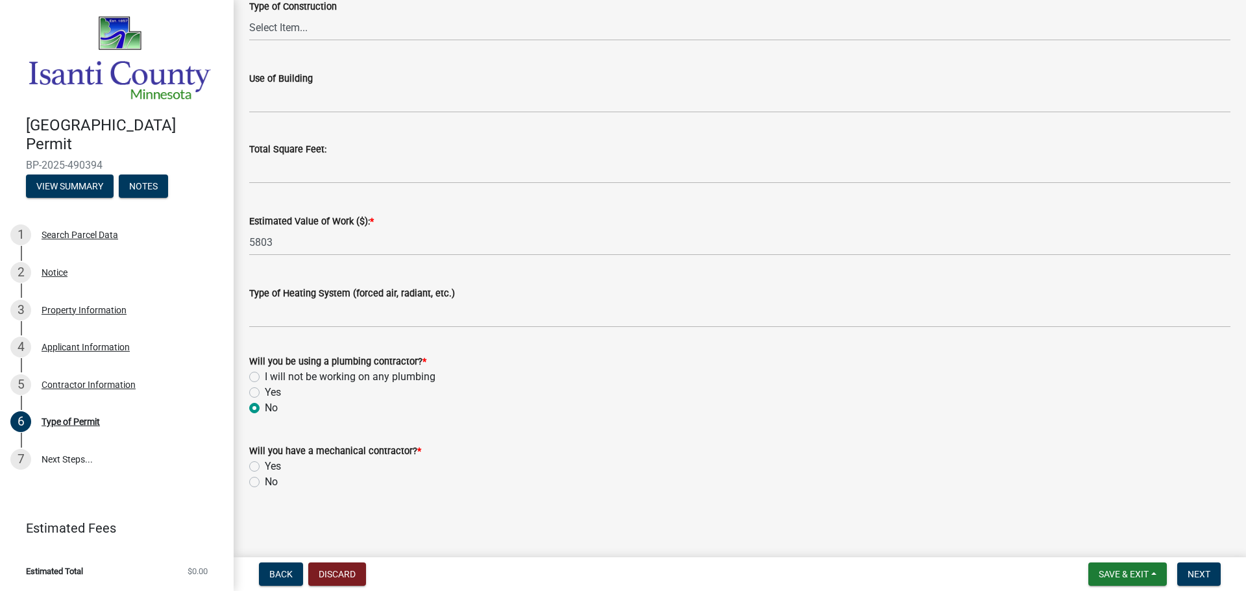
click at [265, 467] on input "Yes" at bounding box center [269, 463] width 8 height 8
radio input "true"
drag, startPoint x: 1200, startPoint y: 572, endPoint x: 1181, endPoint y: 551, distance: 28.0
click at [1199, 568] on button "Next" at bounding box center [1198, 574] width 43 height 23
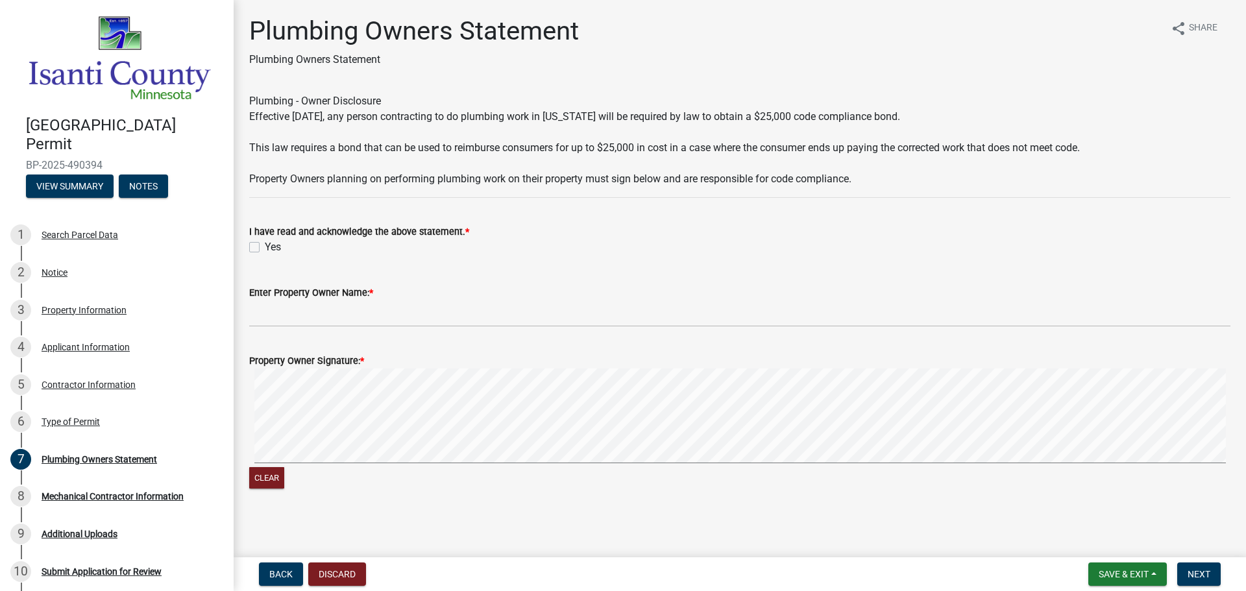
click at [265, 249] on label "Yes" at bounding box center [273, 247] width 16 height 16
click at [265, 248] on input "Yes" at bounding box center [269, 243] width 8 height 8
checkbox input "true"
click at [369, 358] on div "Property Owner Signature: *" at bounding box center [739, 359] width 981 height 16
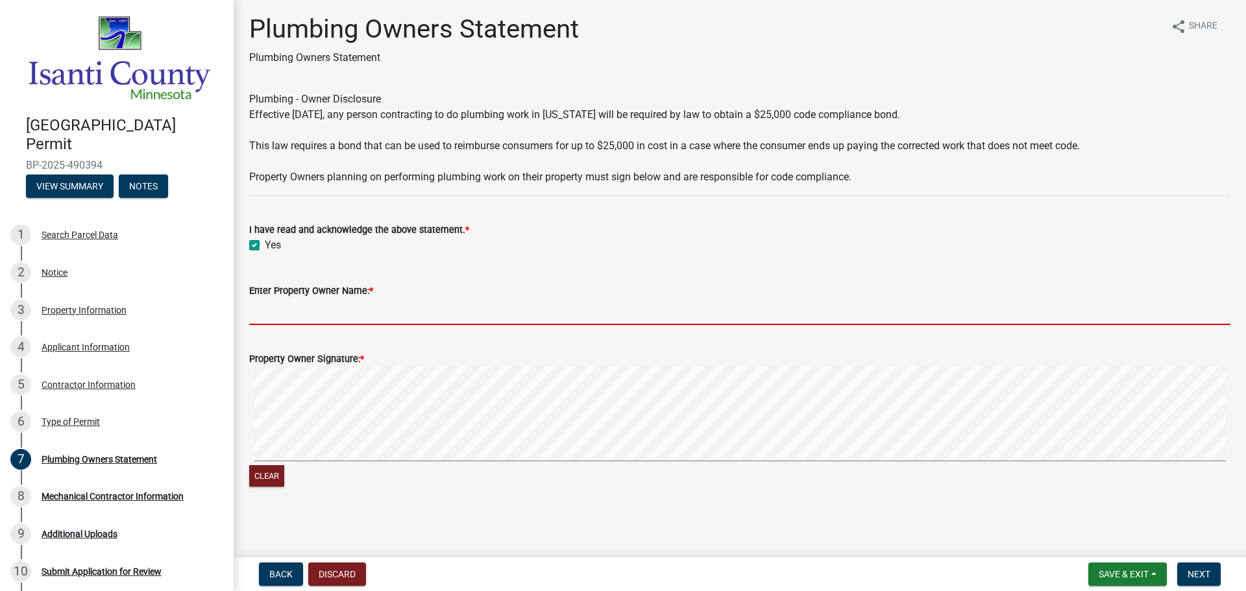
click at [315, 308] on input "Enter Property Owner Name: *" at bounding box center [739, 312] width 981 height 27
type input "[PERSON_NAME]"
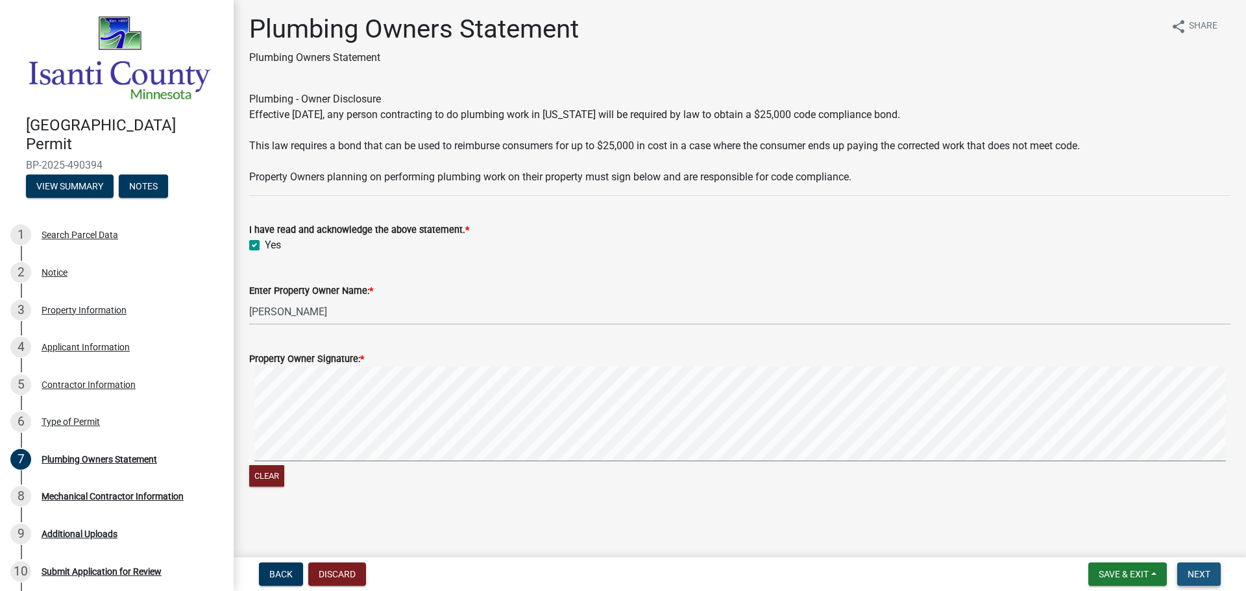
click at [1218, 574] on button "Next" at bounding box center [1198, 574] width 43 height 23
click at [360, 356] on span "*" at bounding box center [362, 359] width 4 height 11
click at [680, 485] on div "Clear" at bounding box center [739, 428] width 981 height 123
click at [270, 468] on button "Clear" at bounding box center [266, 475] width 35 height 21
drag, startPoint x: 1194, startPoint y: 567, endPoint x: 776, endPoint y: 356, distance: 468.7
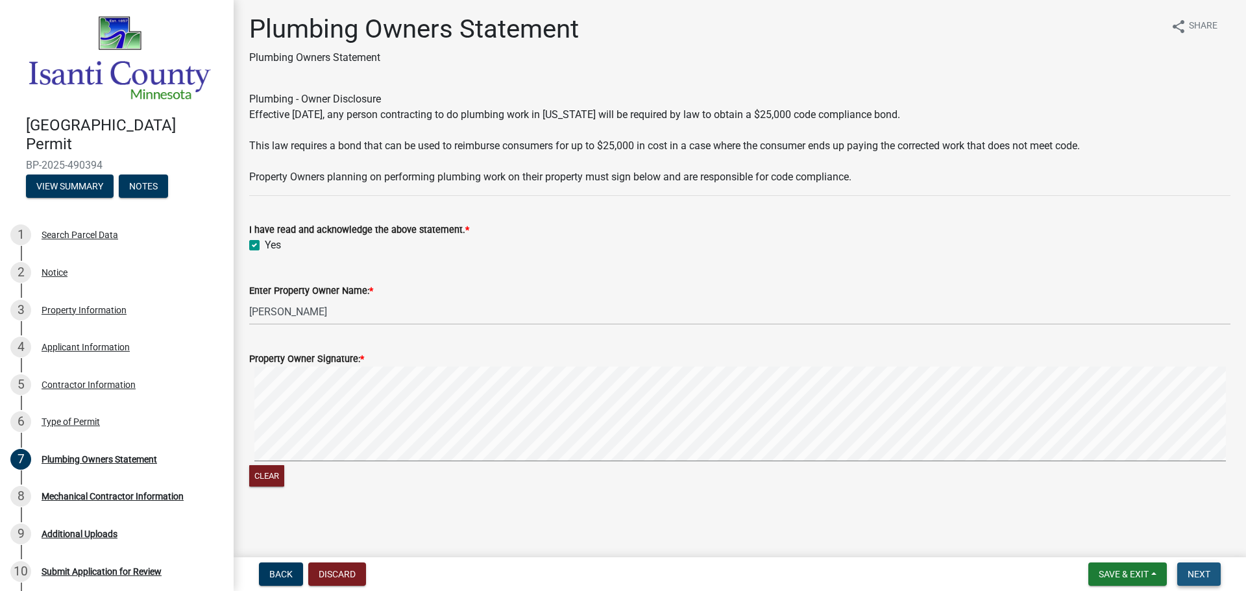
click at [1192, 566] on button "Next" at bounding box center [1198, 574] width 43 height 23
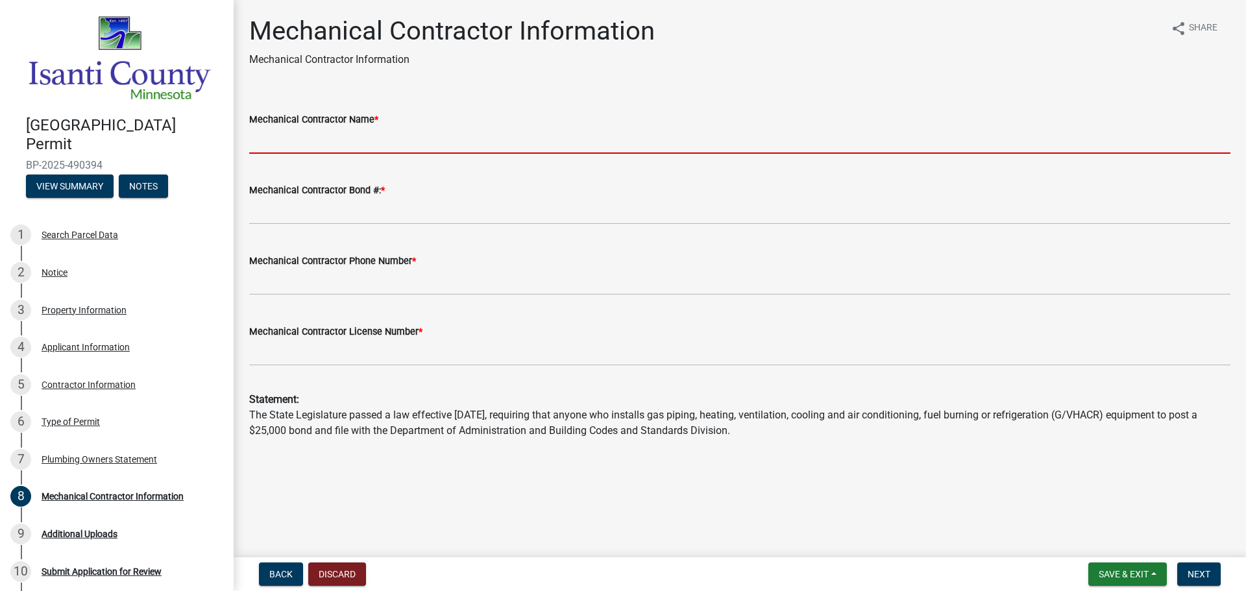
click at [320, 141] on input "Mechanical Contractor Name *" at bounding box center [739, 140] width 981 height 27
type input "Deans Home Services"
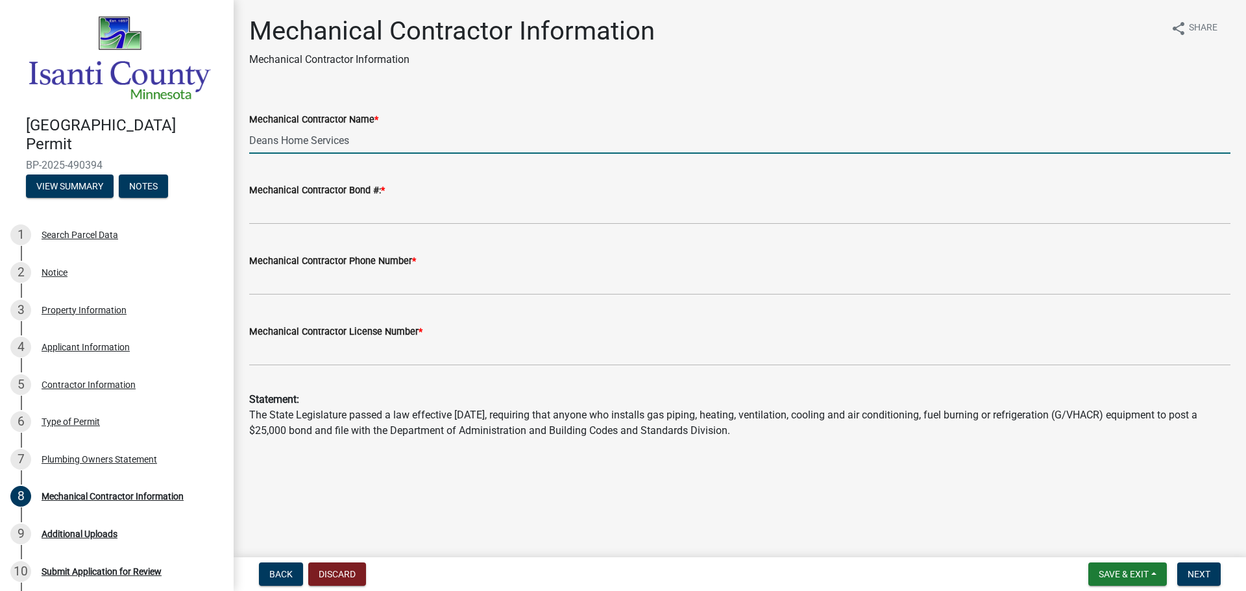
type input "7634281321"
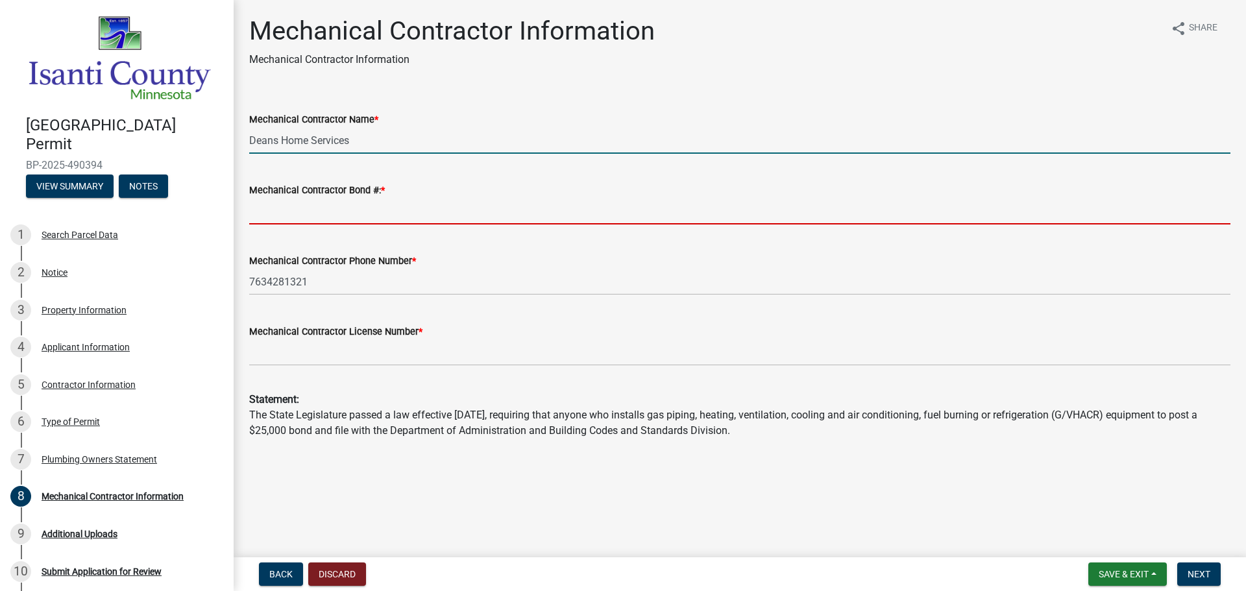
click at [331, 214] on input "Mechanical Contractor Bond #: *" at bounding box center [739, 211] width 981 height 27
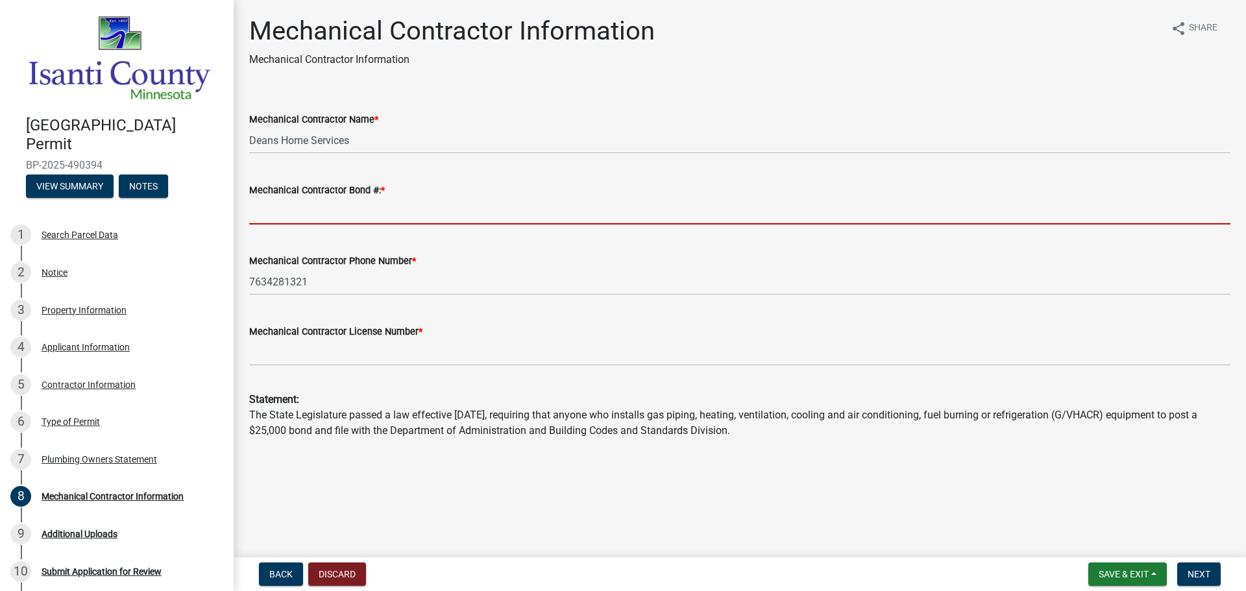
type input "MB100200"
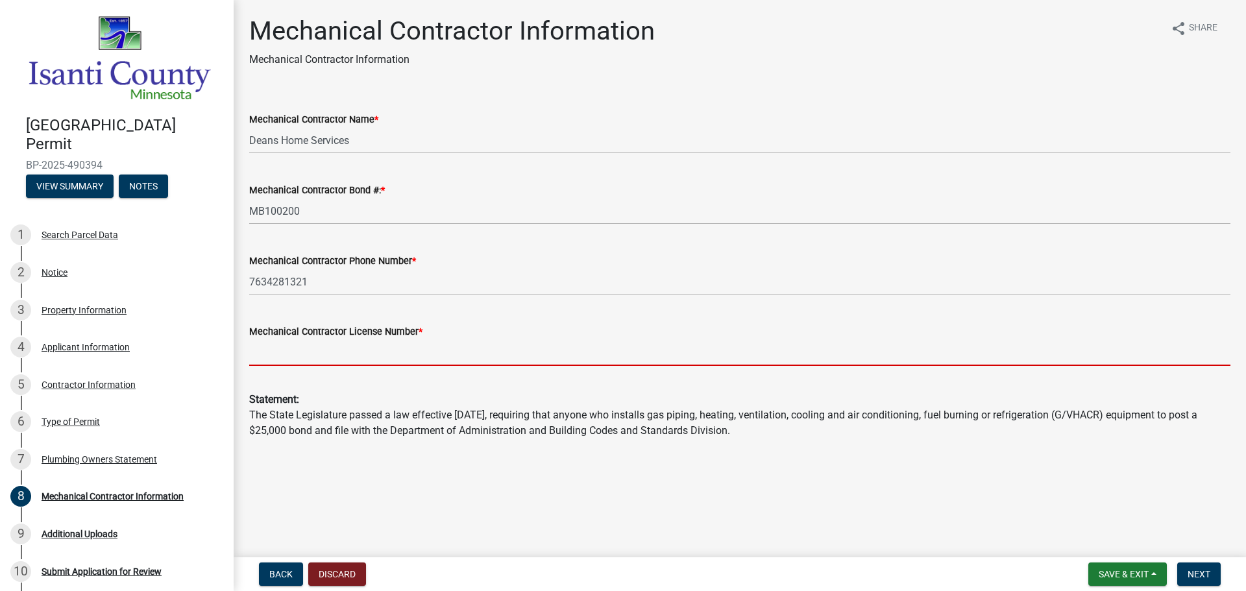
click at [357, 359] on input "Mechanical Contractor License Number *" at bounding box center [739, 352] width 981 height 27
type input "MB100200"
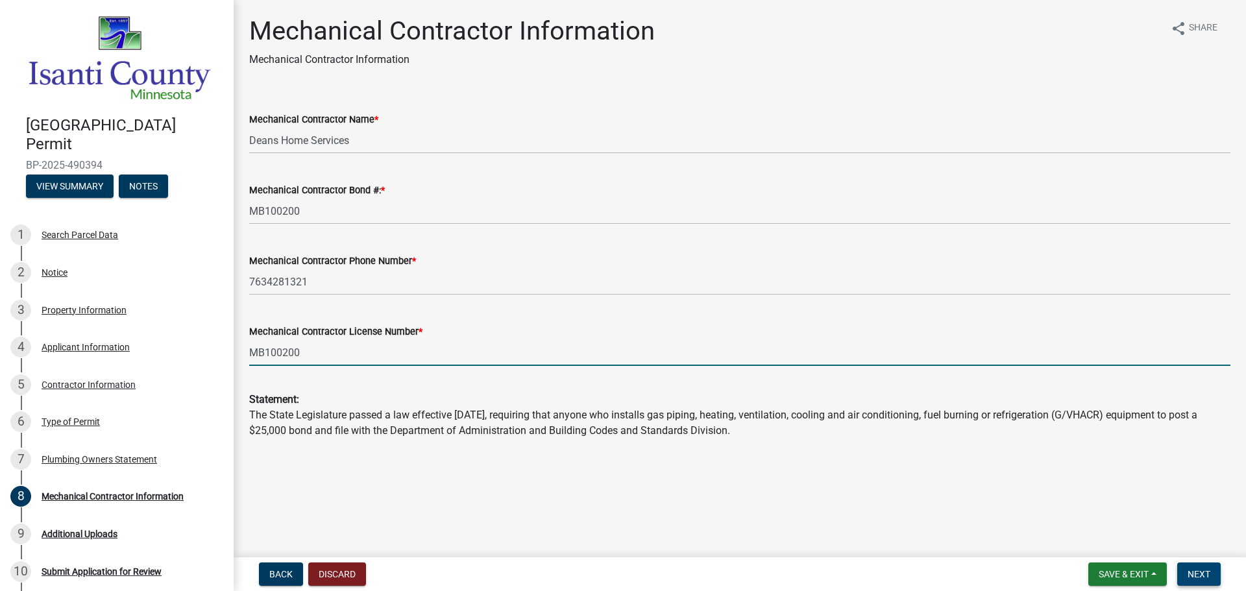
click at [1208, 570] on button "Next" at bounding box center [1198, 574] width 43 height 23
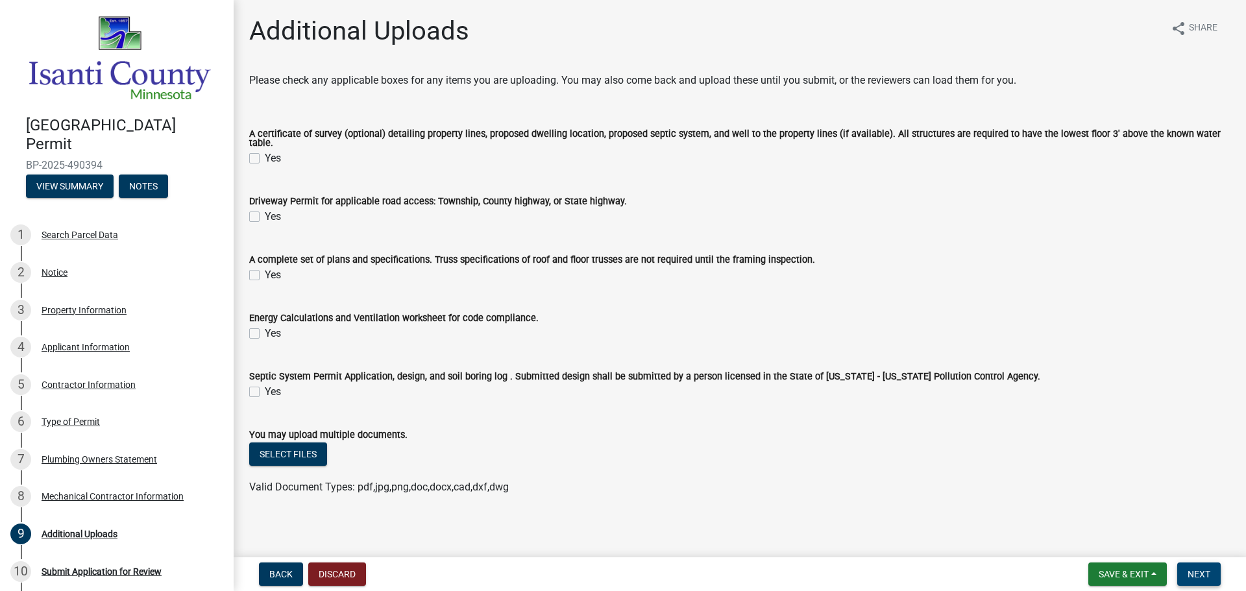
drag, startPoint x: 1195, startPoint y: 578, endPoint x: 1145, endPoint y: 553, distance: 55.7
click at [1187, 572] on button "Next" at bounding box center [1198, 574] width 43 height 23
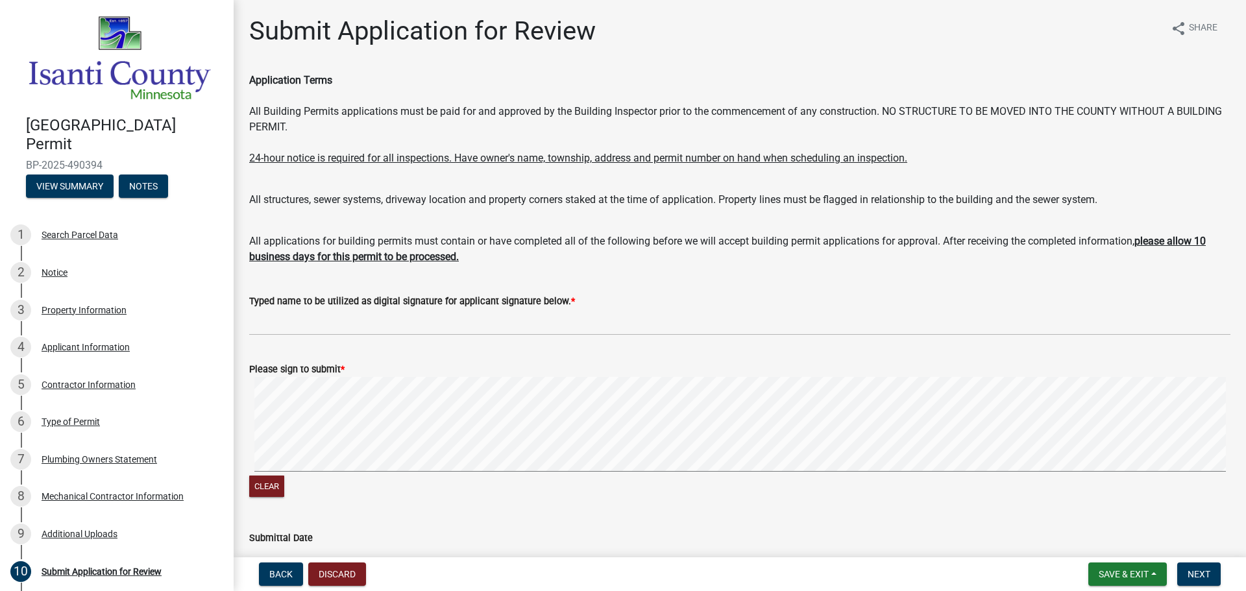
click at [373, 343] on wm-data-entity-input-list "Application Terms All Building Permits applications must be paid for and approv…" at bounding box center [739, 327] width 981 height 509
click at [396, 406] on form "Please sign to submit * Clear" at bounding box center [739, 423] width 981 height 154
click at [511, 479] on div "Clear" at bounding box center [739, 438] width 981 height 123
click at [1201, 574] on span "Next" at bounding box center [1199, 574] width 23 height 10
drag, startPoint x: 1203, startPoint y: 570, endPoint x: 1192, endPoint y: 548, distance: 24.7
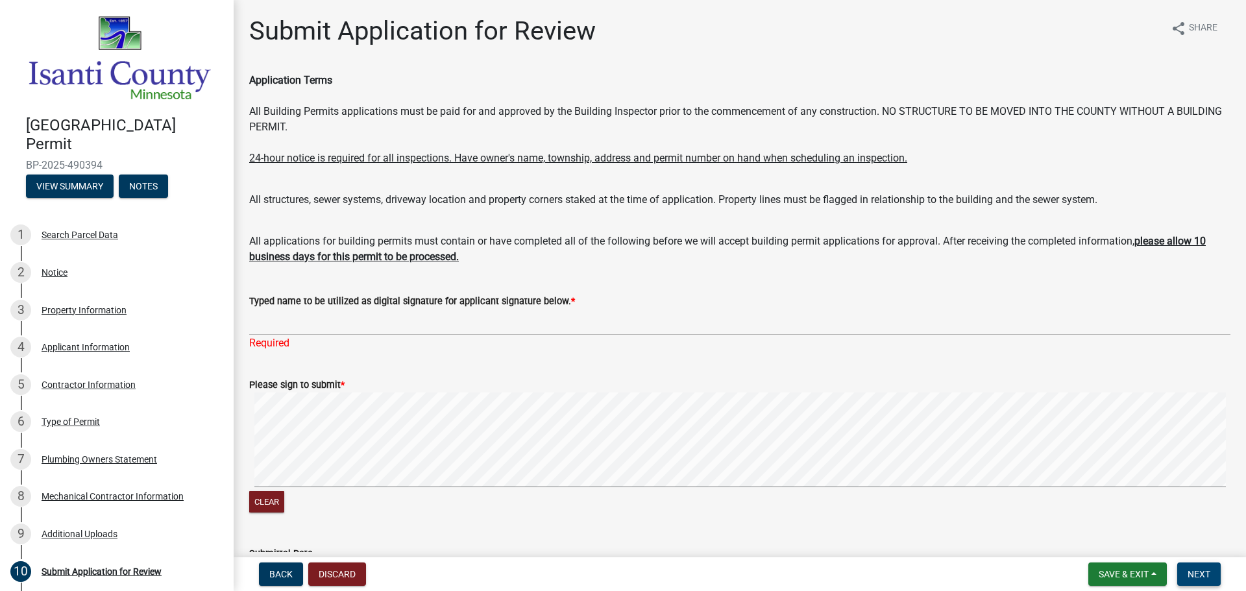
click at [1201, 561] on nav "Back Discard Save & Exit Save Save & Exit Next" at bounding box center [740, 574] width 1012 height 34
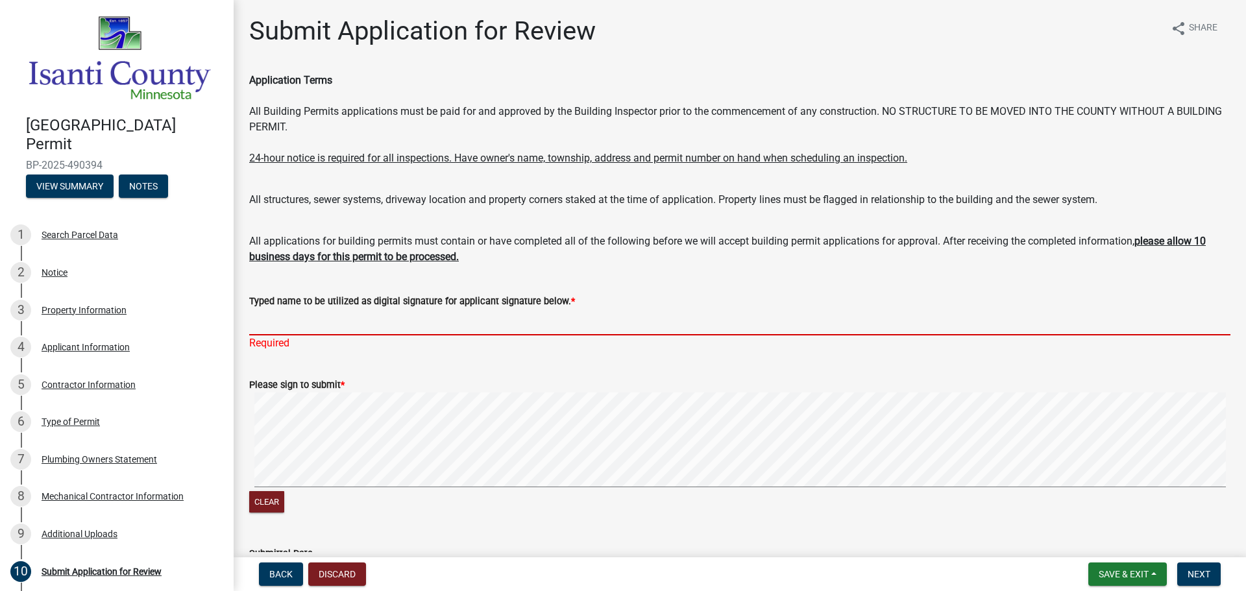
click at [379, 308] on form "Typed name to be utilized as digital signature for applicant signature below. *" at bounding box center [739, 314] width 981 height 42
type input "[PERSON_NAME]"
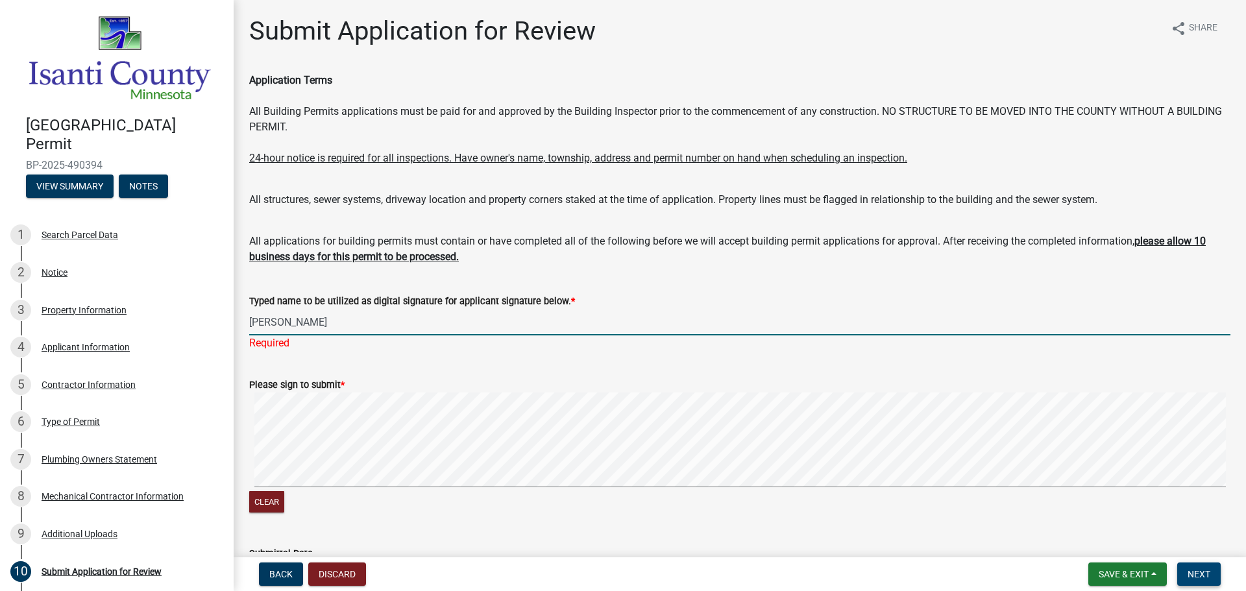
click at [1205, 566] on button "Next" at bounding box center [1198, 574] width 43 height 23
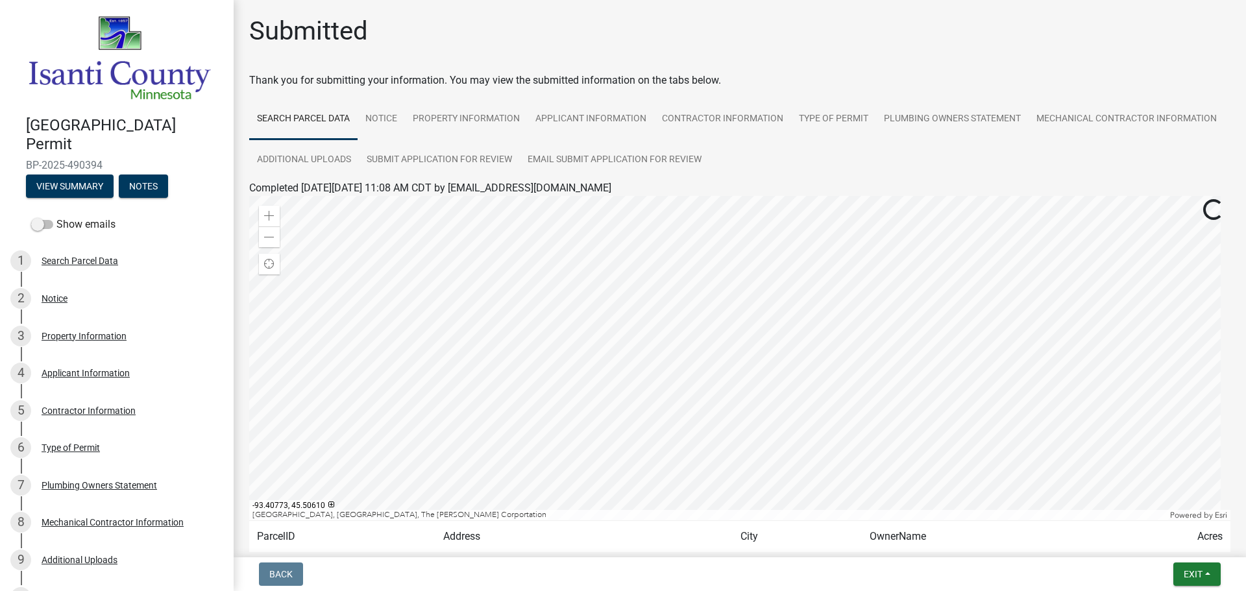
scroll to position [108, 0]
